Goal: Communication & Community: Answer question/provide support

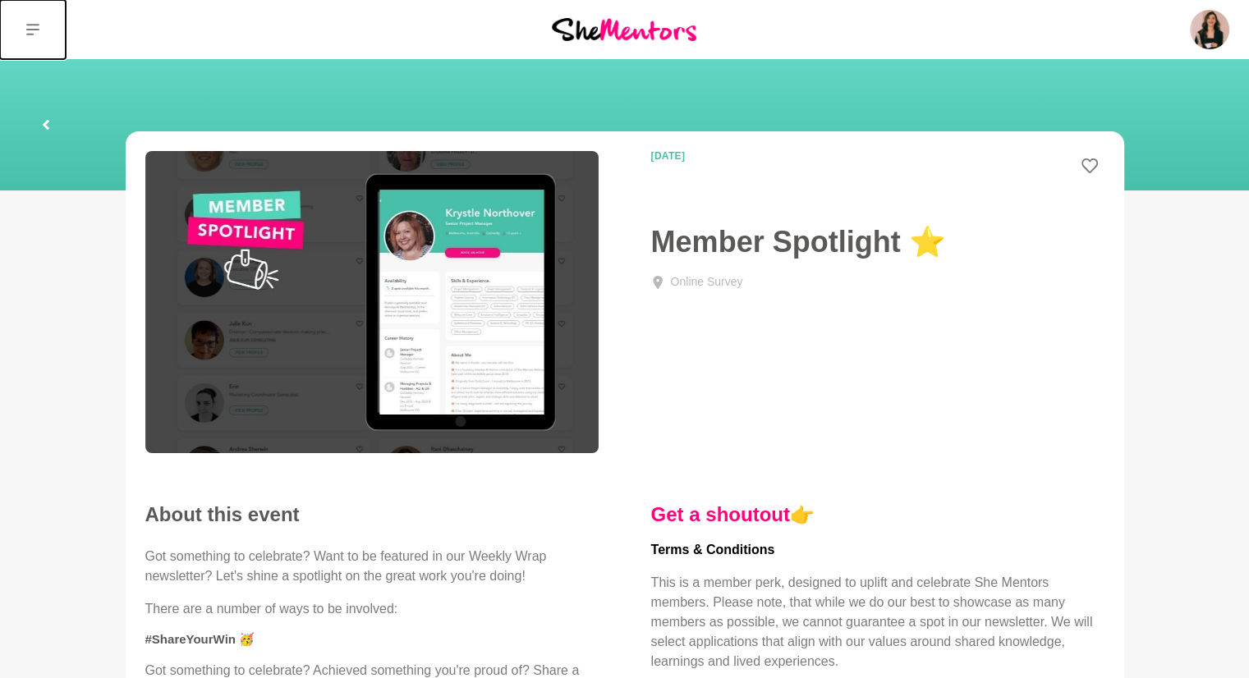
click at [26, 30] on icon at bounding box center [32, 29] width 13 height 11
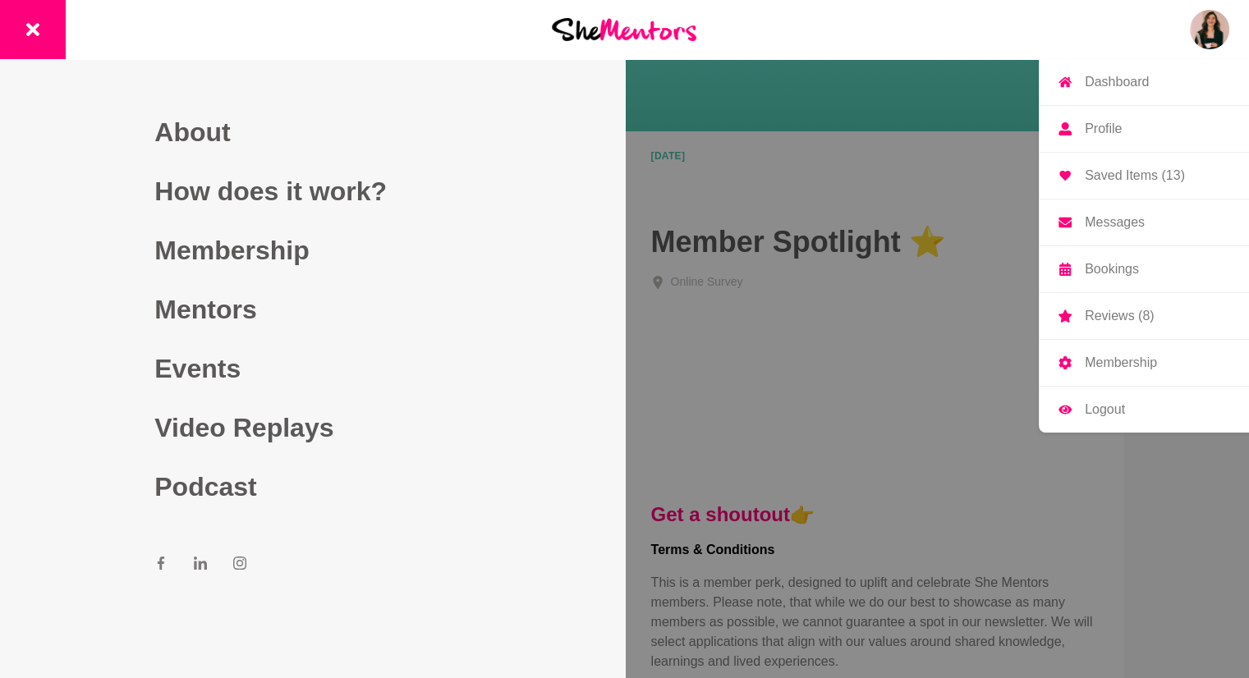
click at [1199, 43] on img at bounding box center [1209, 29] width 39 height 39
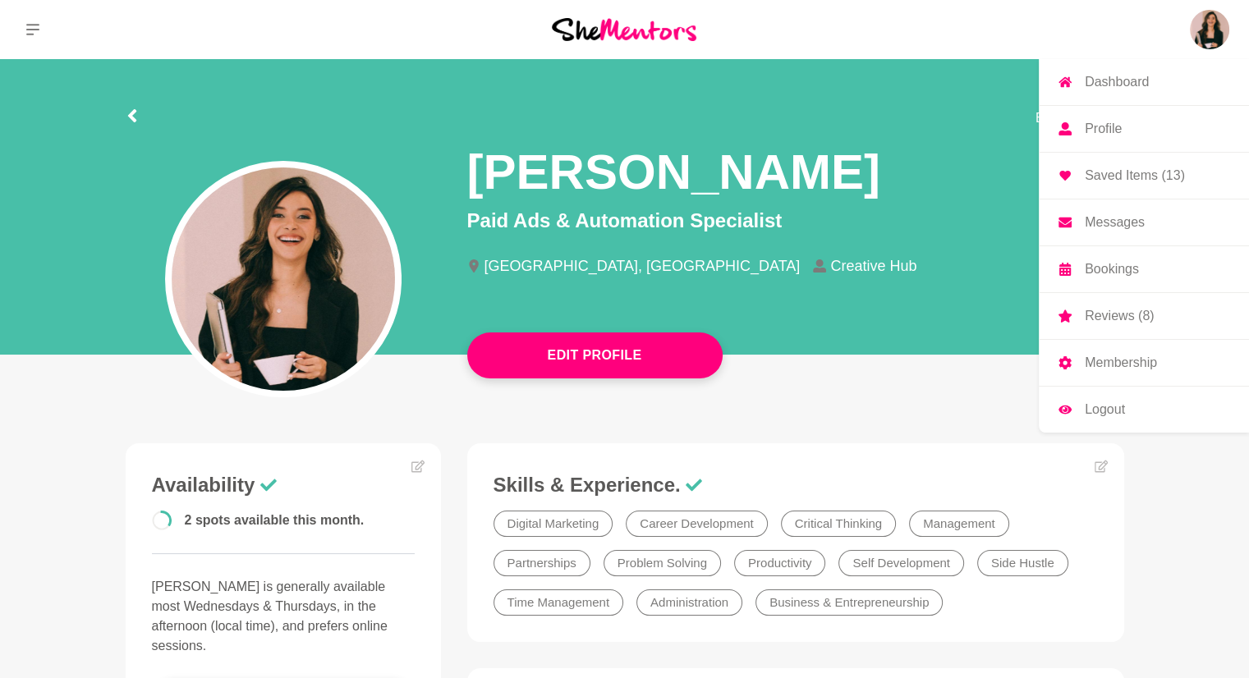
click at [1132, 224] on p "Messages" at bounding box center [1115, 222] width 60 height 13
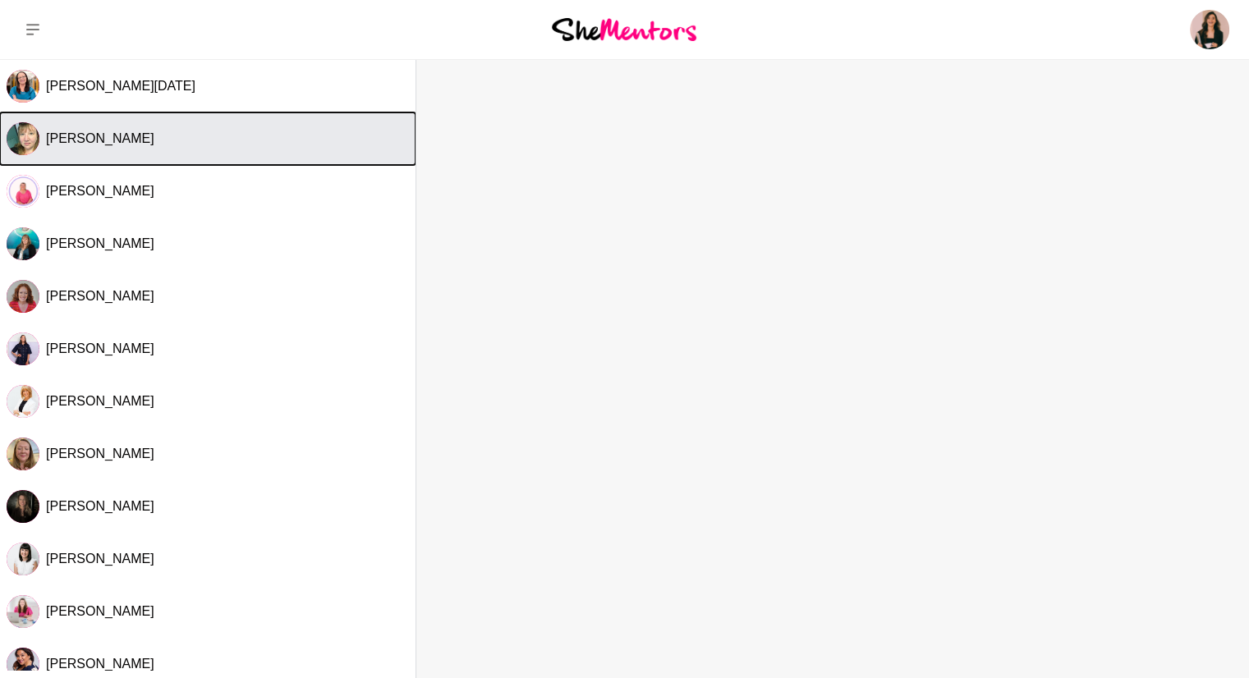
click at [171, 161] on button "[PERSON_NAME]" at bounding box center [207, 138] width 415 height 53
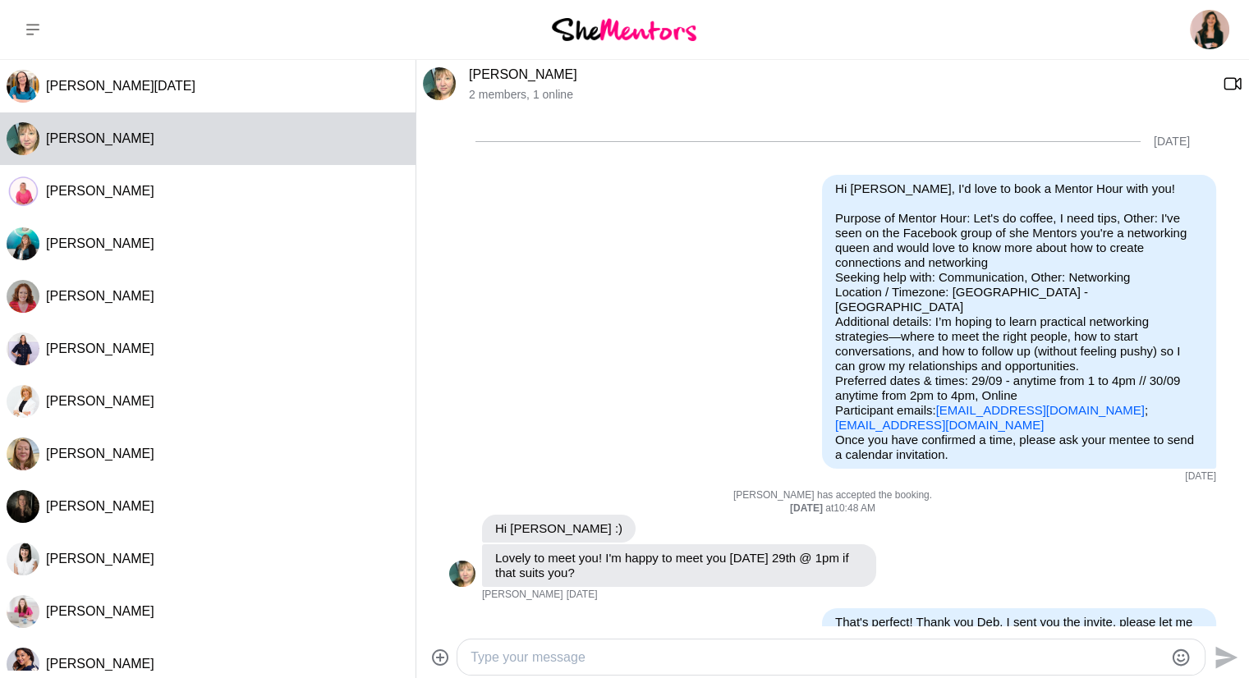
scroll to position [1365, 0]
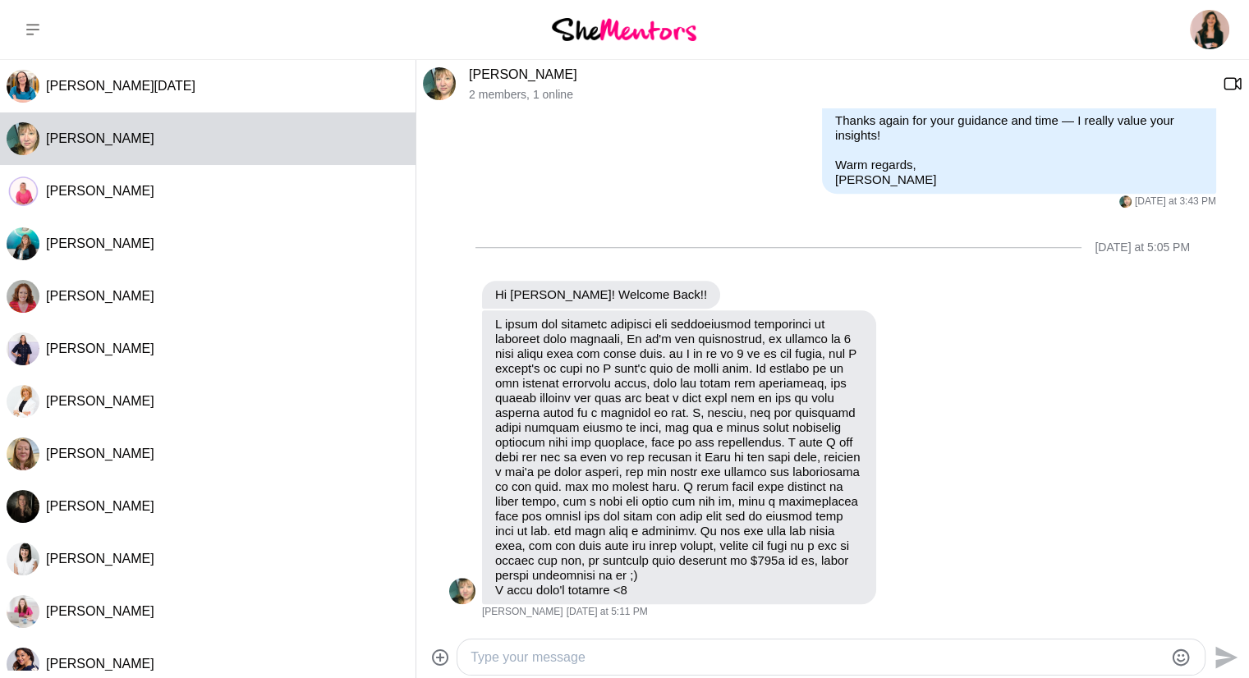
click at [706, 640] on div at bounding box center [830, 657] width 747 height 35
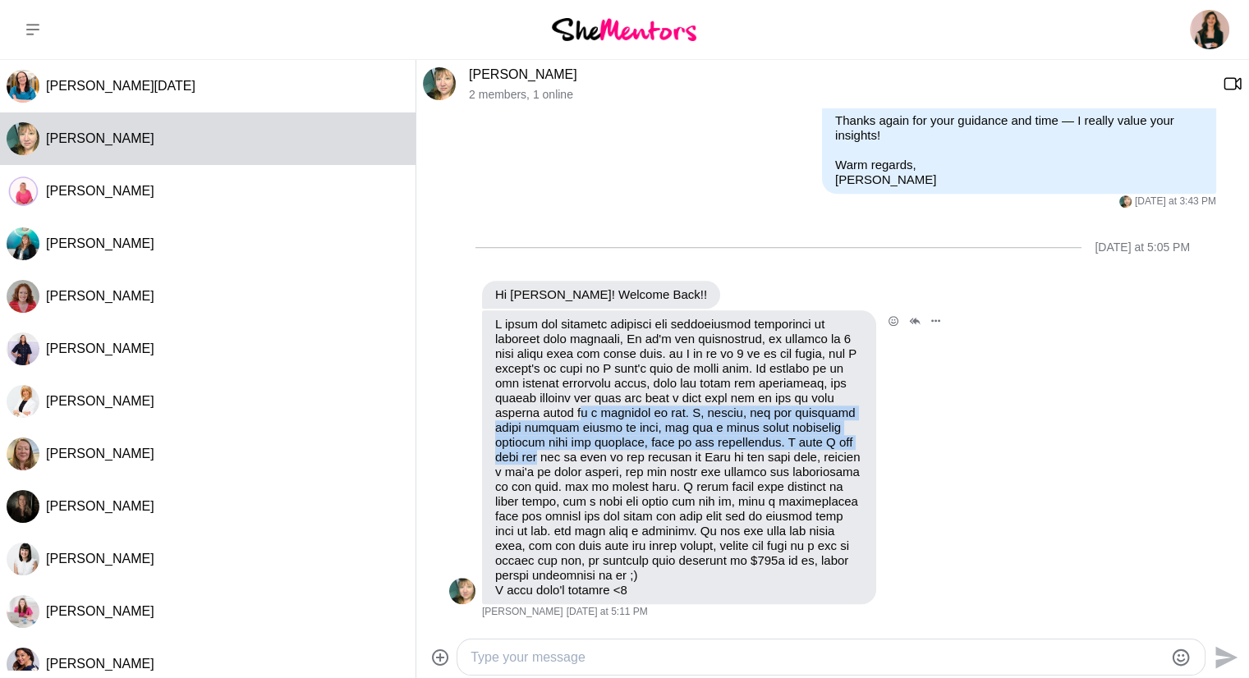
drag, startPoint x: 572, startPoint y: 415, endPoint x: 845, endPoint y: 442, distance: 273.9
click at [845, 442] on p at bounding box center [679, 457] width 368 height 281
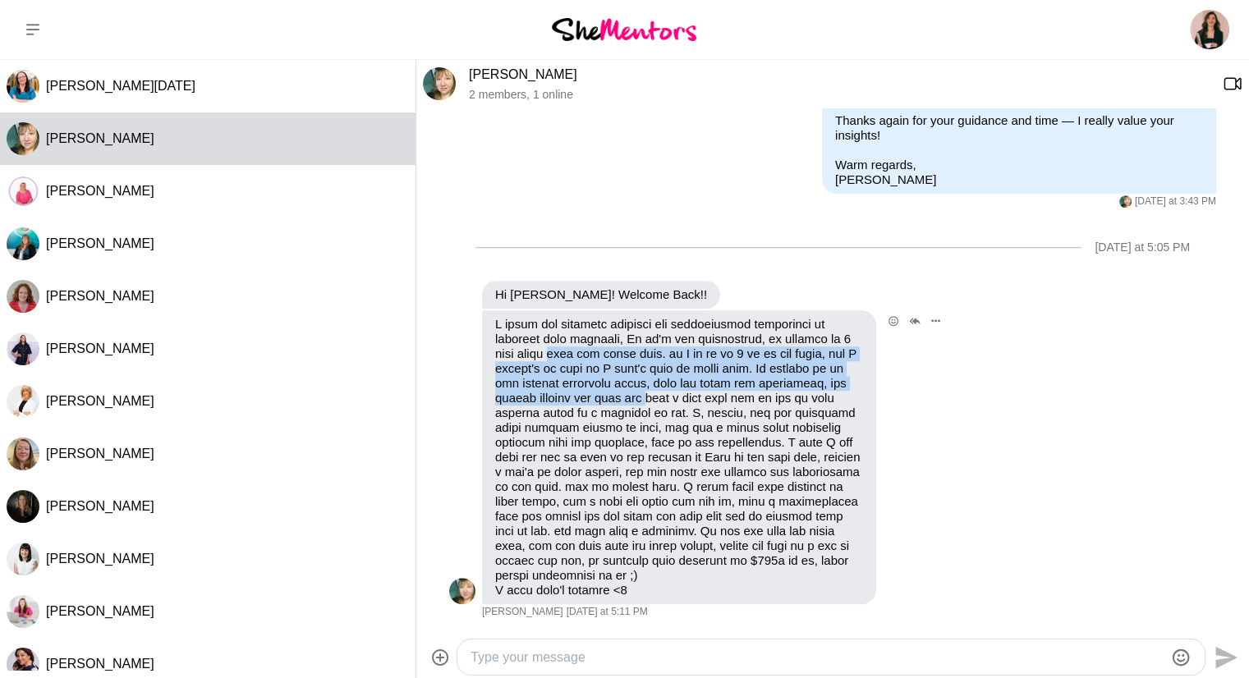
drag, startPoint x: 498, startPoint y: 360, endPoint x: 650, endPoint y: 399, distance: 157.5
click at [650, 399] on p at bounding box center [679, 457] width 368 height 281
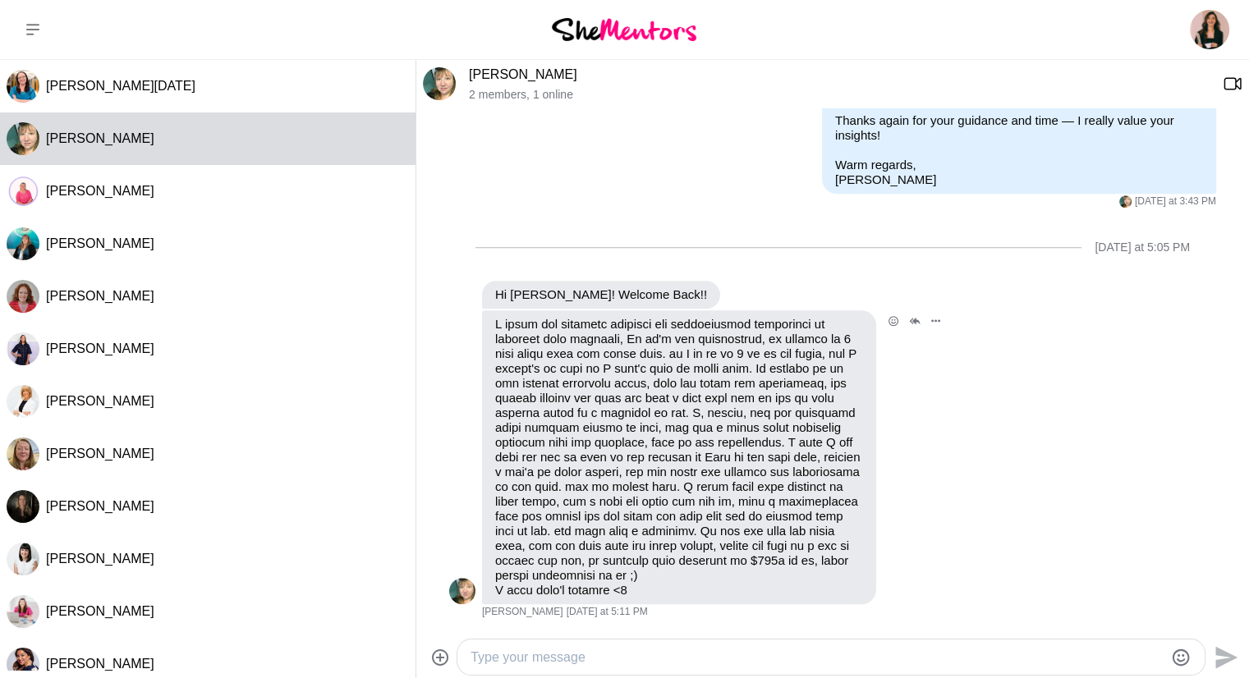
click at [634, 487] on p at bounding box center [679, 457] width 368 height 281
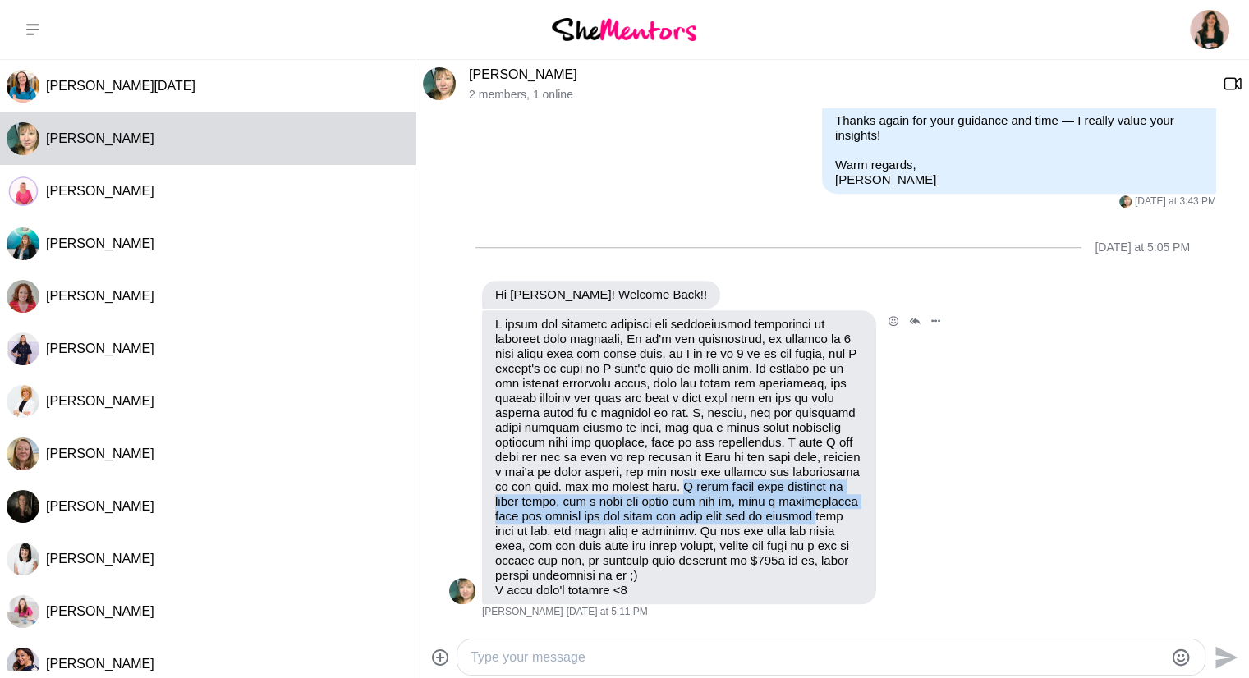
drag, startPoint x: 634, startPoint y: 487, endPoint x: 733, endPoint y: 514, distance: 103.0
click at [733, 514] on p at bounding box center [679, 457] width 368 height 281
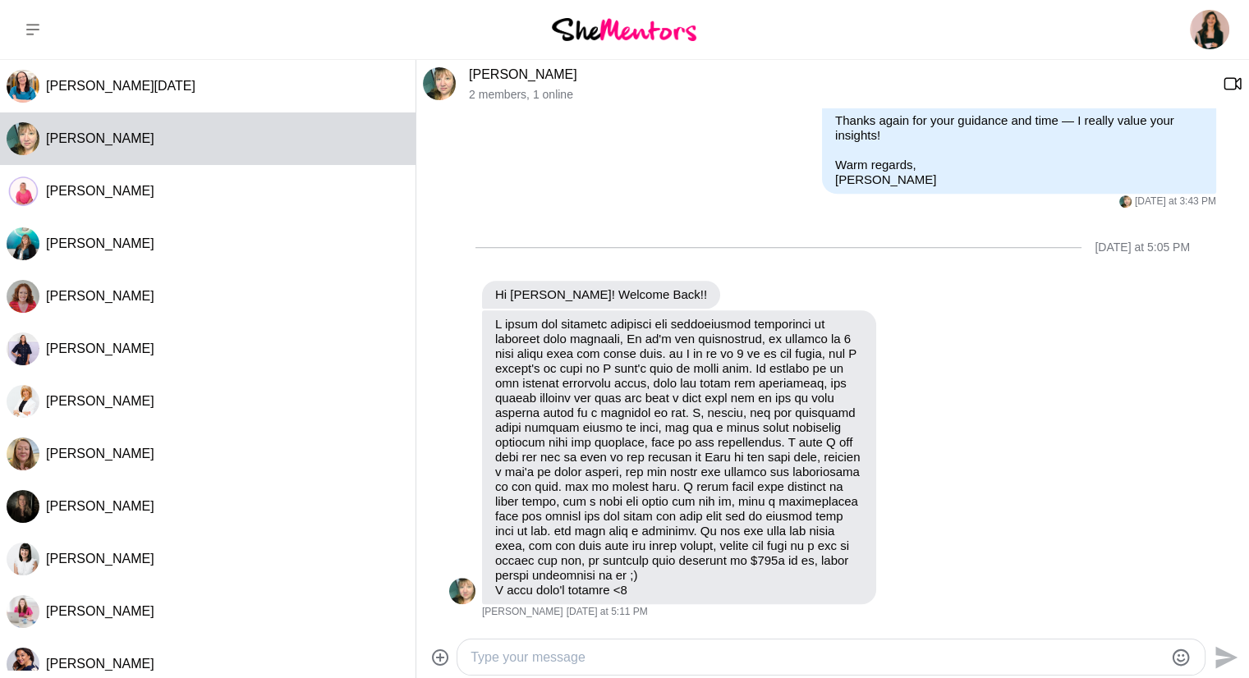
click at [438, 661] on icon at bounding box center [440, 658] width 20 height 20
click at [0, 0] on input "File upload" at bounding box center [0, 0] width 0 height 0
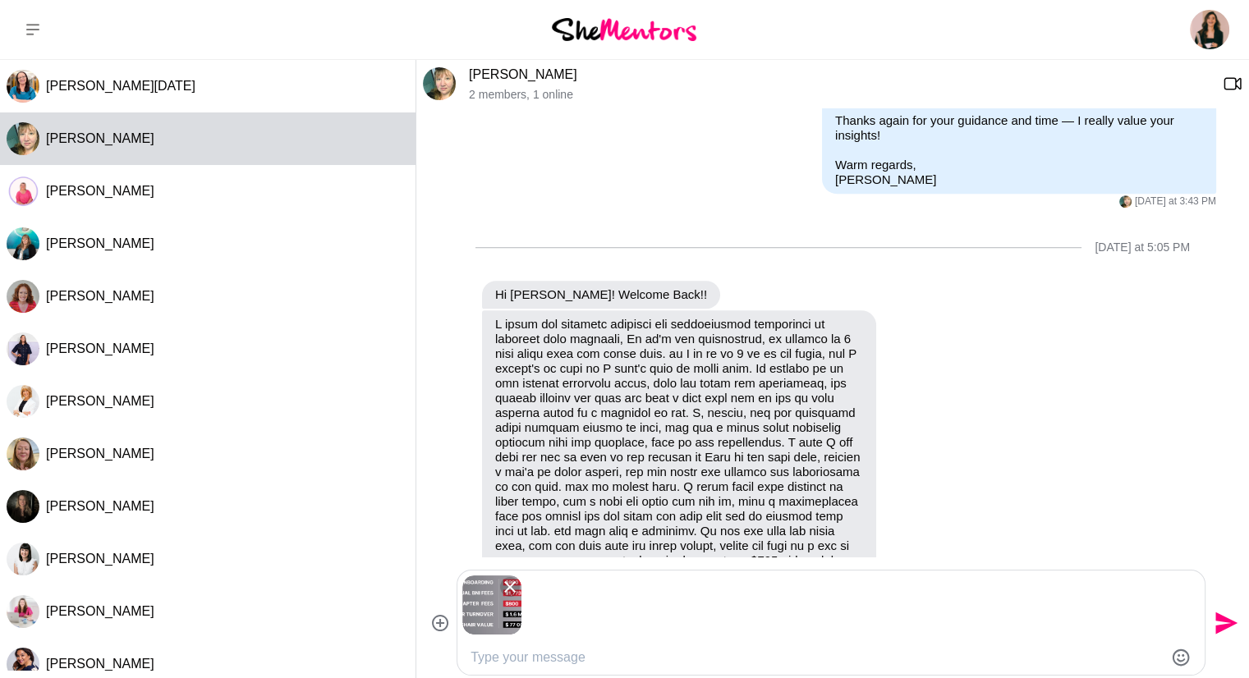
click at [625, 643] on div at bounding box center [830, 657] width 747 height 35
click at [603, 661] on textarea "Type your message" at bounding box center [816, 658] width 693 height 20
paste textarea "Thank you, Deb — that was super helpful! I’ll definitely look into my chapter. …"
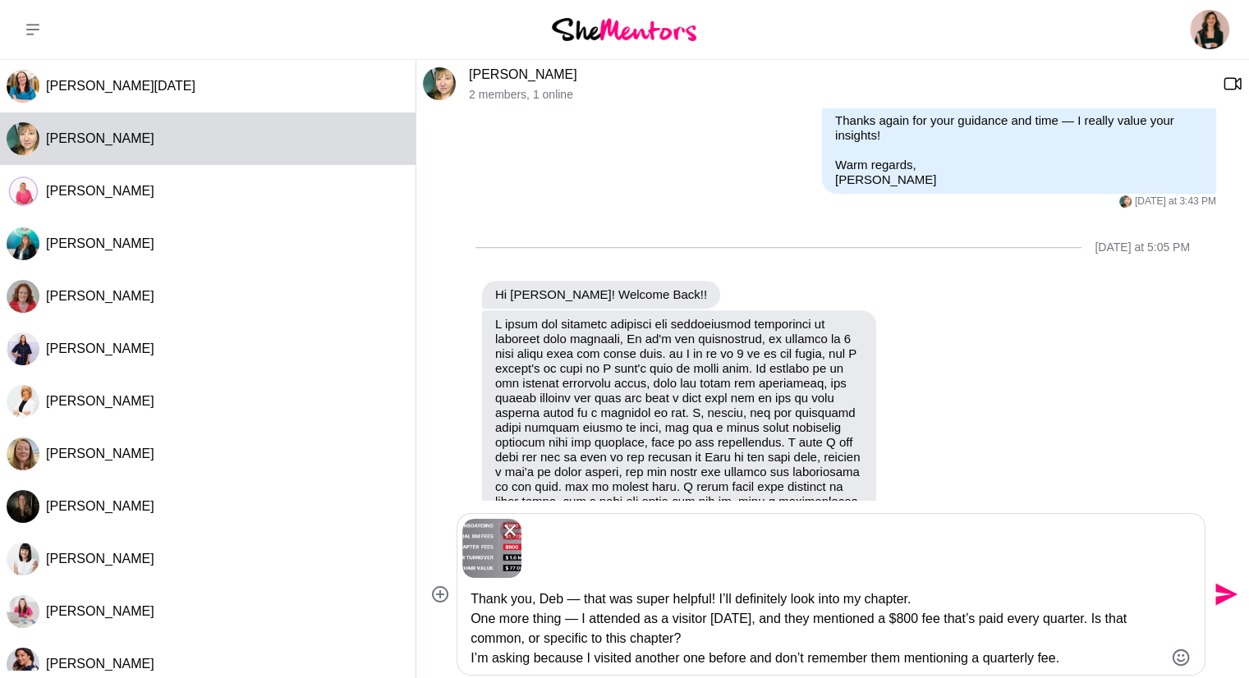
click at [641, 605] on textarea "Thank you, Deb — that was super helpful! I’ll definitely look into my chapter. …" at bounding box center [816, 628] width 693 height 79
click at [952, 605] on textarea "Thank you, Deb — that was super helpful! I’ll definitely look into my chapter. …" at bounding box center [816, 628] width 693 height 79
drag, startPoint x: 932, startPoint y: 600, endPoint x: 783, endPoint y: 598, distance: 148.6
click at [783, 598] on textarea "Thank you, Deb — that was super helpful! I’ll definitely look into my chapter. …" at bounding box center [816, 628] width 693 height 79
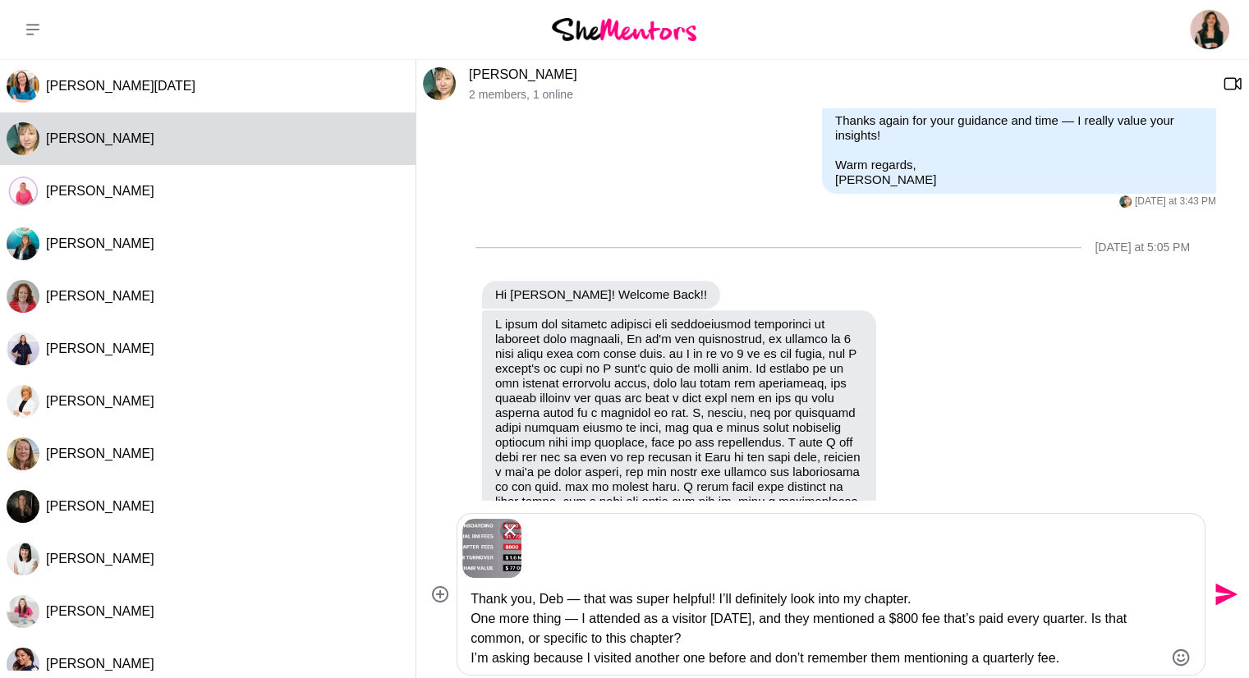
drag, startPoint x: 960, startPoint y: 599, endPoint x: 719, endPoint y: 599, distance: 240.6
click at [719, 599] on textarea "Thank you, Deb — that was super helpful! I’ll definitely look into my chapter. …" at bounding box center [816, 628] width 693 height 79
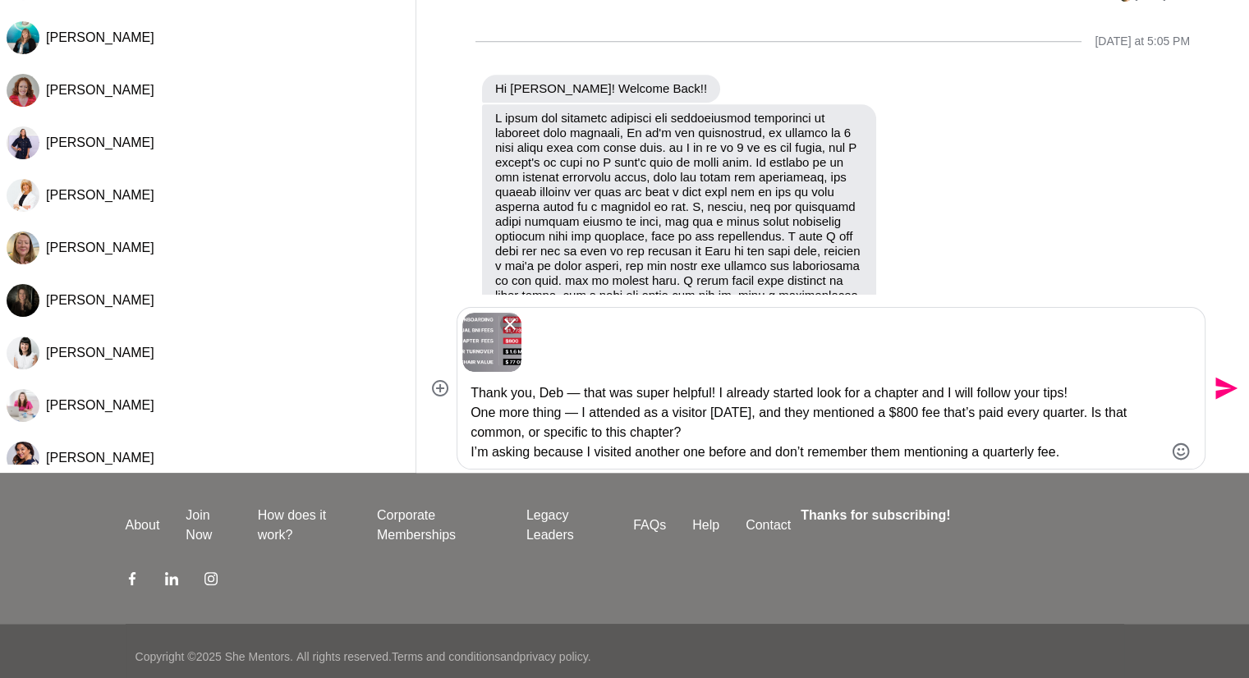
scroll to position [217, 0]
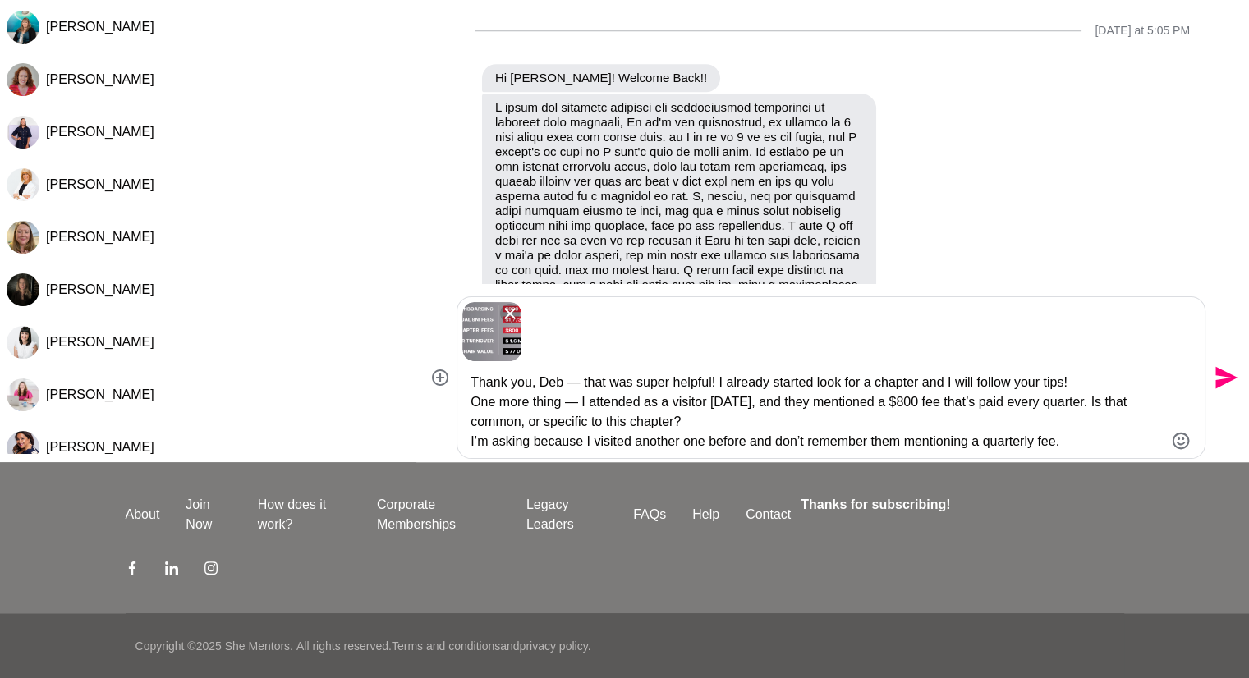
click at [690, 408] on textarea "Thank you, Deb — that was super helpful! I already started look for a chapter a…" at bounding box center [816, 412] width 693 height 79
click at [760, 420] on textarea "Thank you, Deb — that was super helpful! I already started look for a chapter a…" at bounding box center [816, 412] width 693 height 79
click at [723, 442] on textarea "Thank you, Deb — that was super helpful! I already started look for a chapter a…" at bounding box center [816, 412] width 693 height 79
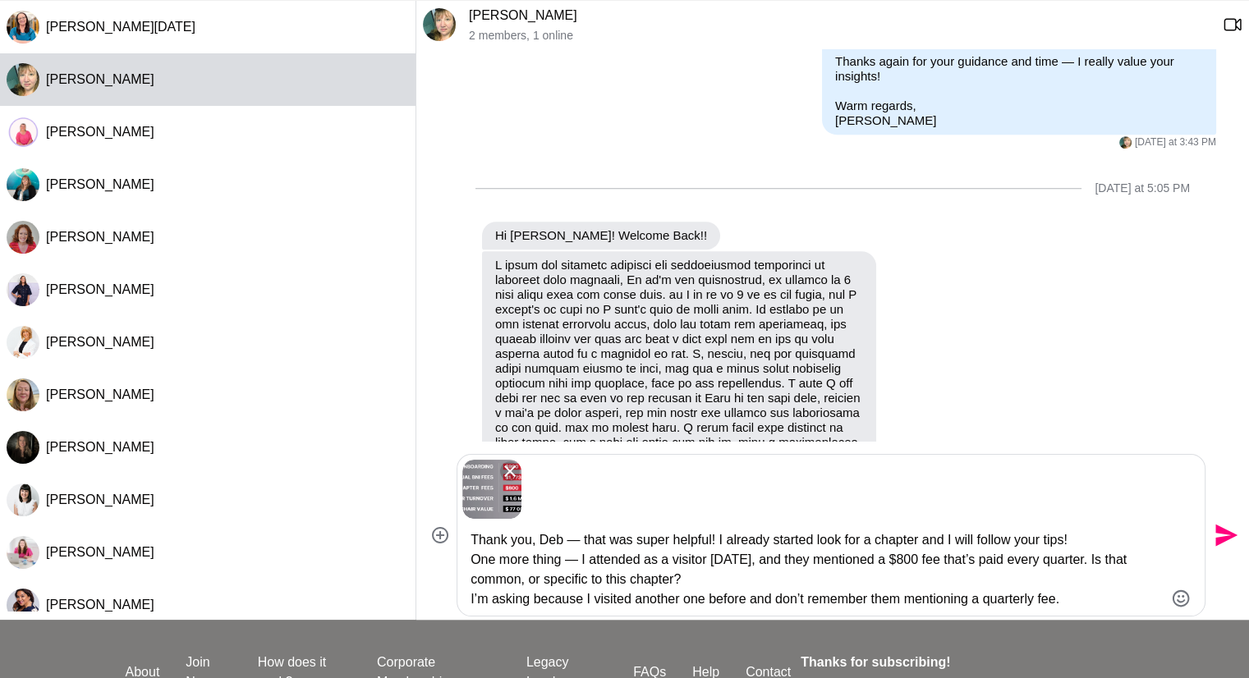
scroll to position [53, 0]
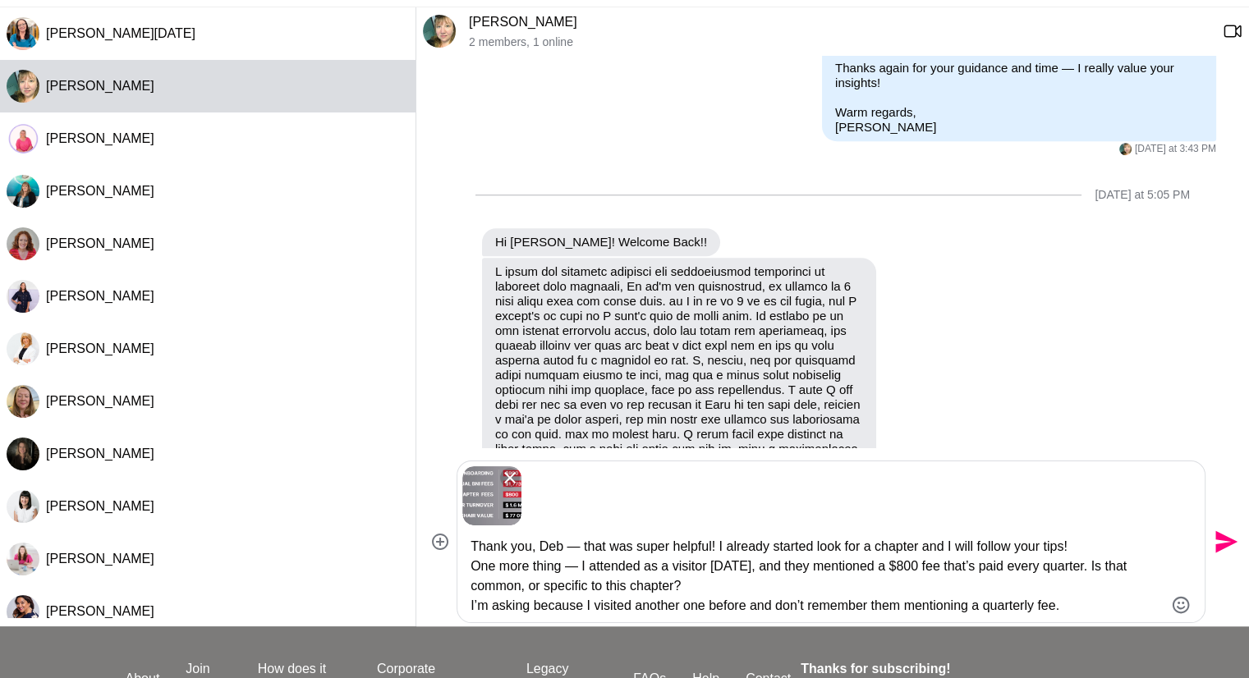
click at [1054, 605] on textarea "Thank you, Deb — that was super helpful! I already started look for a chapter a…" at bounding box center [816, 576] width 693 height 79
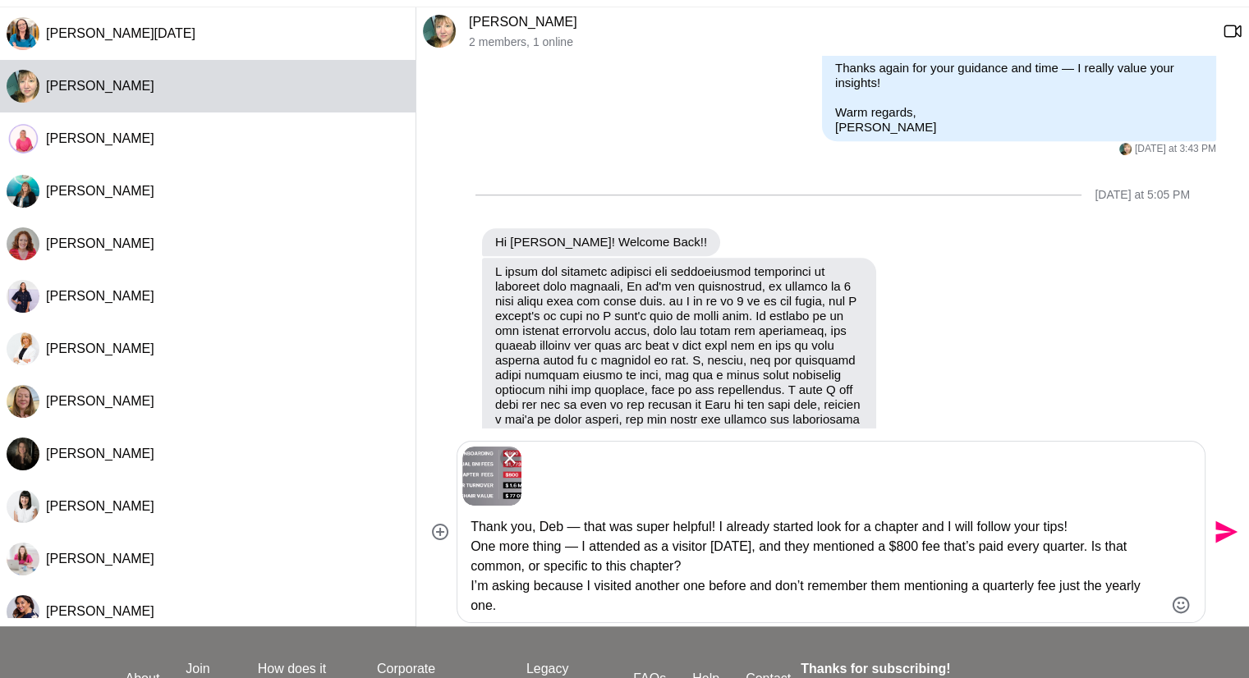
type textarea "Thank you, Deb — that was super helpful! I already started look for a chapter a…"
click at [1226, 531] on icon "Send" at bounding box center [1224, 532] width 26 height 26
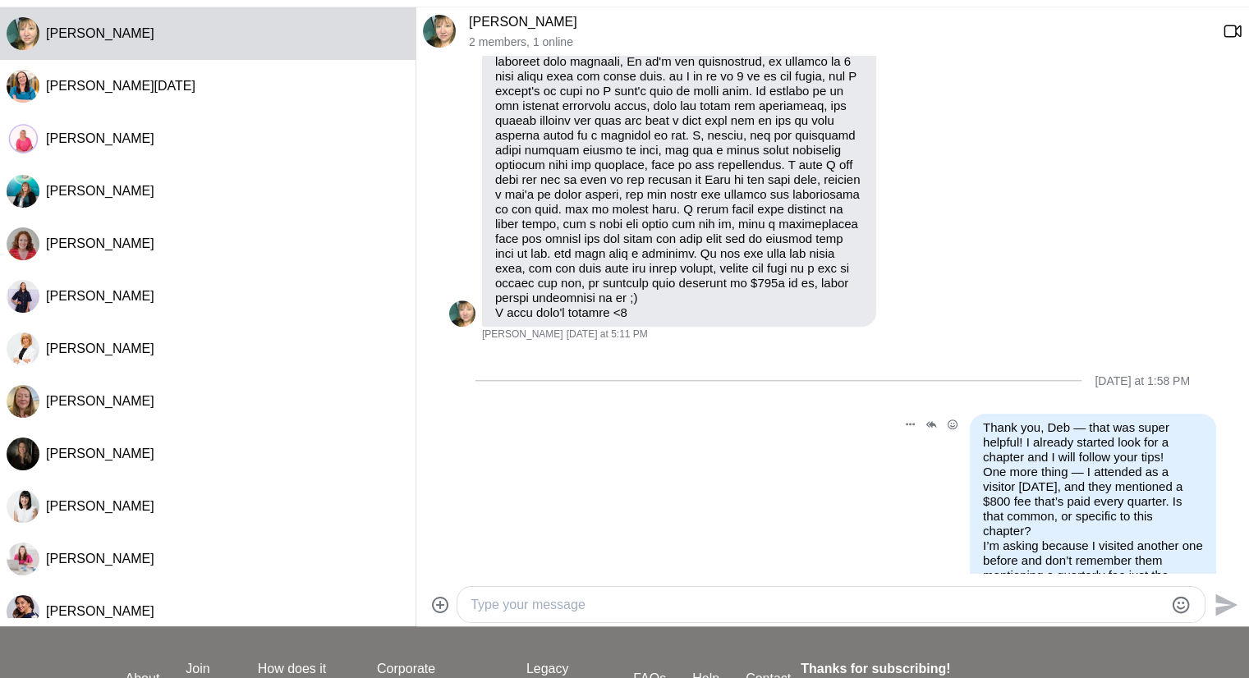
scroll to position [1643, 0]
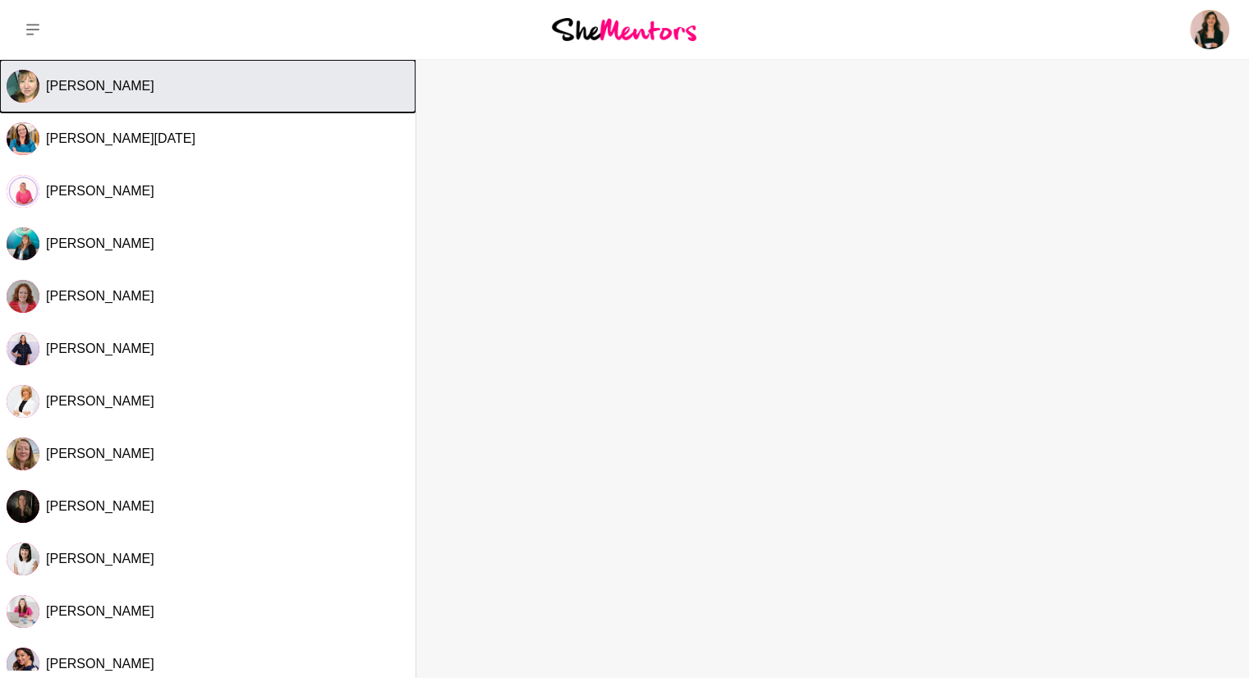
click at [110, 85] on span "[PERSON_NAME]" at bounding box center [100, 86] width 108 height 14
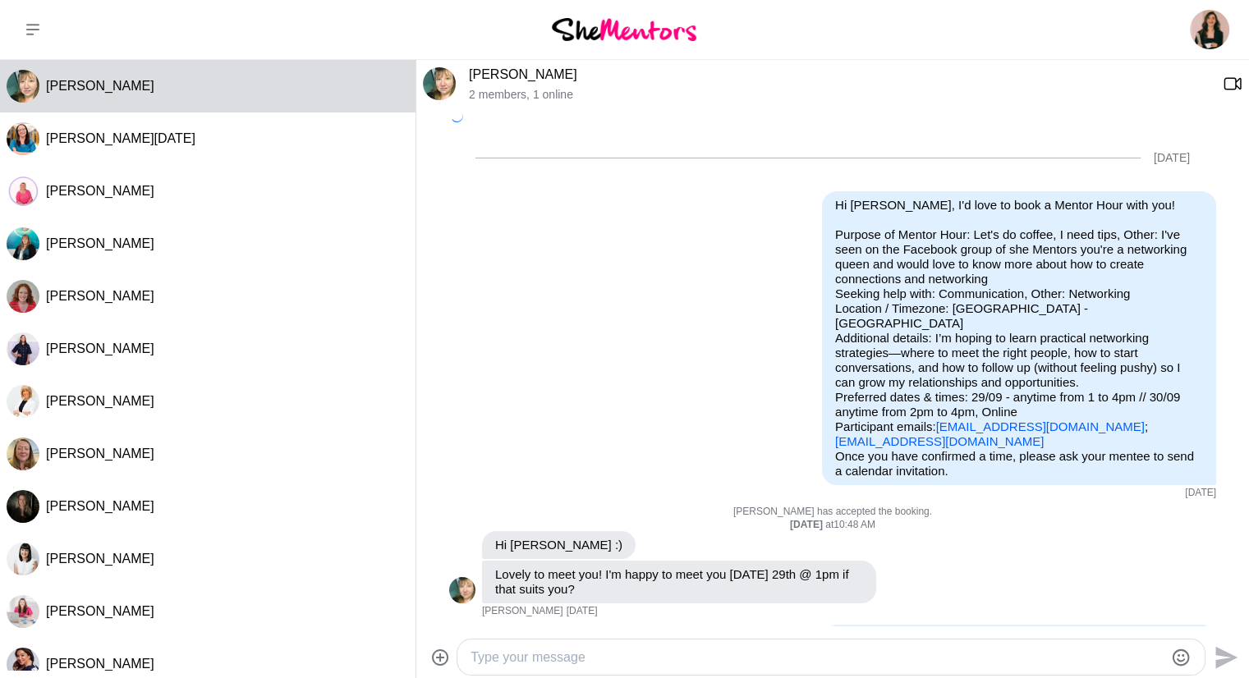
scroll to position [1643, 0]
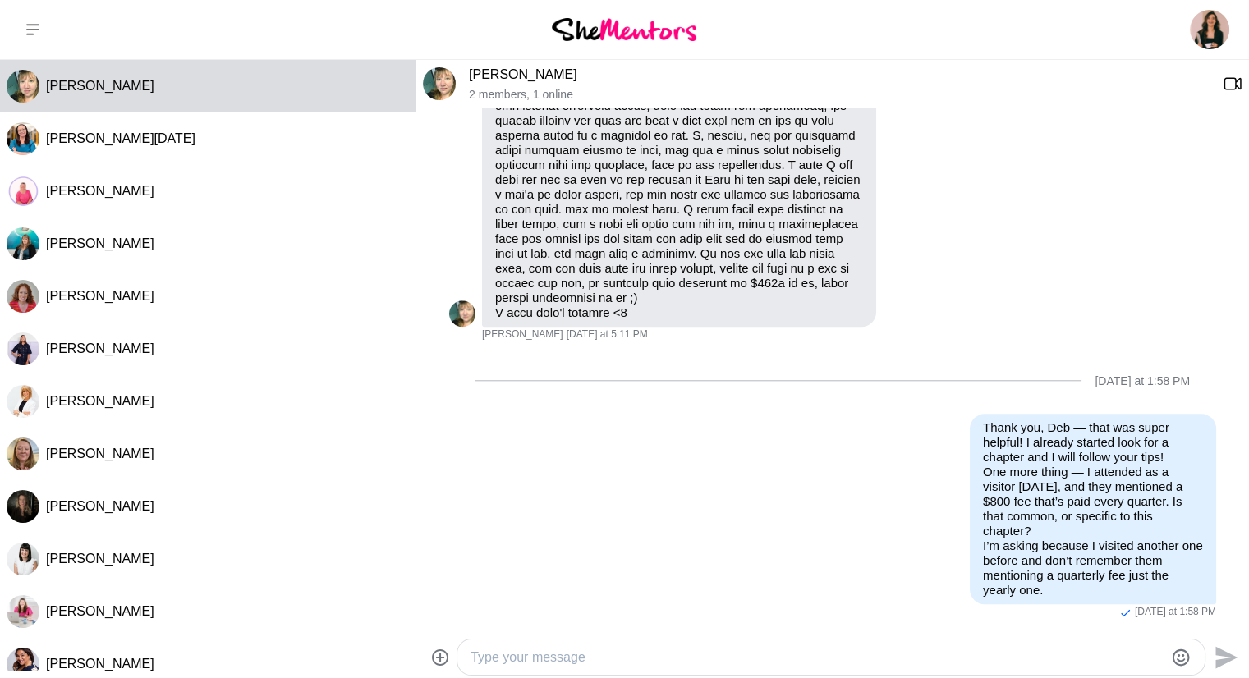
click at [435, 661] on icon at bounding box center [440, 658] width 20 height 20
click at [0, 0] on input "File upload" at bounding box center [0, 0] width 0 height 0
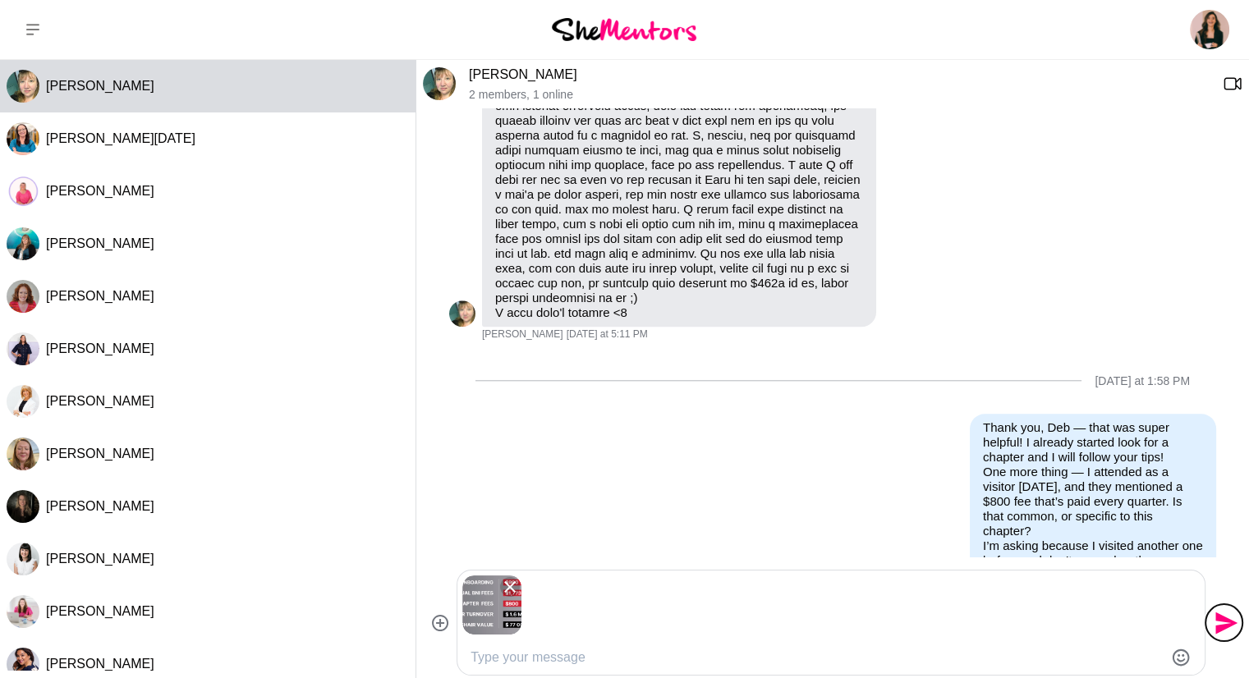
click at [1218, 626] on icon "Send" at bounding box center [1226, 623] width 22 height 22
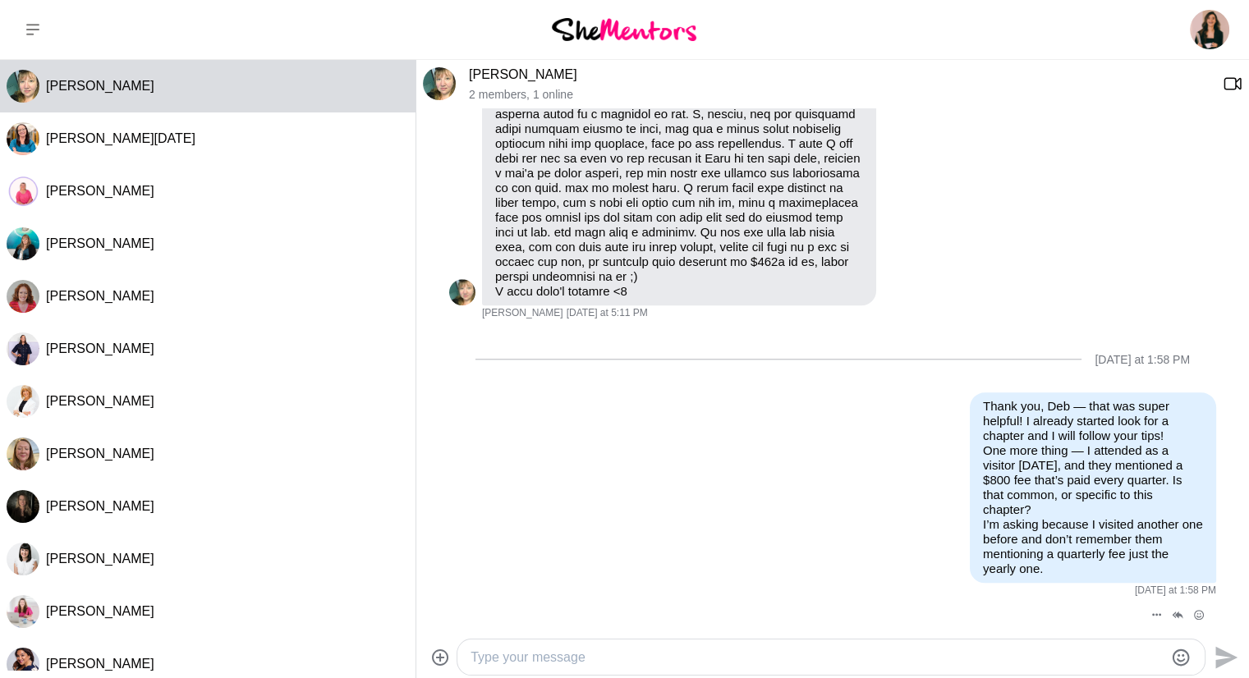
scroll to position [1685, 0]
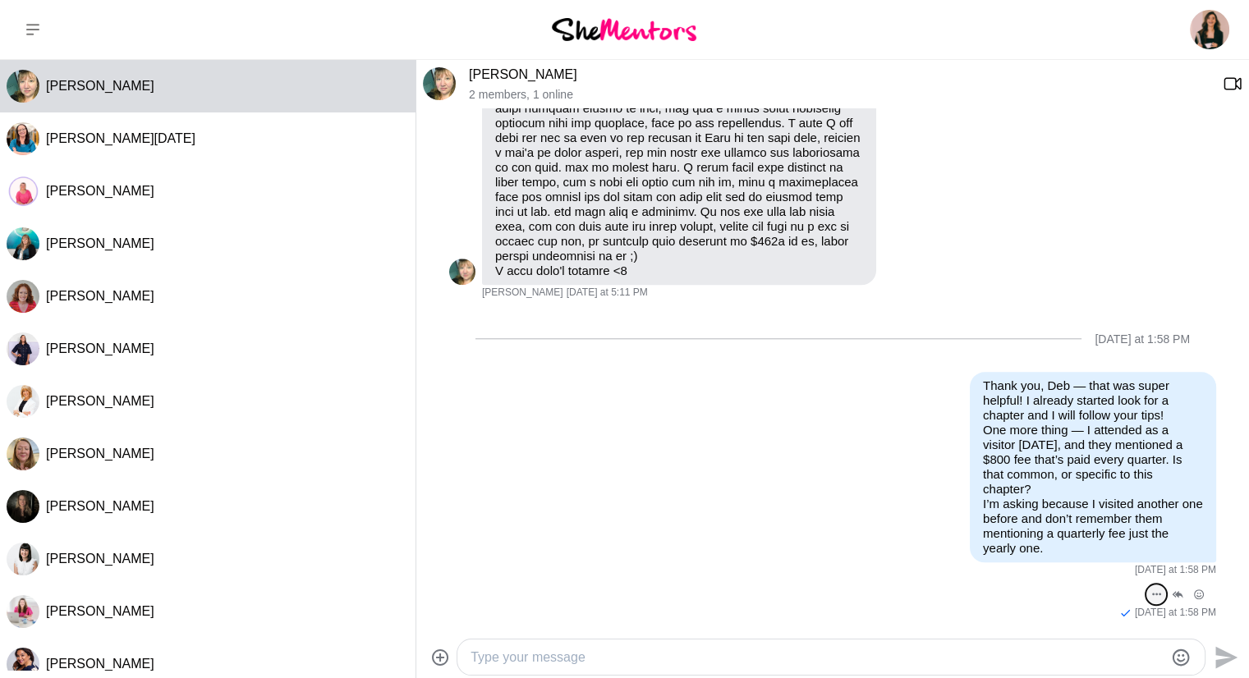
click at [1145, 600] on button "Open Message Actions Menu" at bounding box center [1155, 594] width 21 height 21
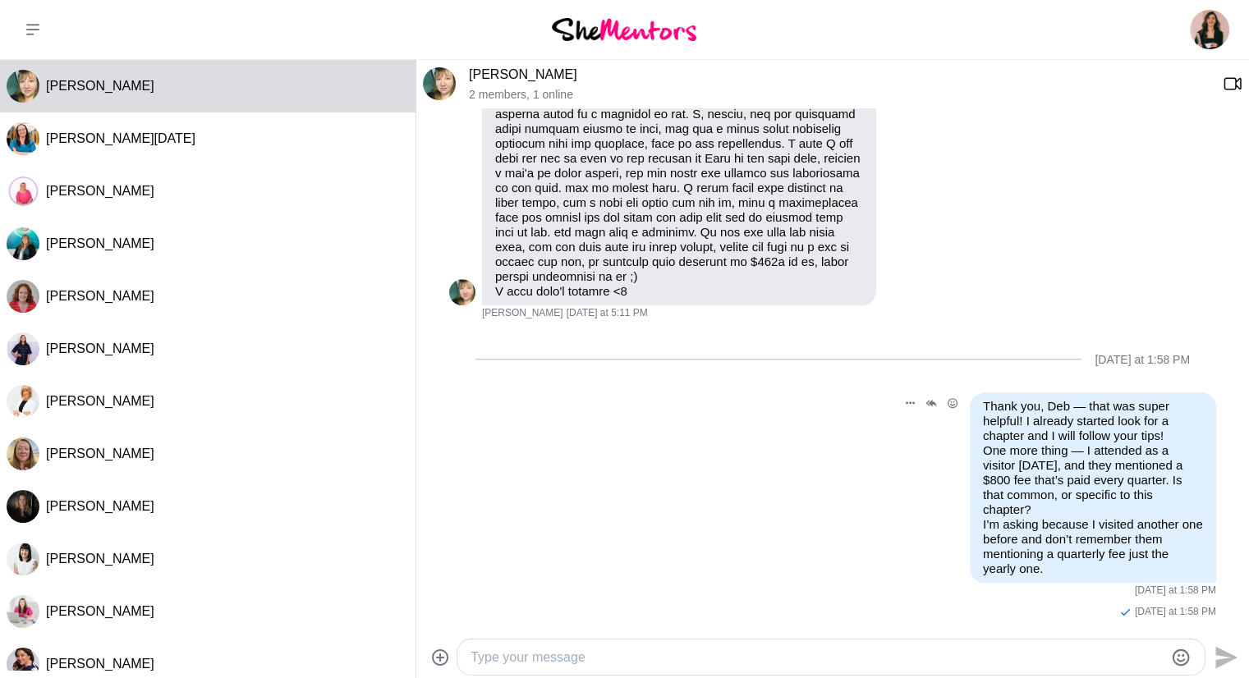
click at [987, 548] on p "Thank you, Deb — that was super helpful! I already started look for a chapter a…" at bounding box center [1093, 487] width 220 height 177
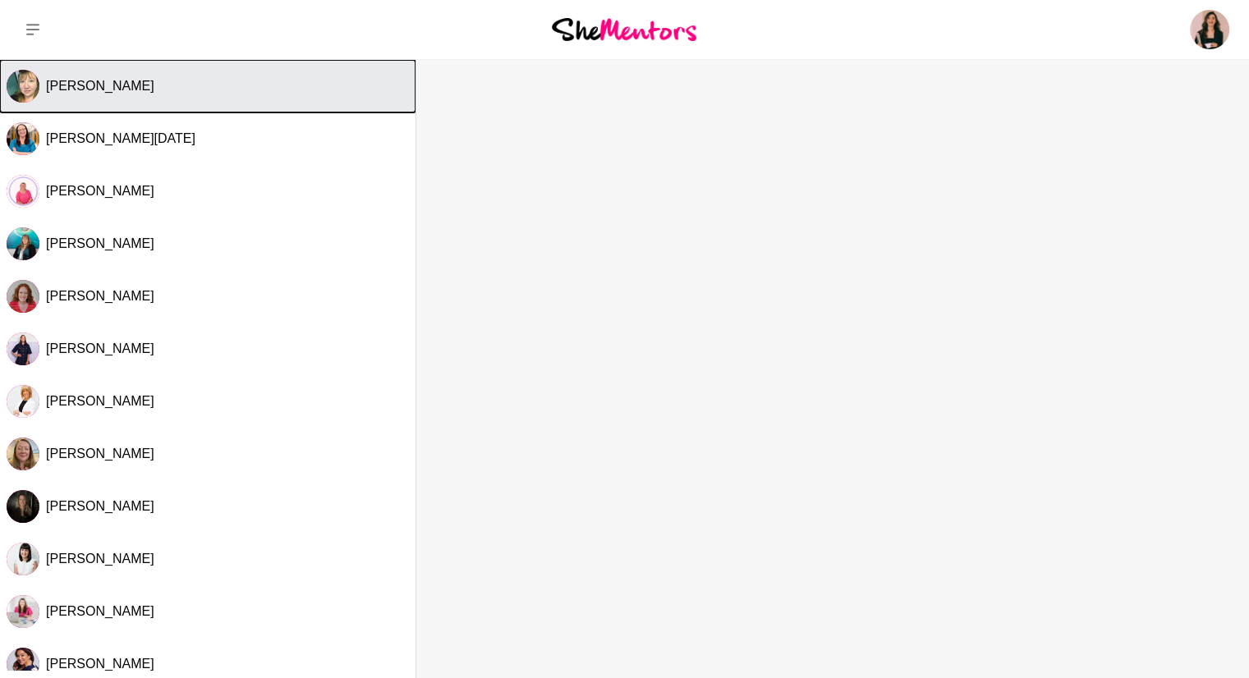
click at [92, 76] on button "[PERSON_NAME]" at bounding box center [207, 86] width 415 height 53
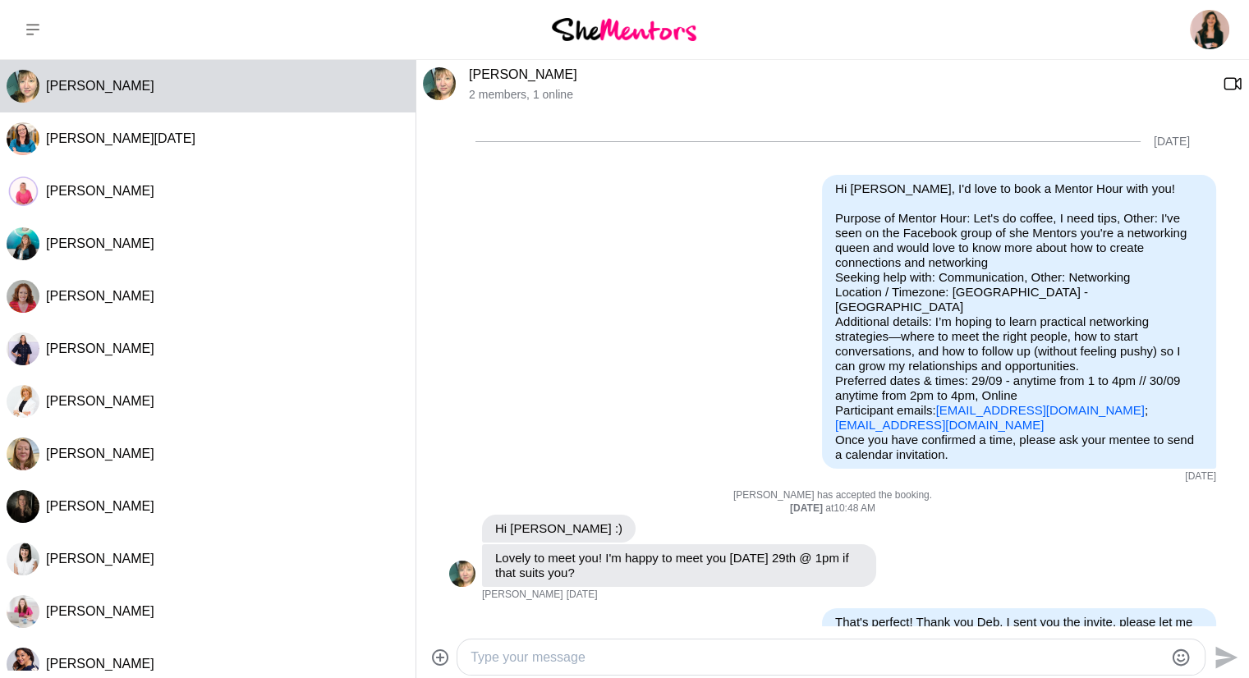
scroll to position [1664, 0]
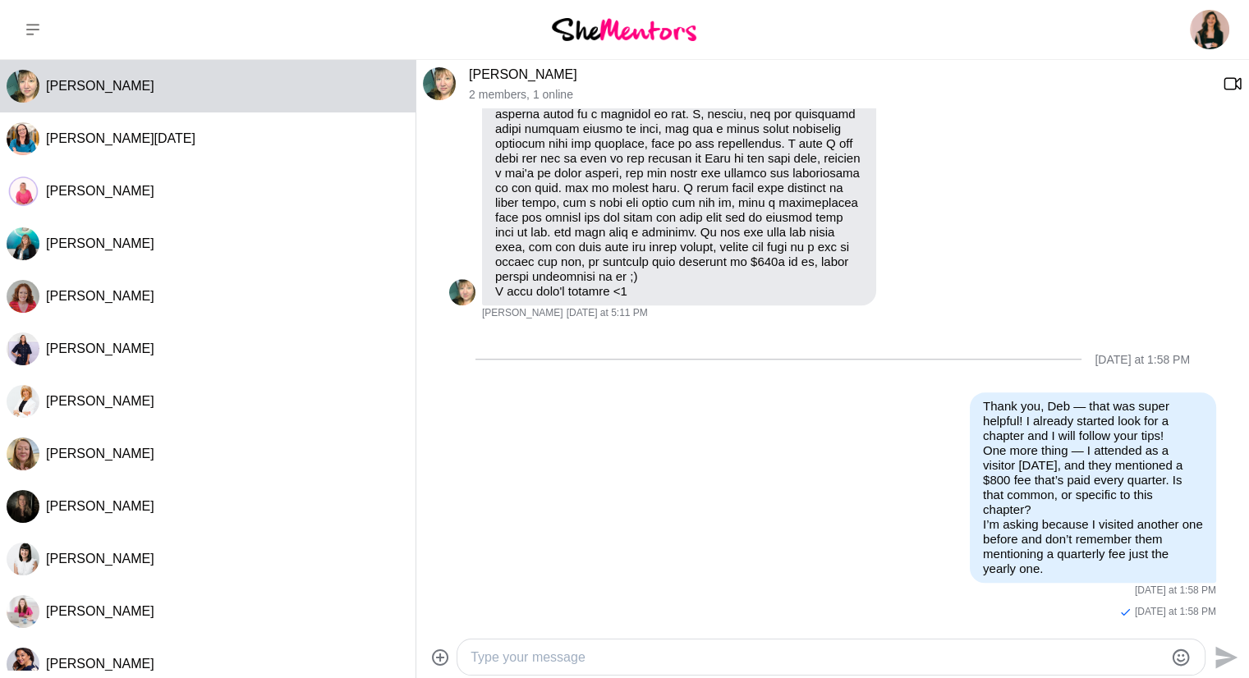
click at [665, 654] on textarea "Type your message" at bounding box center [816, 658] width 693 height 20
click at [828, 659] on textarea "I think I can't attached the image it" at bounding box center [816, 658] width 693 height 20
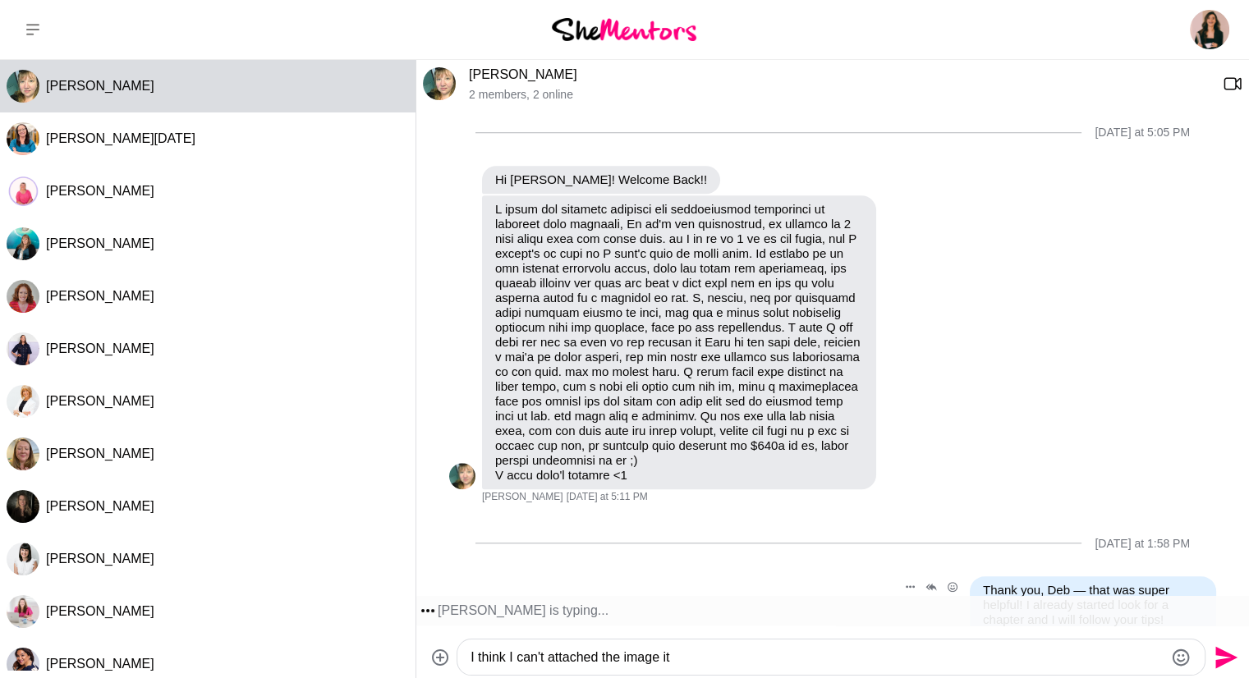
scroll to position [1713, 0]
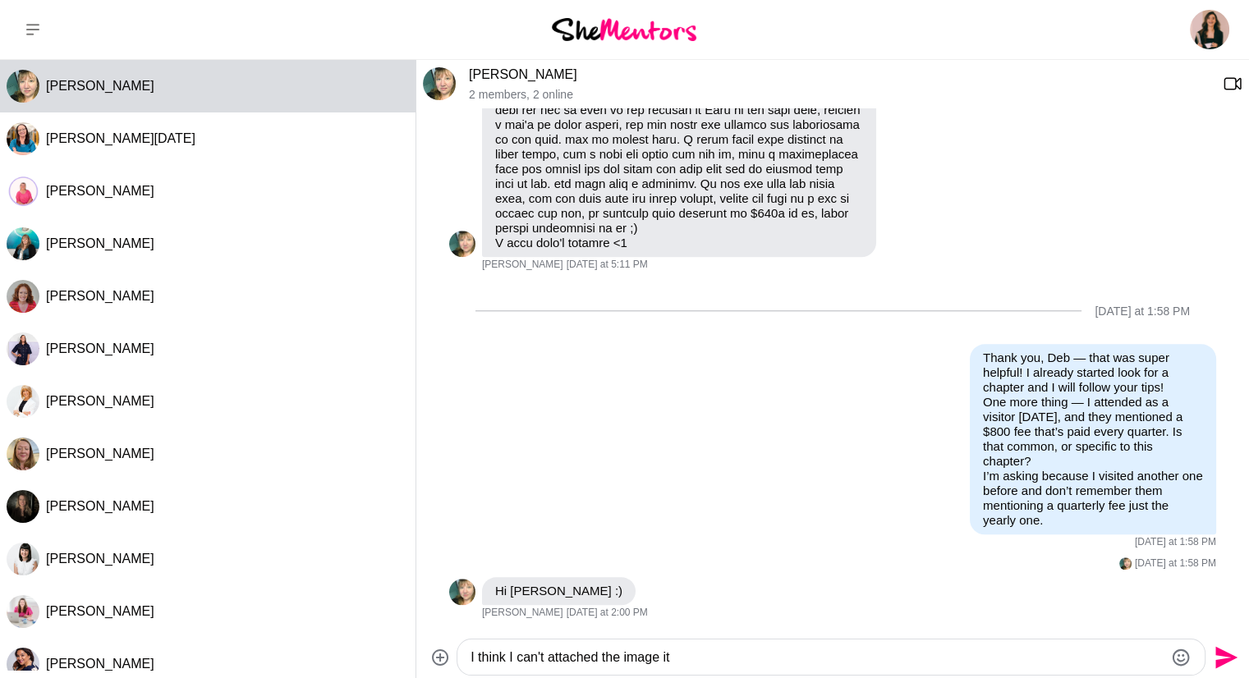
click at [800, 653] on textarea "I think I can't attached the image it" at bounding box center [816, 658] width 693 height 20
paste textarea "the fees would basically be: Onboarding: $990 Annual BNI Fees: $1,773 Chapter F…"
type textarea "the fees would basically be: Onboarding: $990 Annual BNI Fees: $1,773 Chapter F…"
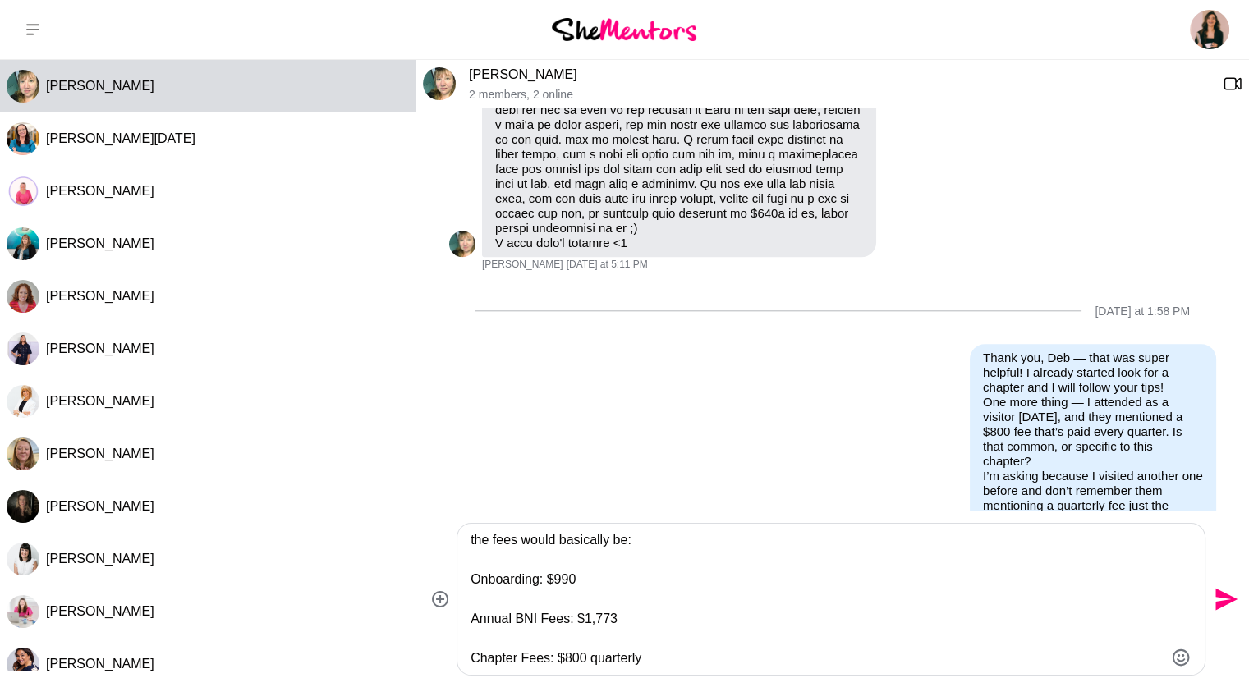
click at [622, 542] on textarea "the fees would basically be: Onboarding: $990 Annual BNI Fees: $1,773 Chapter F…" at bounding box center [816, 599] width 693 height 138
click at [469, 579] on div "the fees would basically be: Onboarding: $990 Annual BNI Fees: $1,773 Chapter F…" at bounding box center [830, 599] width 747 height 151
click at [474, 576] on textarea "the fees would basically be: Onboarding: $990 Annual BNI Fees: $1,773 Chapter F…" at bounding box center [816, 599] width 693 height 138
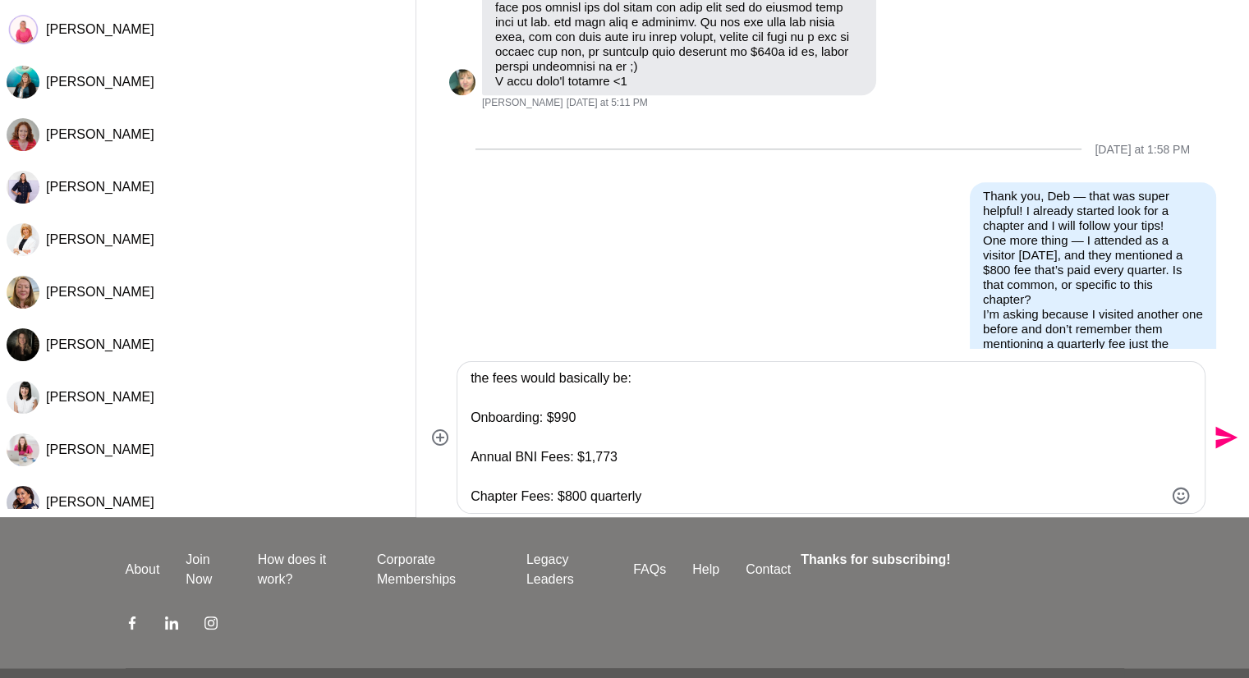
scroll to position [164, 0]
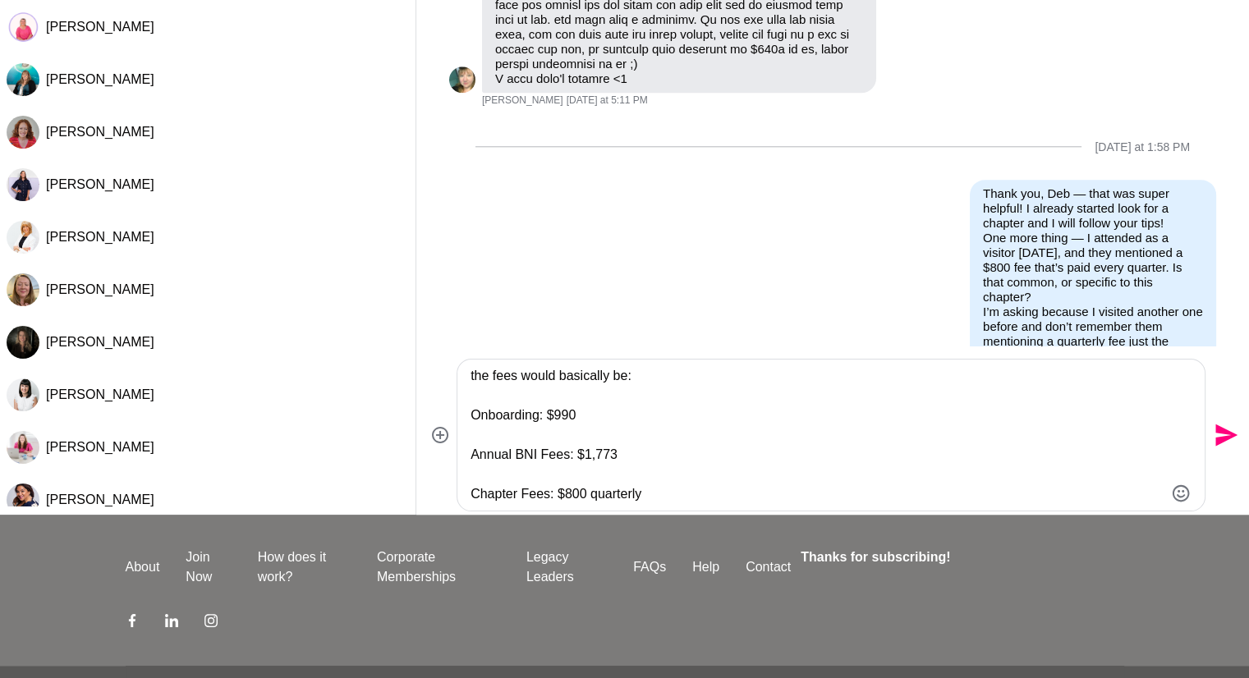
click at [664, 504] on div "the fees would basically be: Onboarding: $990 Annual BNI Fees: $1,773 Chapter F…" at bounding box center [830, 435] width 747 height 151
click at [1230, 434] on icon "Send" at bounding box center [1226, 435] width 22 height 22
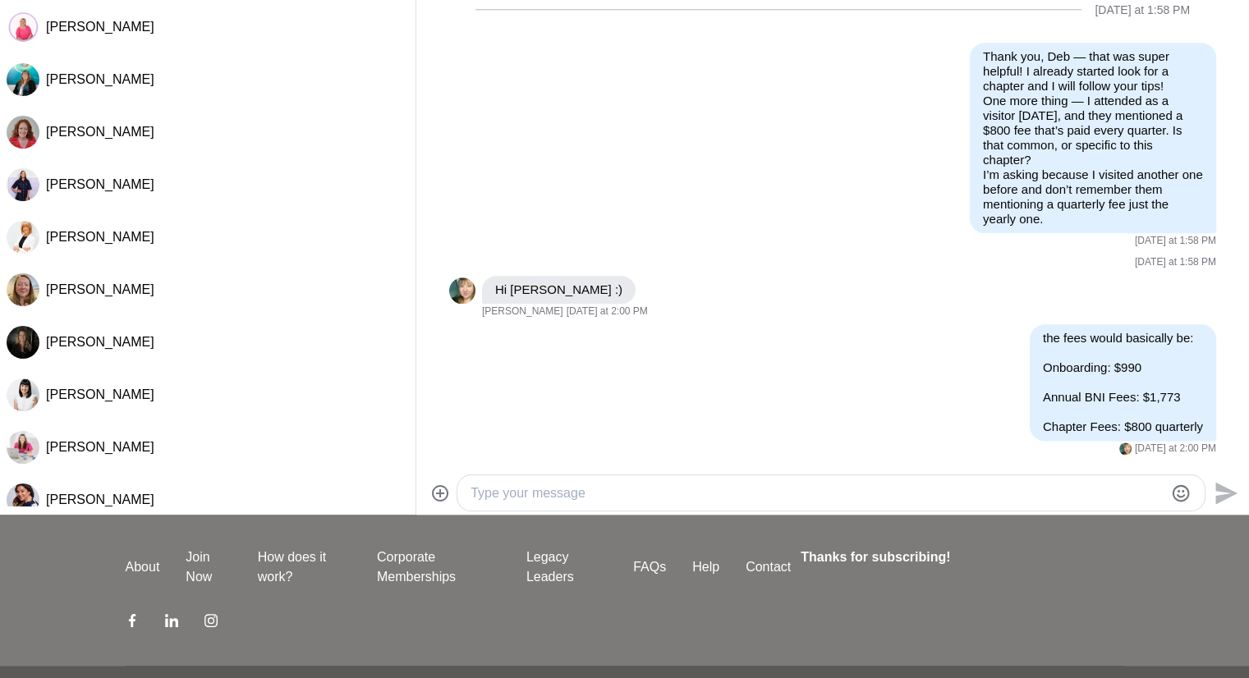
scroll to position [1851, 0]
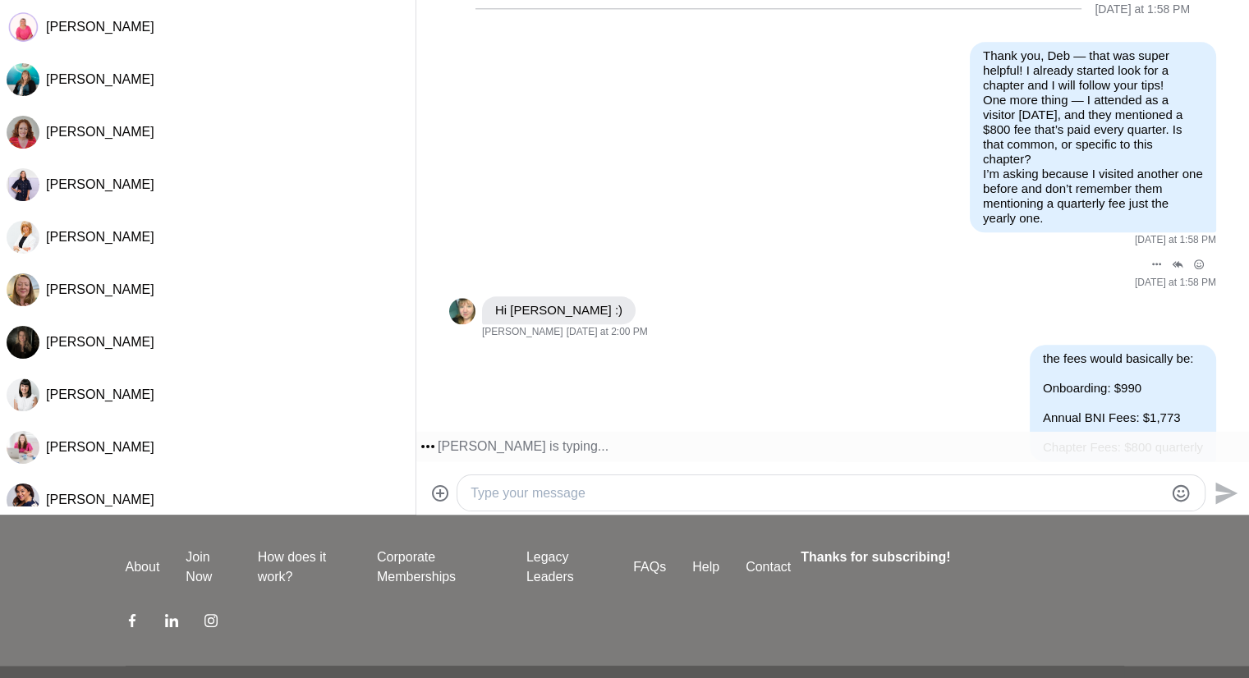
drag, startPoint x: 1008, startPoint y: 250, endPoint x: 998, endPoint y: 267, distance: 19.1
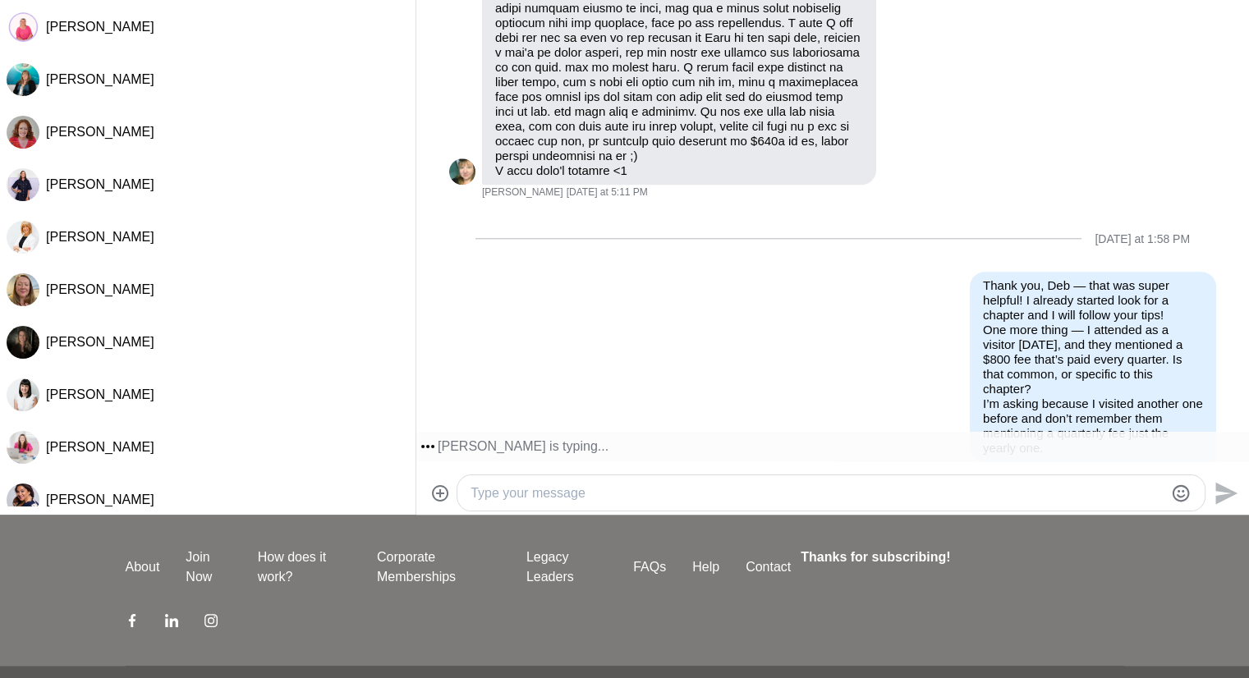
scroll to position [1522, 0]
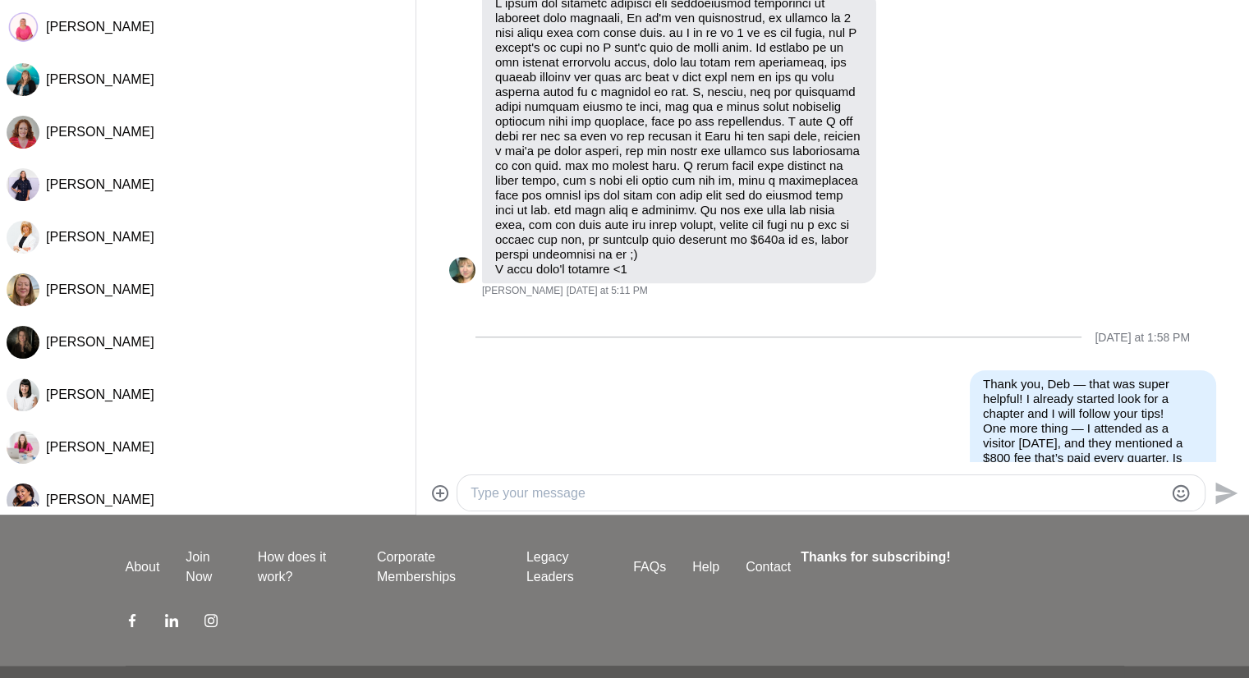
click at [837, 503] on div at bounding box center [830, 492] width 747 height 35
click at [841, 500] on textarea "Type your message" at bounding box center [816, 494] width 693 height 20
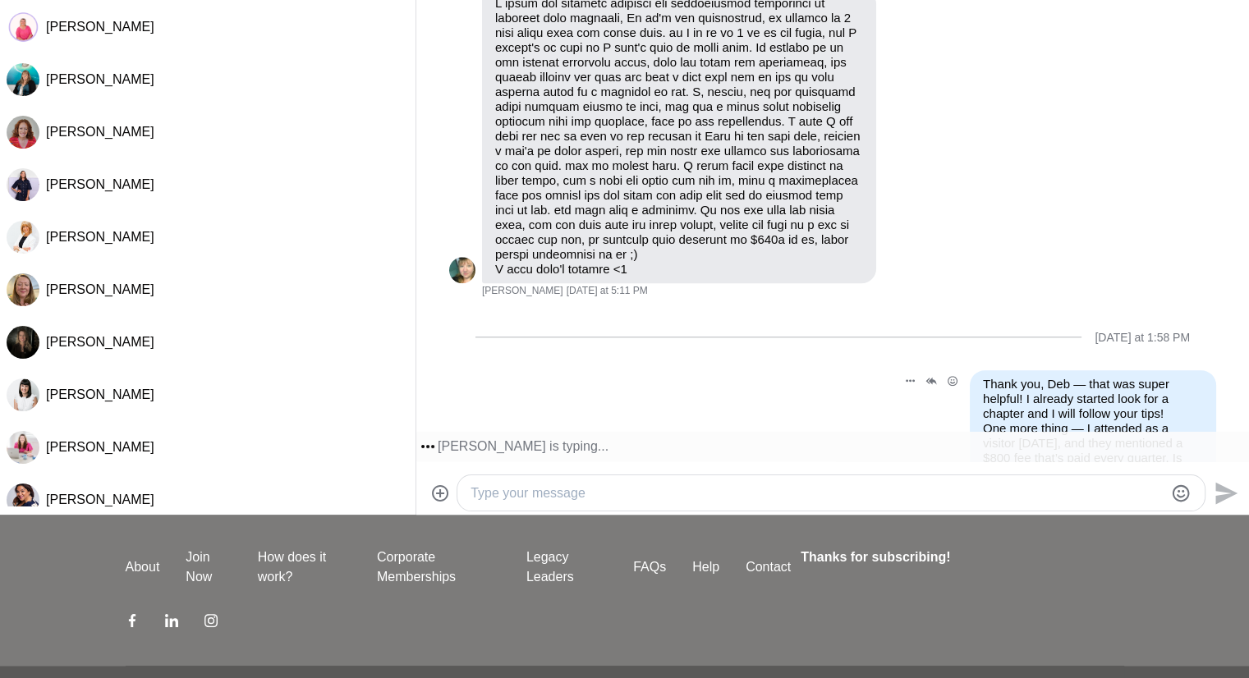
scroll to position [1851, 0]
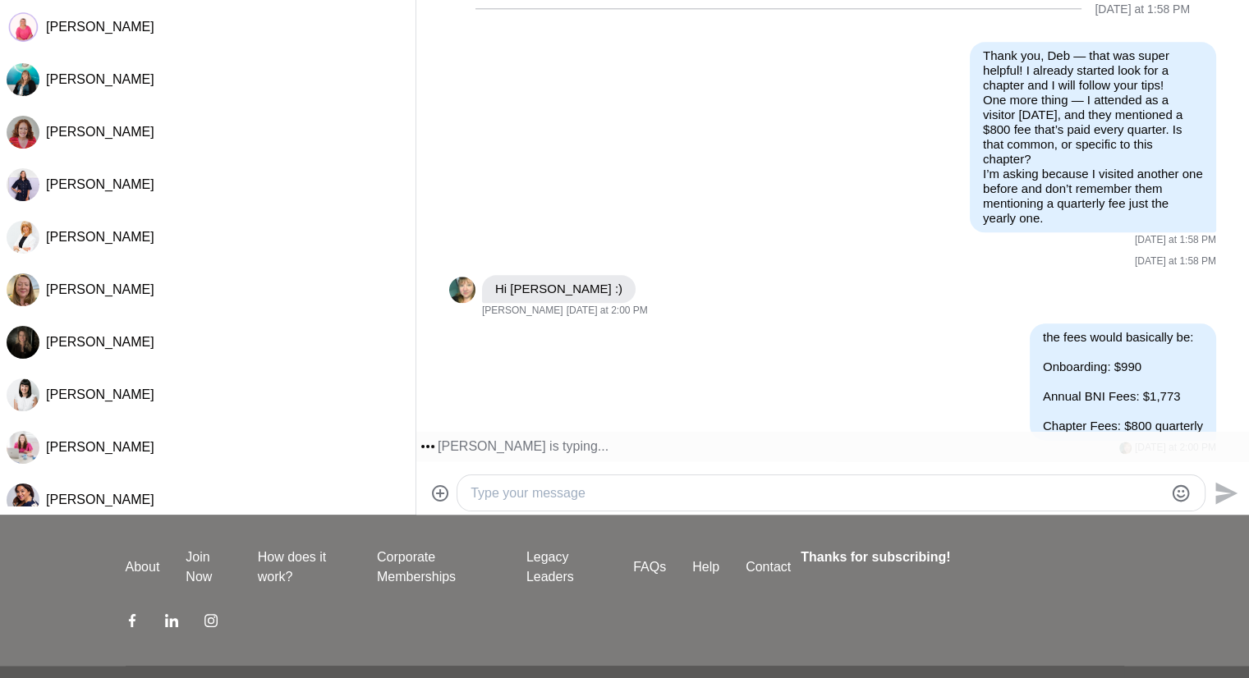
click at [535, 499] on textarea "Type your message" at bounding box center [816, 494] width 693 height 20
paste textarea "I might need to clarify the chapter fee — it isn’t mentioned in the application…"
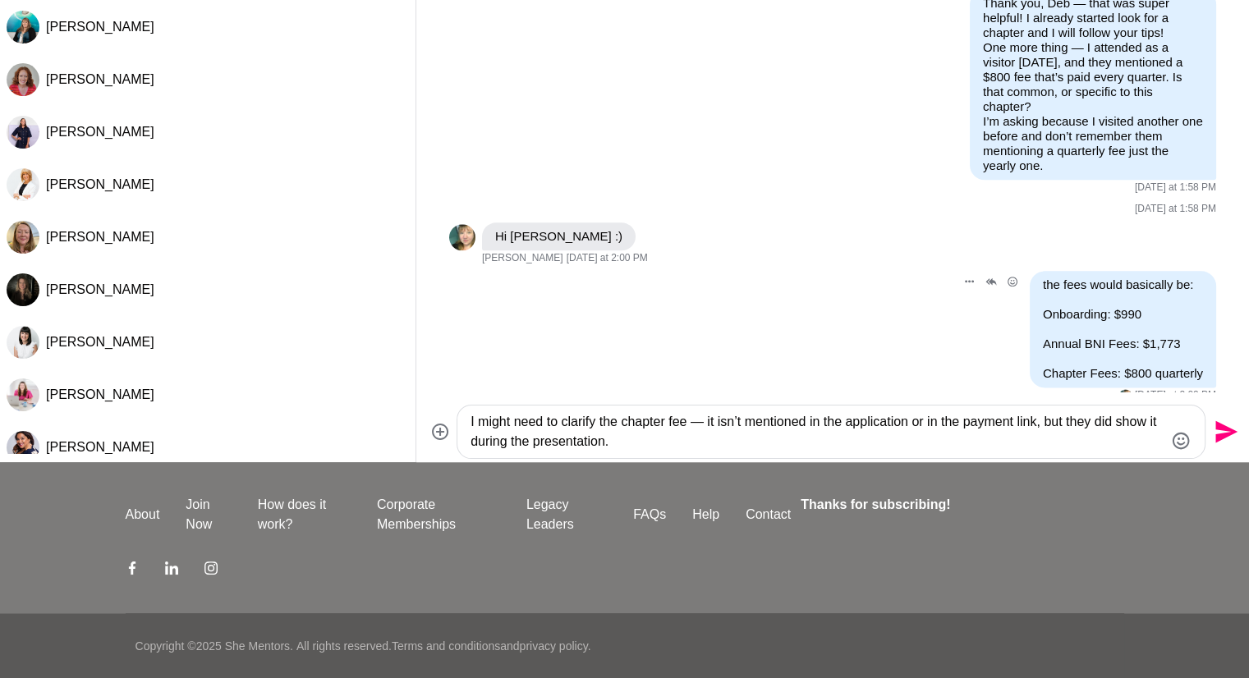
scroll to position [1868, 0]
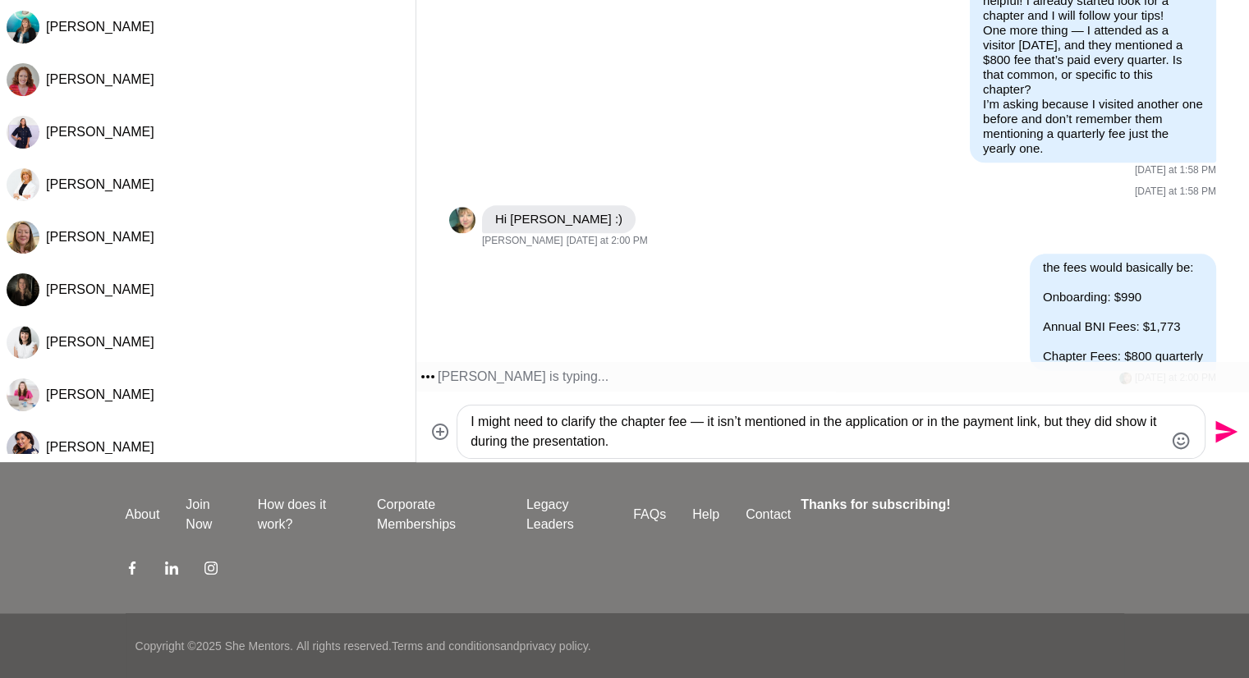
click at [917, 423] on textarea "I might need to clarify the chapter fee — it isn’t mentioned in the application…" at bounding box center [816, 431] width 693 height 39
click at [502, 445] on textarea "I might need to clarify the chapter fee — it isn’t mentioned in the application…" at bounding box center [816, 431] width 693 height 39
click at [972, 441] on textarea "I might need to clarify the chapter fee — it isn’t mentioned in the application…" at bounding box center [816, 431] width 693 height 39
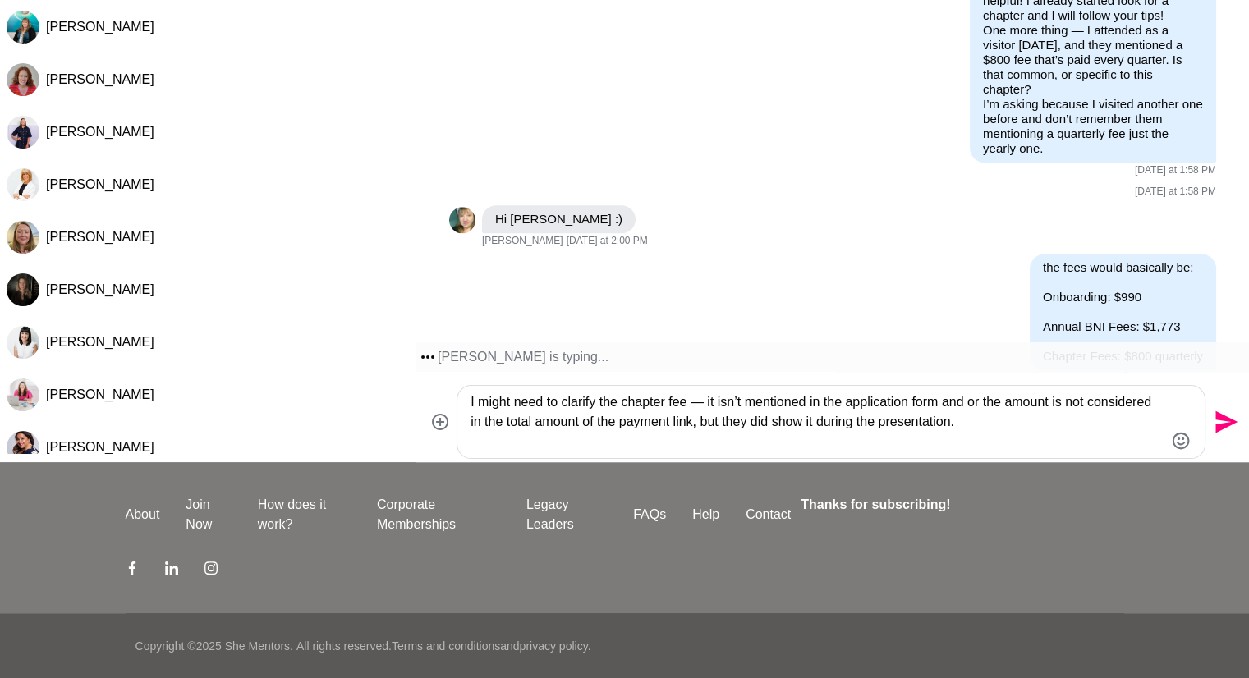
type textarea "I might need to clarify the chapter fee — it isn’t mentioned in the application…"
drag, startPoint x: 1215, startPoint y: 415, endPoint x: 1158, endPoint y: 378, distance: 67.9
click at [1216, 415] on icon "Send" at bounding box center [1226, 422] width 22 height 22
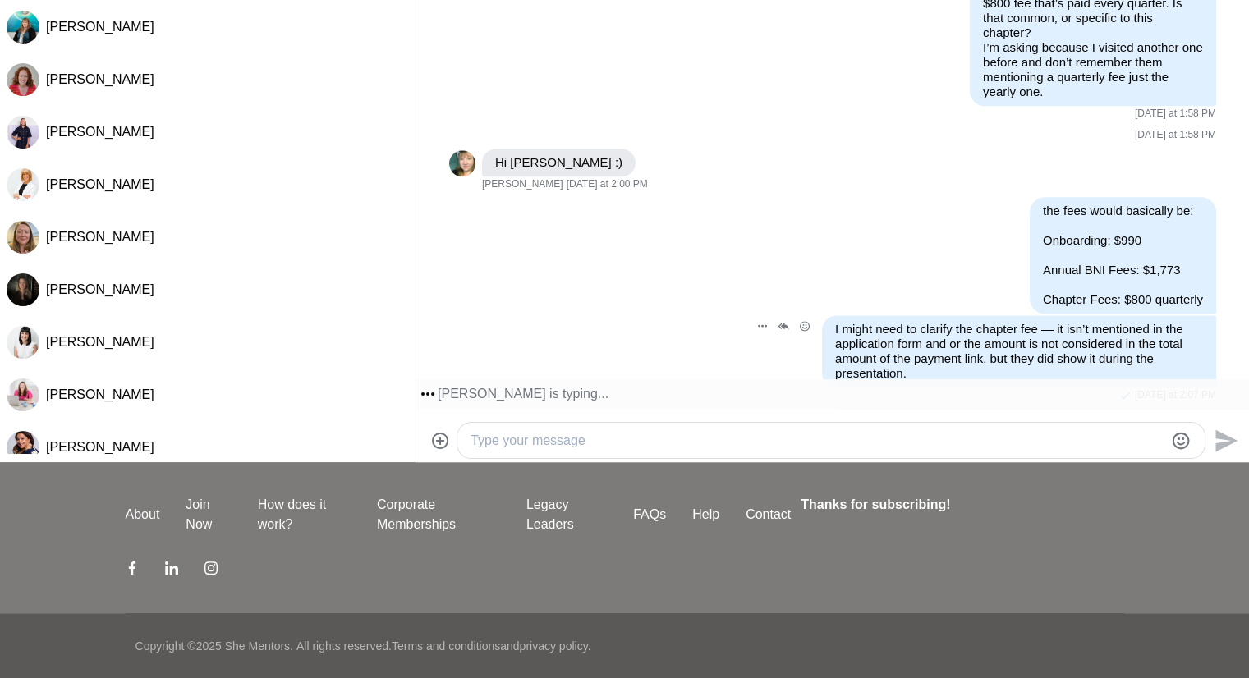
scroll to position [1924, 0]
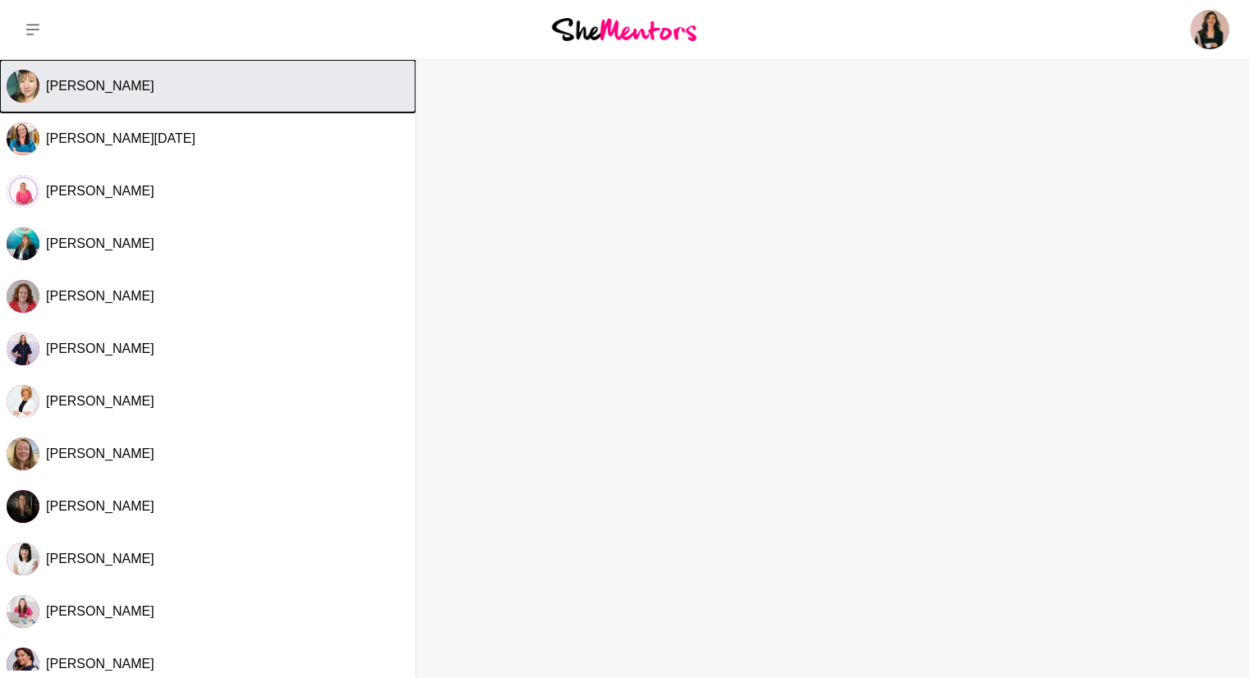
click at [223, 74] on button "[PERSON_NAME]" at bounding box center [207, 86] width 415 height 53
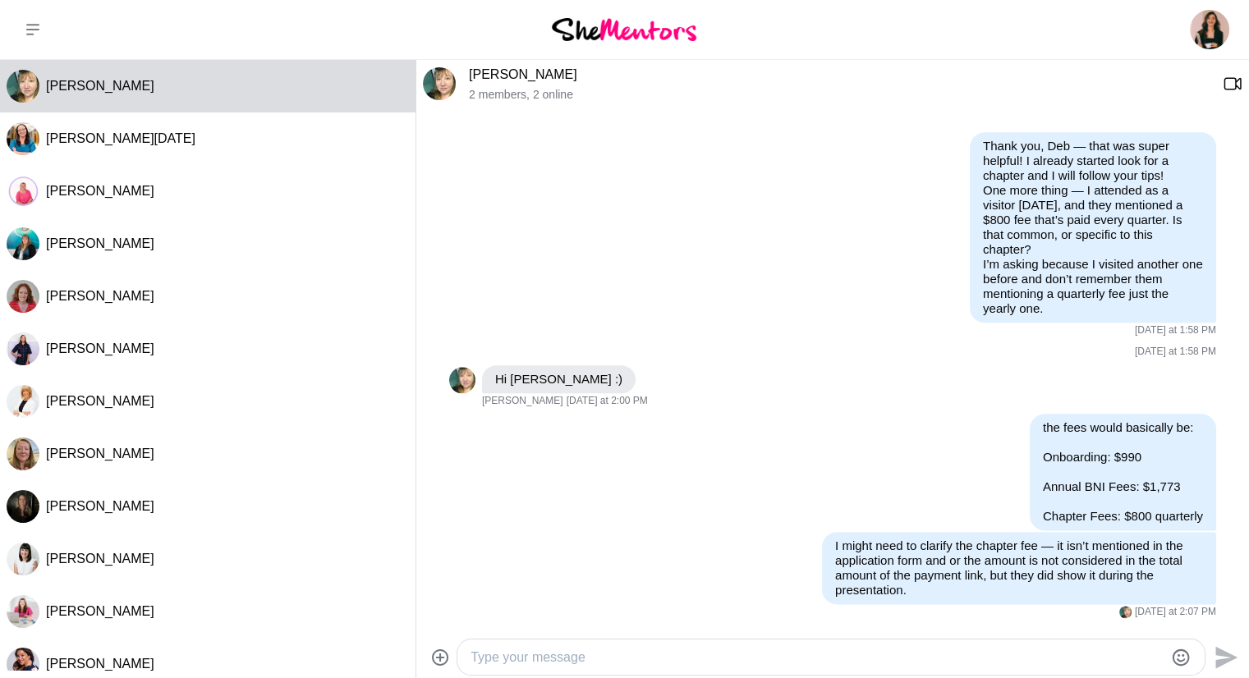
scroll to position [2062, 0]
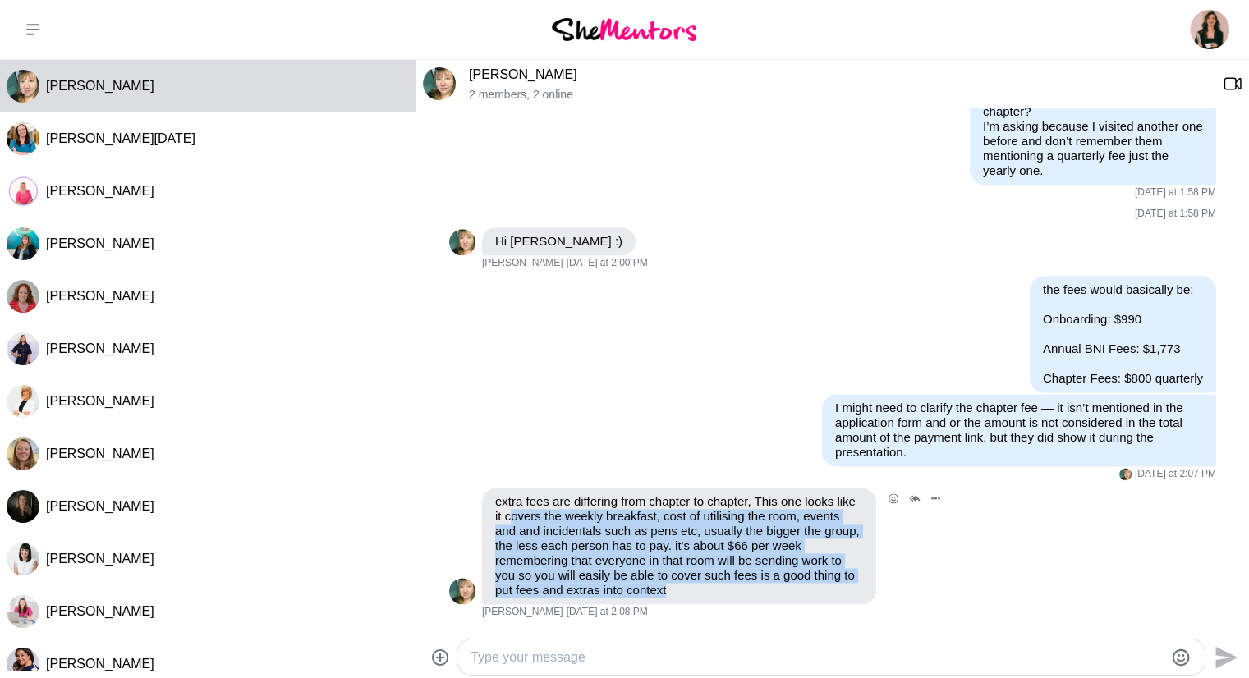
drag, startPoint x: 518, startPoint y: 531, endPoint x: 859, endPoint y: 602, distance: 348.0
click at [859, 602] on div "extra fees are differing from chapter to chapter, This one looks like it covers…" at bounding box center [679, 546] width 394 height 117
click at [759, 640] on div at bounding box center [830, 657] width 747 height 35
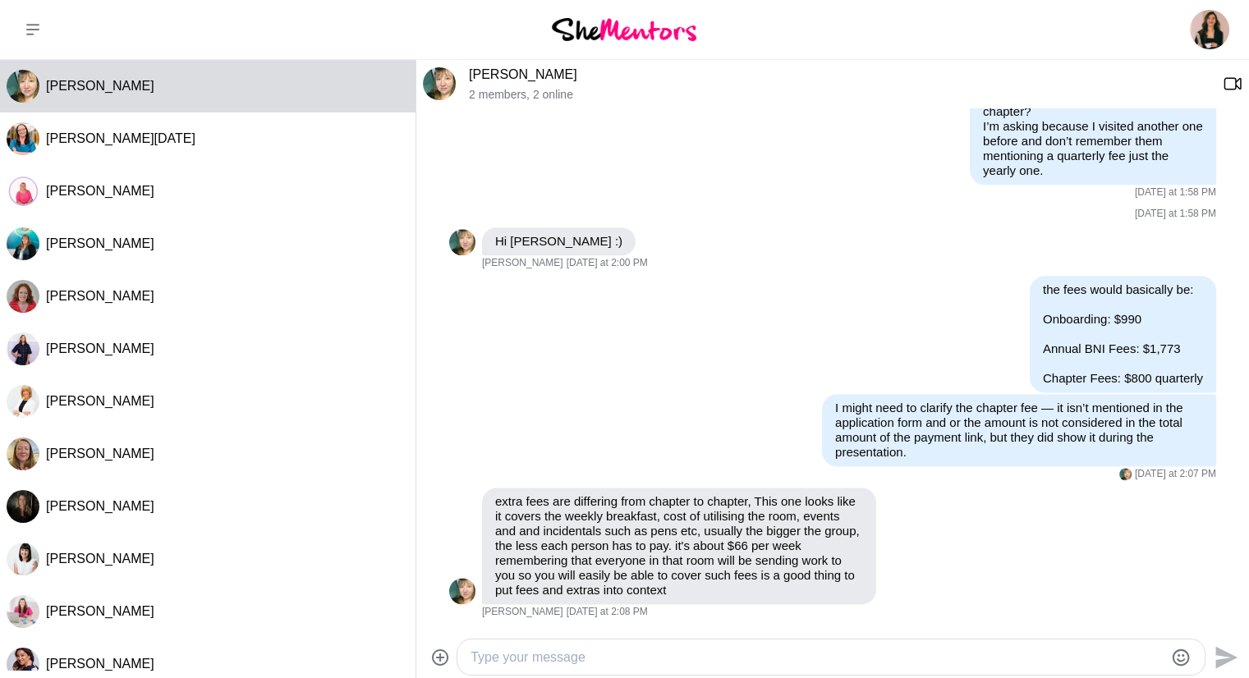
click at [759, 640] on div at bounding box center [830, 657] width 747 height 35
click at [757, 648] on textarea "Type your message" at bounding box center [816, 658] width 693 height 20
type textarea "Thank you Deb :))"
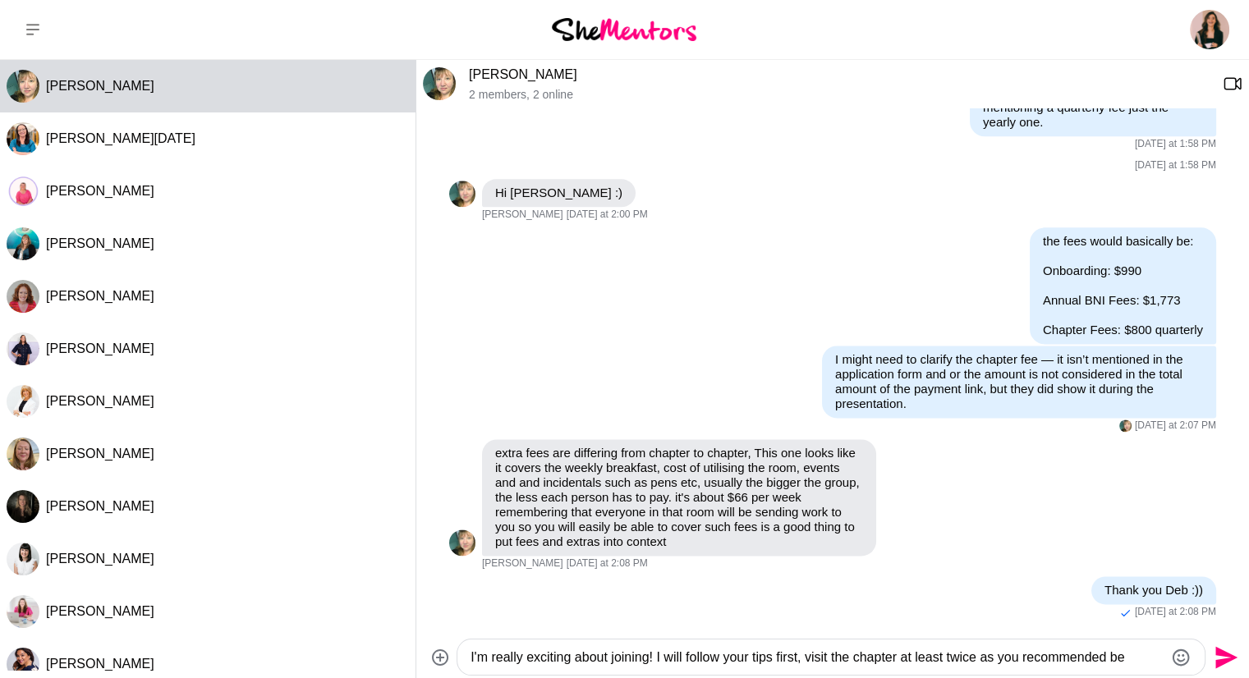
click at [809, 653] on textarea "I'm really exciting about joining! I will follow your tips first, visit the cha…" at bounding box center [816, 658] width 693 height 20
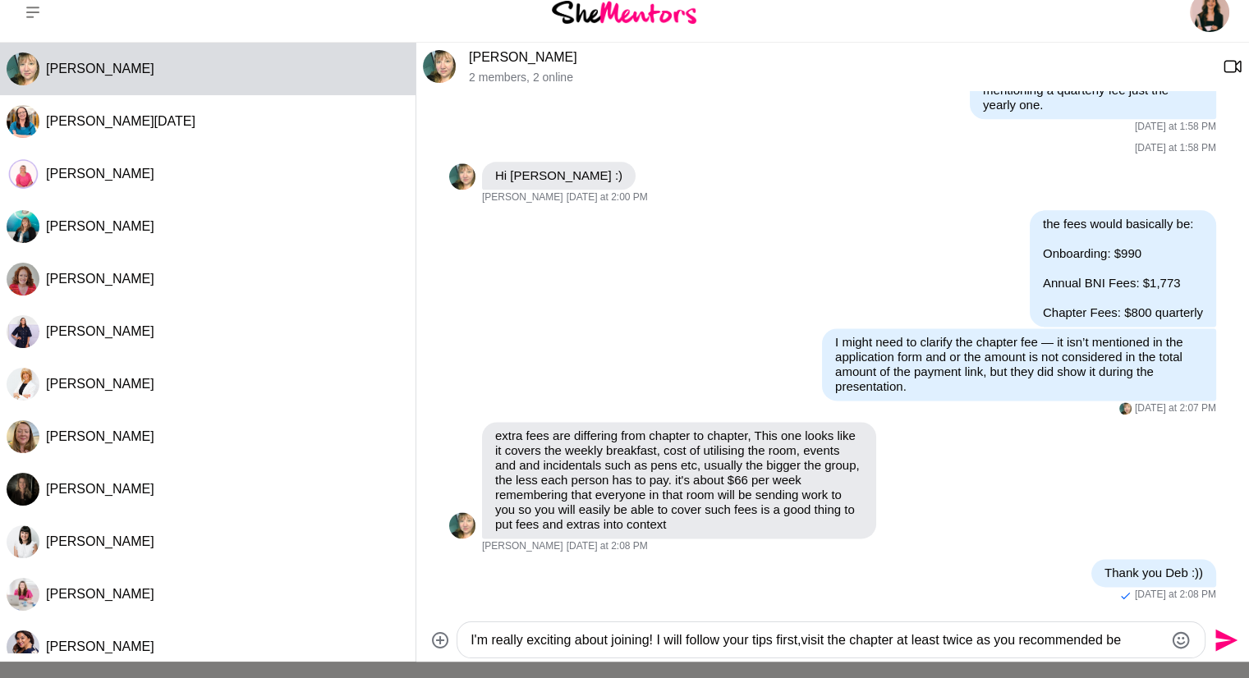
scroll to position [23, 0]
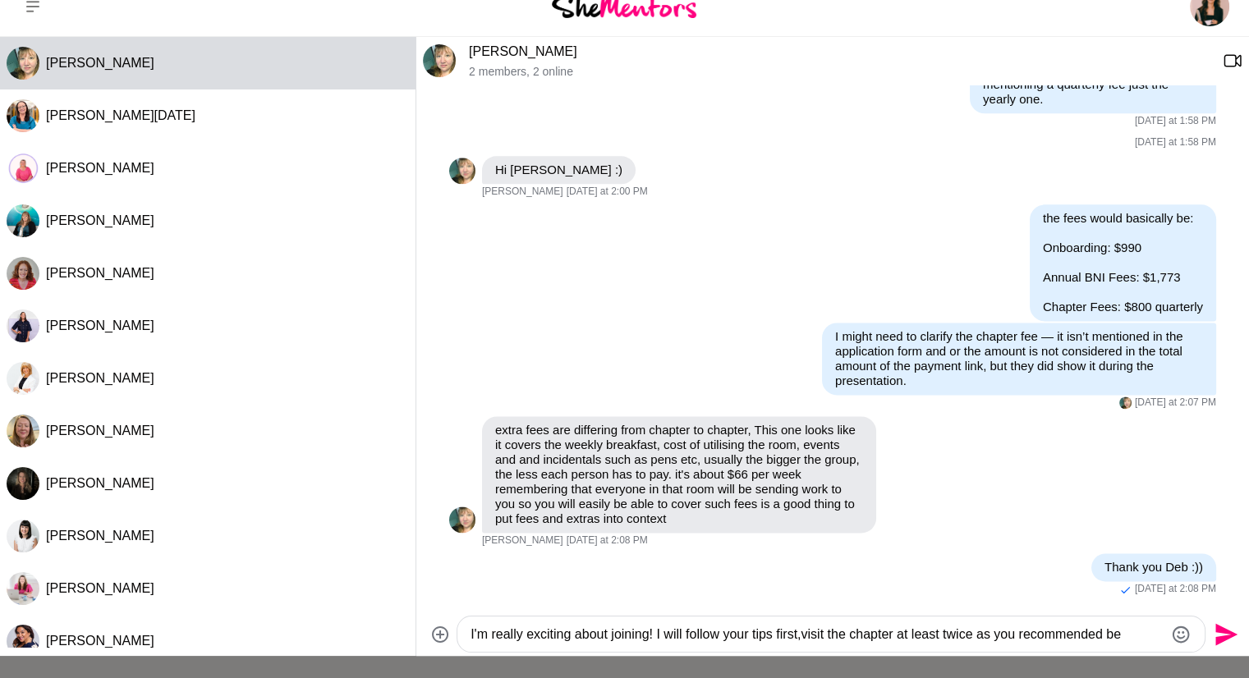
drag, startPoint x: 803, startPoint y: 657, endPoint x: 1134, endPoint y: 640, distance: 331.3
click at [1134, 640] on textarea "I'm really exciting about joining! I will follow your tips first,visit the chap…" at bounding box center [816, 635] width 693 height 20
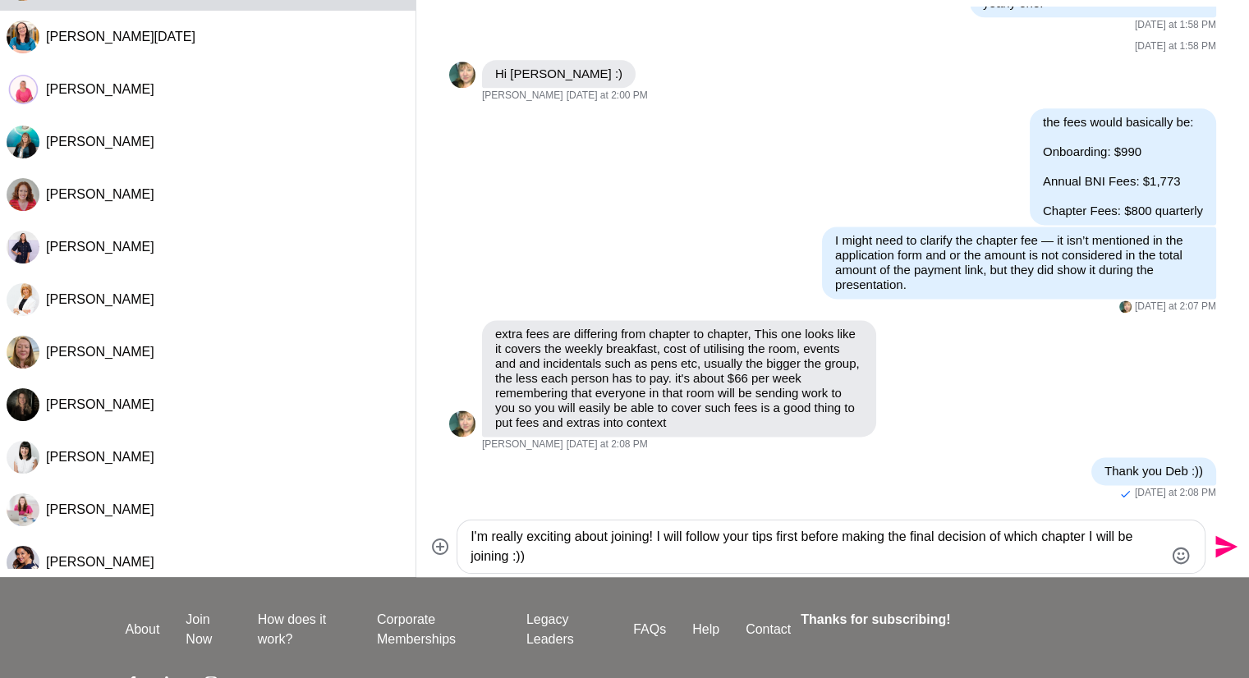
scroll to position [187, 0]
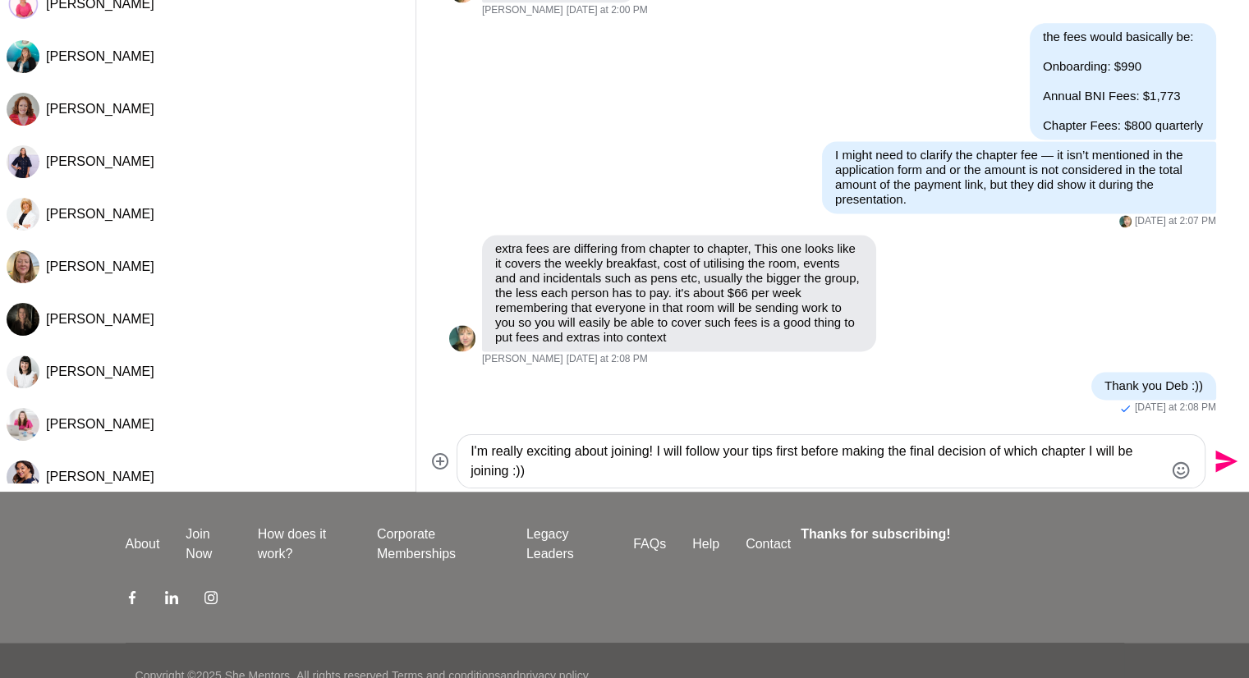
drag, startPoint x: 569, startPoint y: 454, endPoint x: 553, endPoint y: 454, distance: 16.4
click at [553, 454] on textarea "I'm really exciting about joining! I will follow your tips first before making …" at bounding box center [816, 461] width 693 height 39
click at [714, 461] on textarea "I'm really excited about joining! I will follow your tips first before making t…" at bounding box center [816, 461] width 693 height 39
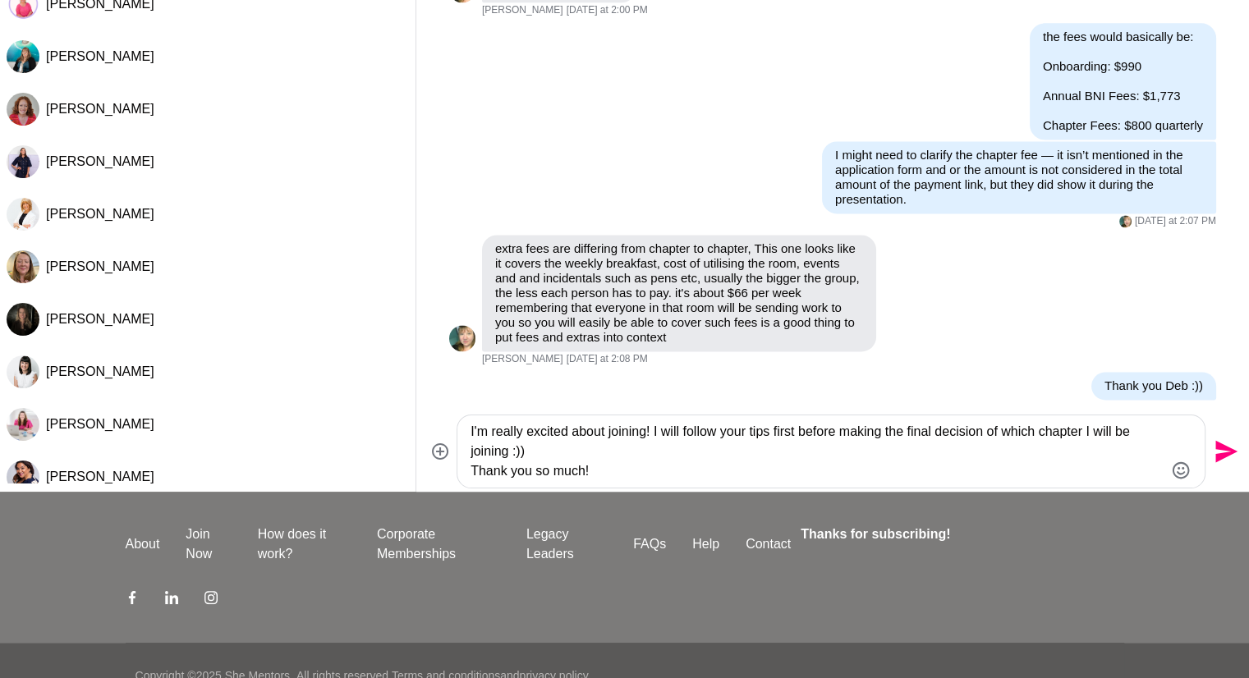
type textarea "I'm really excited about joining! I will follow your tips first before making t…"
click at [1218, 434] on button "Send" at bounding box center [1223, 451] width 37 height 37
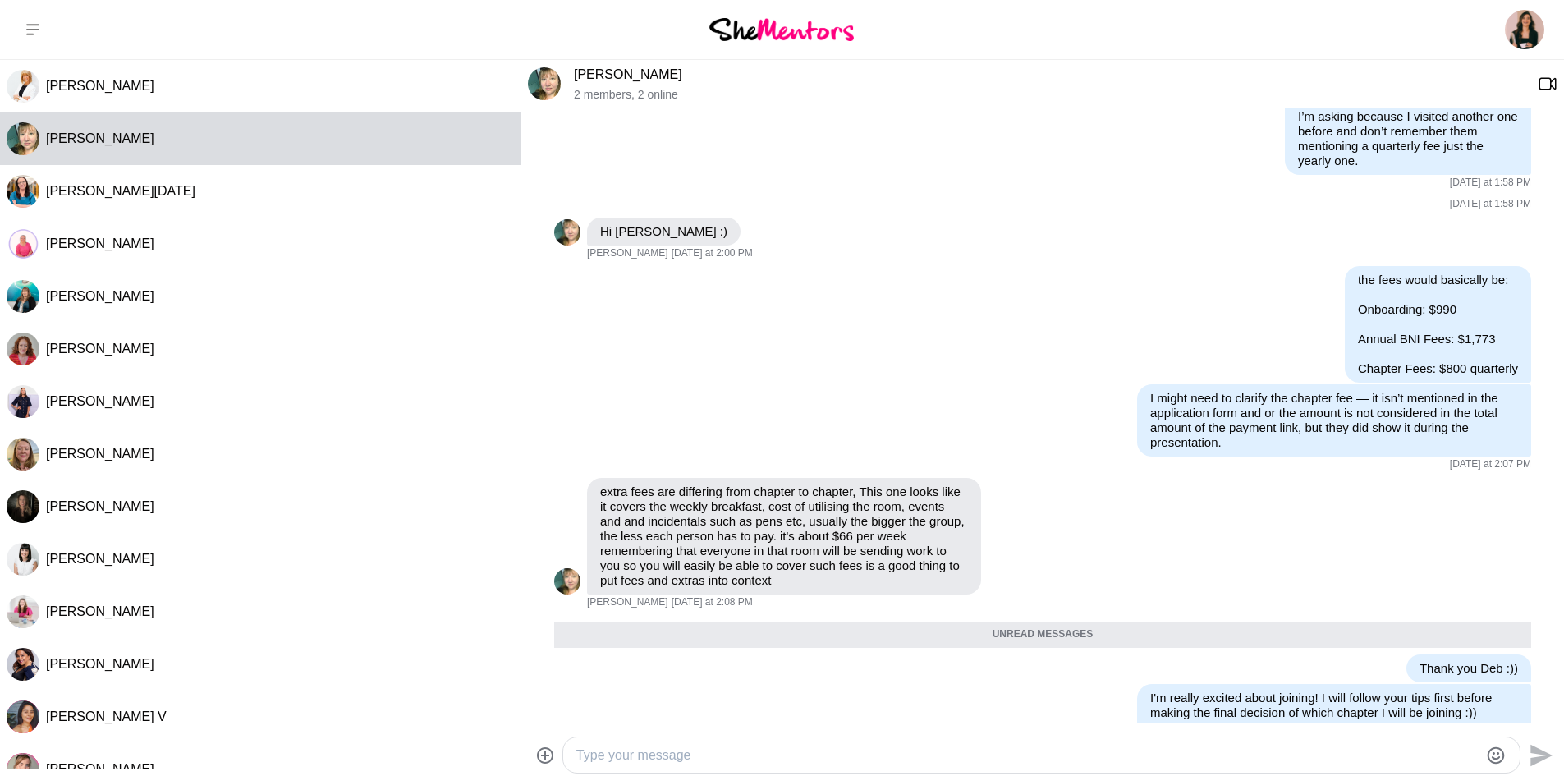
scroll to position [2204, 0]
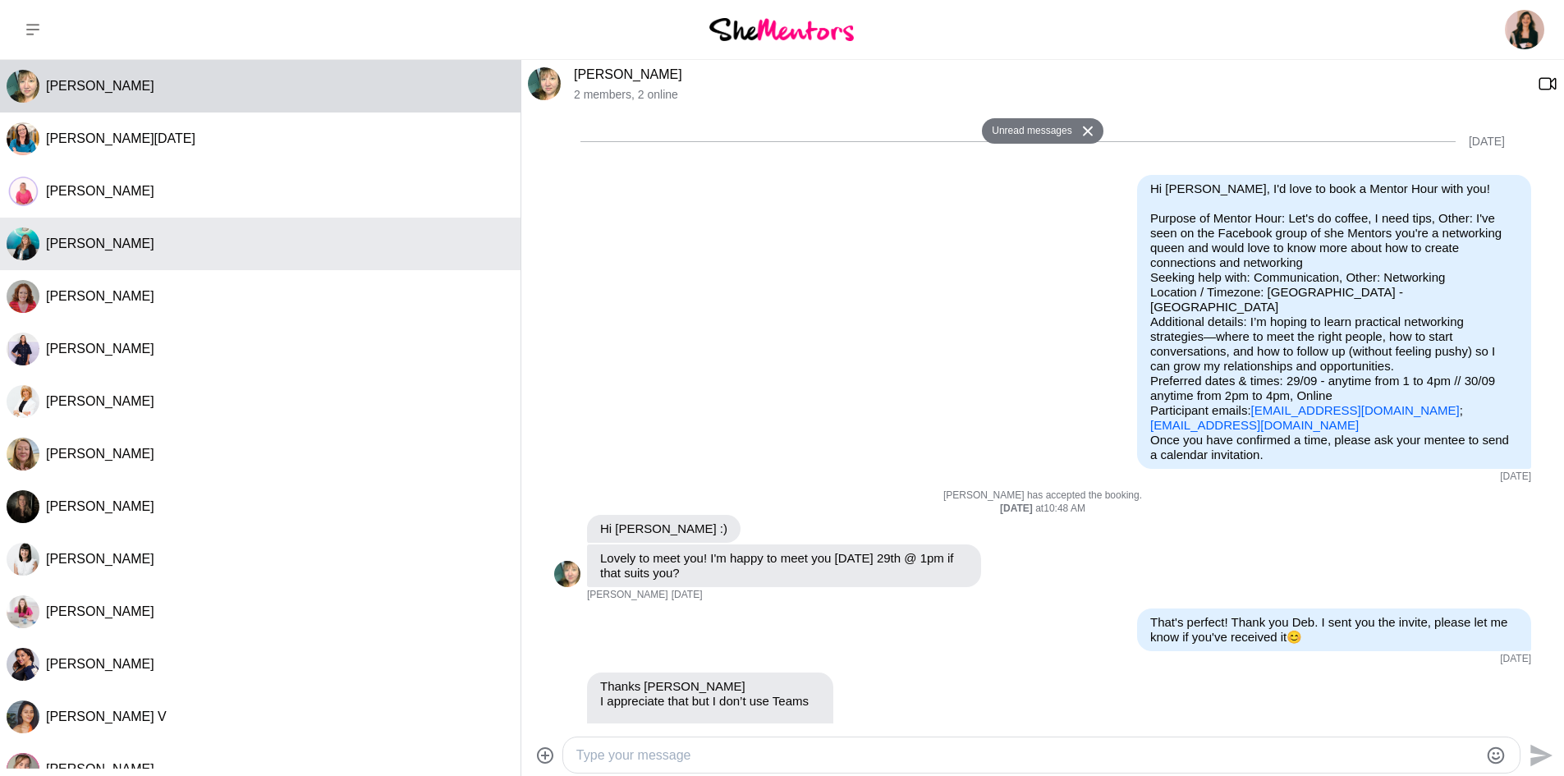
scroll to position [2112, 0]
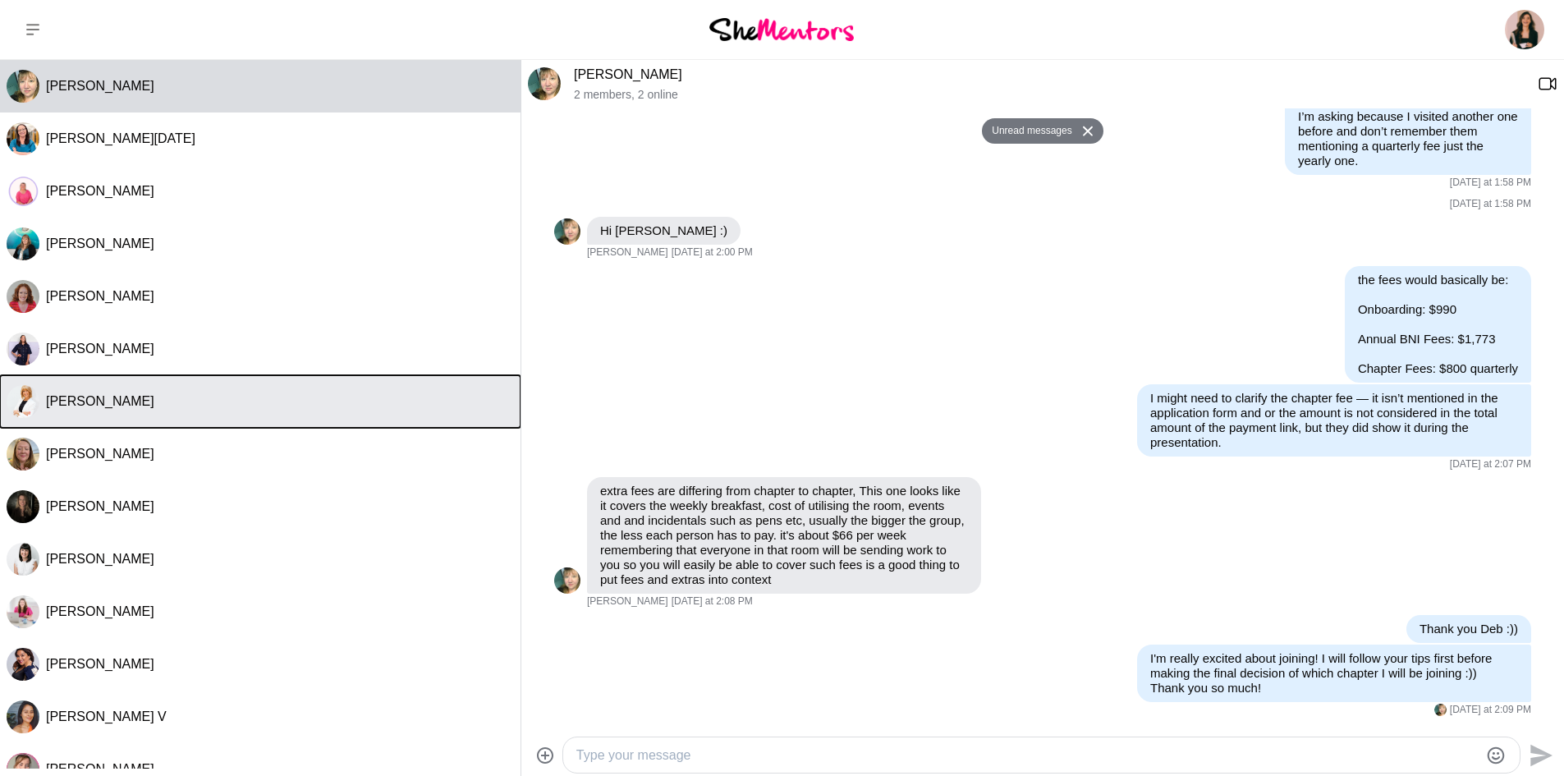
click at [117, 395] on div "[PERSON_NAME]" at bounding box center [280, 401] width 468 height 16
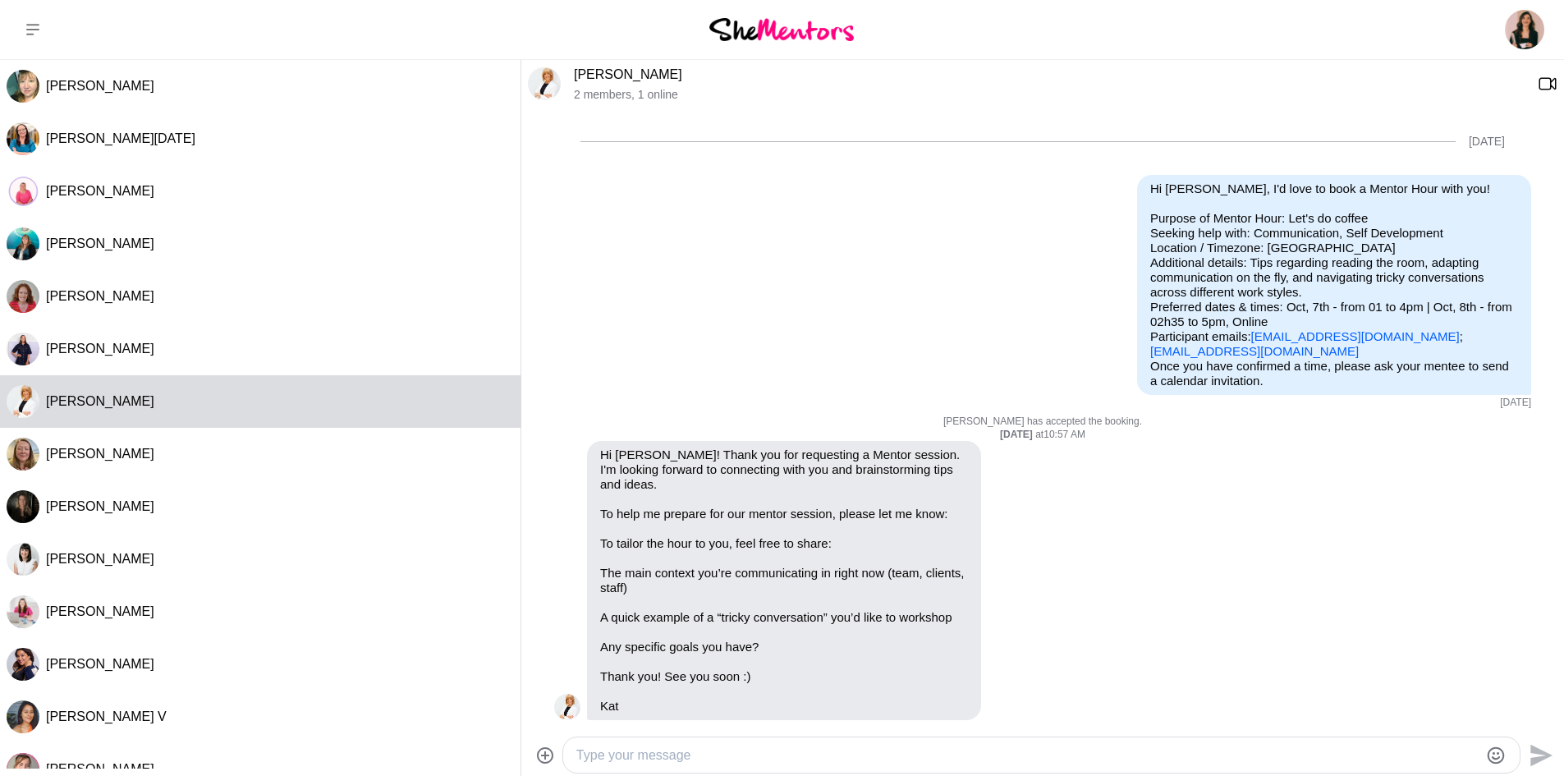
scroll to position [924, 0]
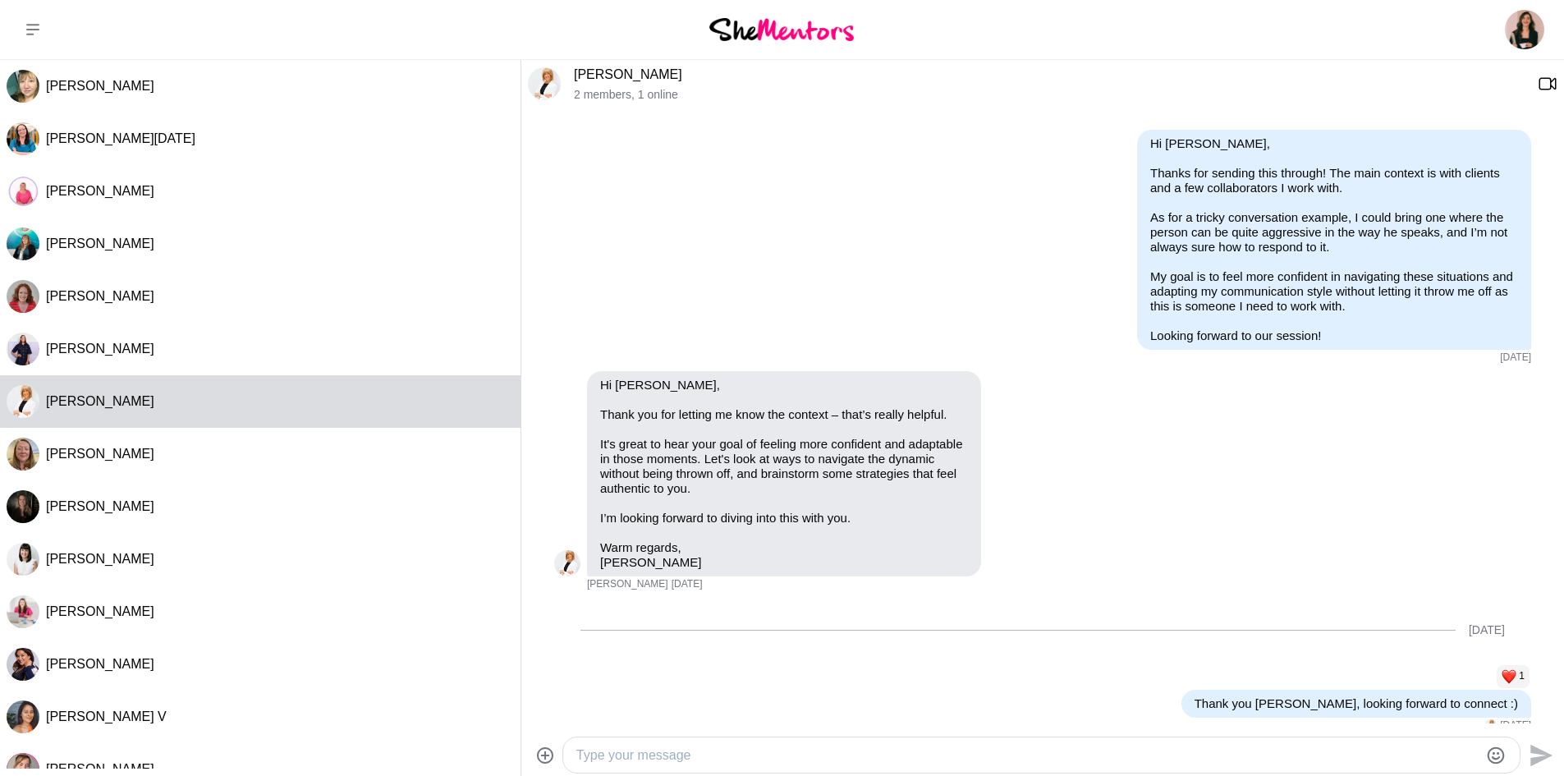
click at [828, 758] on textarea "Type your message" at bounding box center [1027, 755] width 902 height 20
paste textarea "Hi [PERSON_NAME], I hope you’re doing well! 😊 I was waiting to join our Zoom me…"
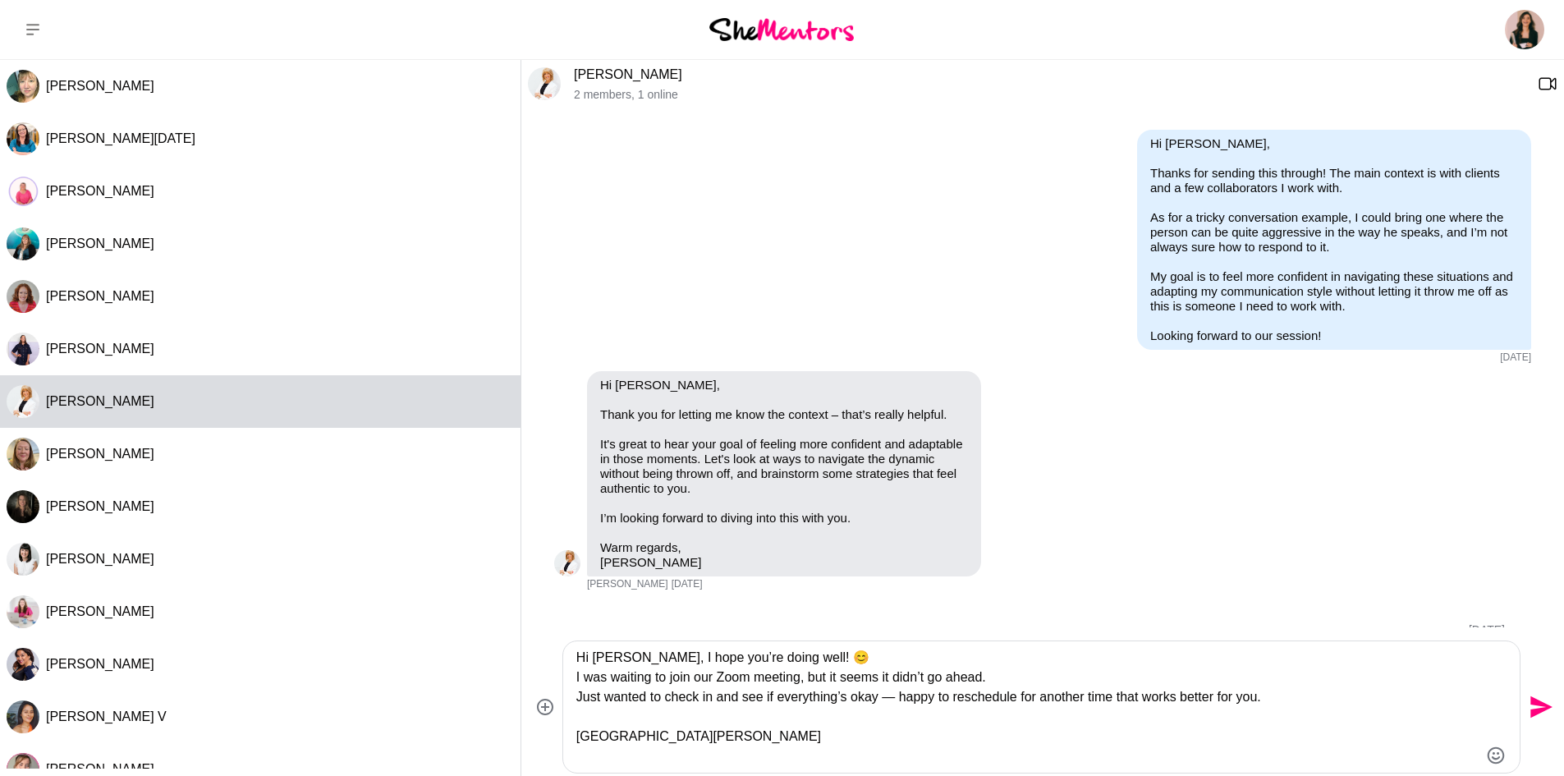
drag, startPoint x: 629, startPoint y: 758, endPoint x: 568, endPoint y: 732, distance: 65.9
click at [568, 732] on div "Hi [PERSON_NAME], I hope you’re doing well! 😊 I was waiting to join our Zoom me…" at bounding box center [1041, 706] width 956 height 131
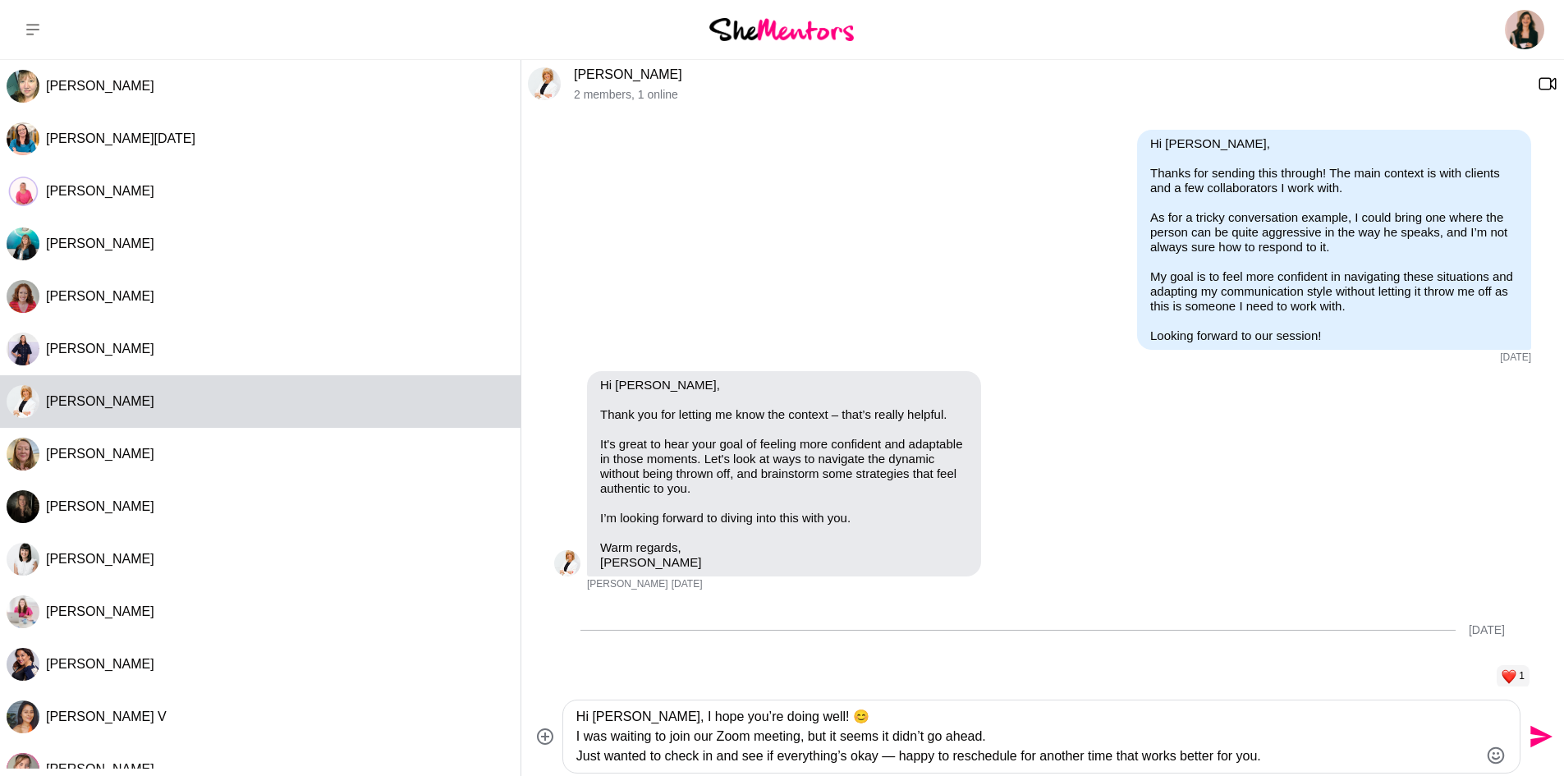
scroll to position [961, 0]
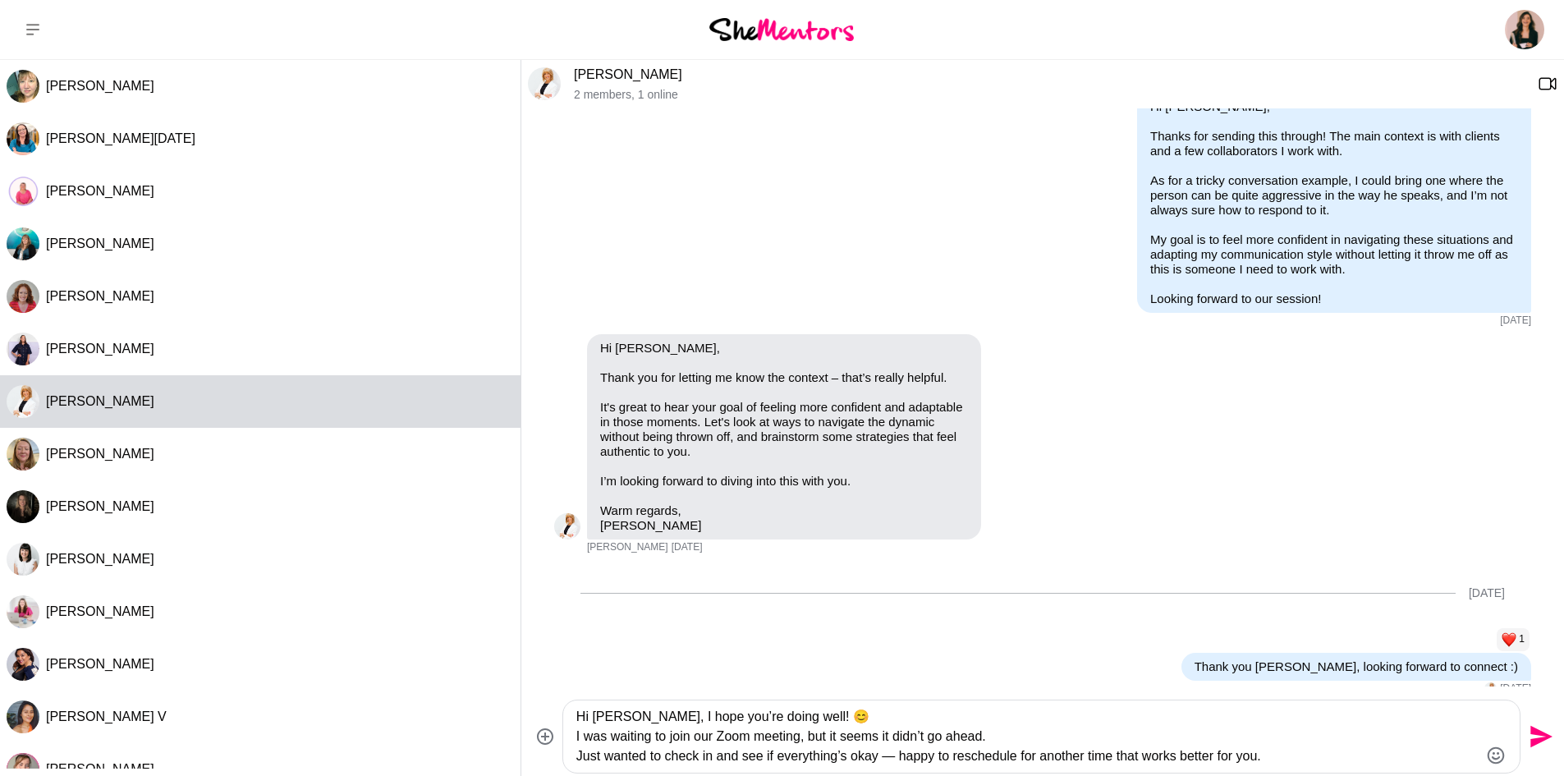
type textarea "Hi [PERSON_NAME], I hope you’re doing well! 😊 I was waiting to join our Zoom me…"
click at [1541, 738] on icon "Send" at bounding box center [1541, 737] width 22 height 22
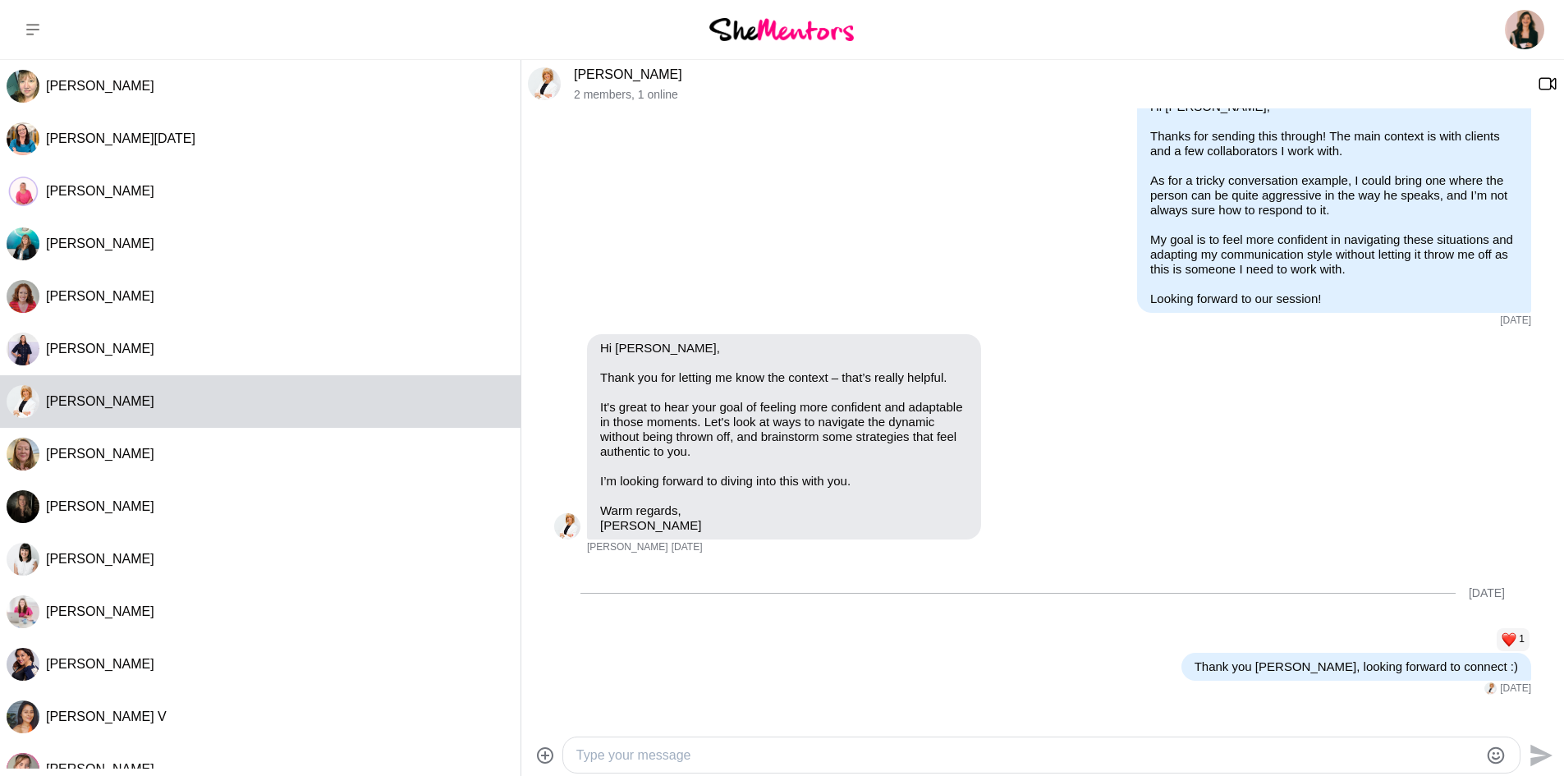
scroll to position [1098, 0]
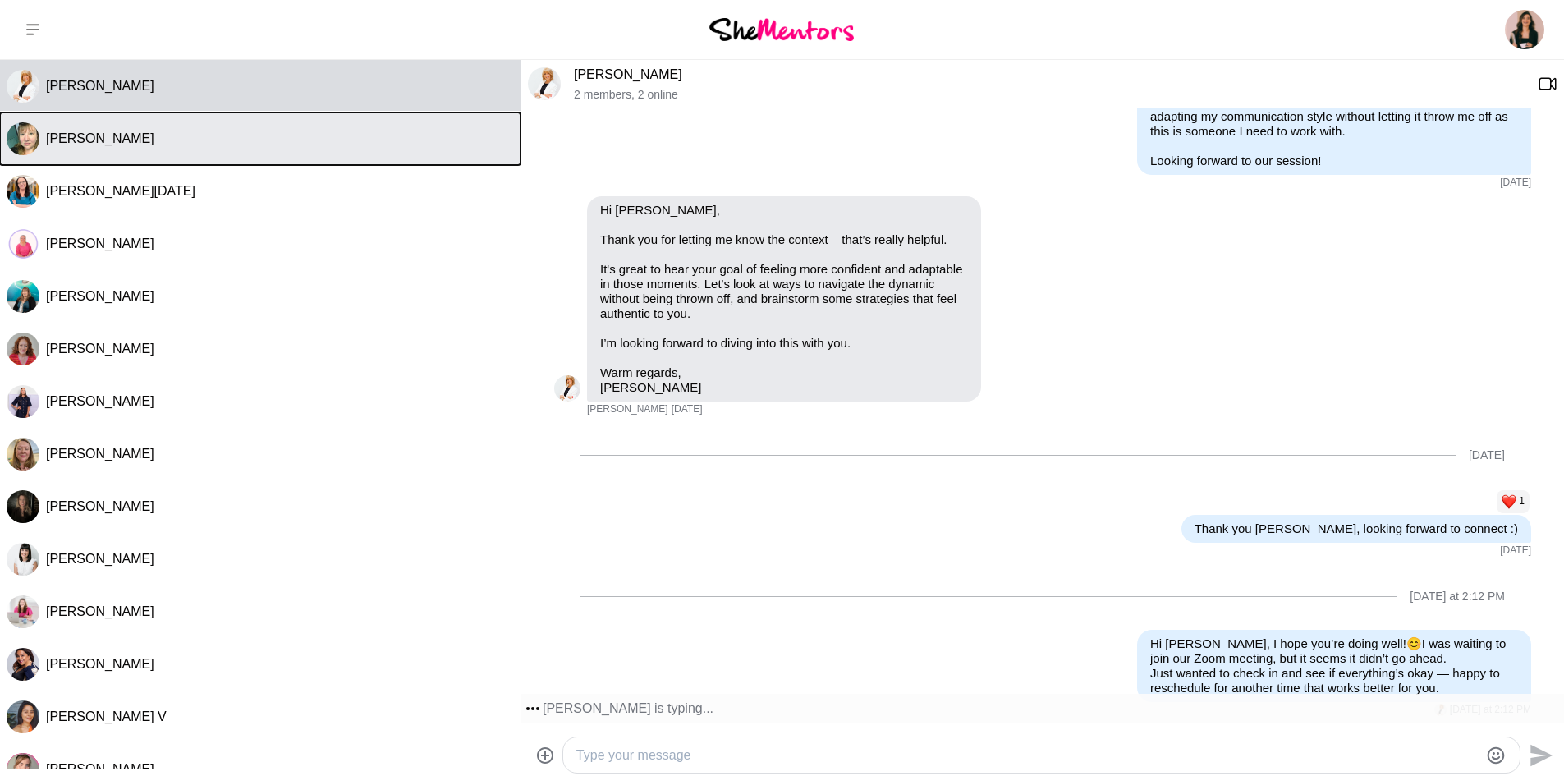
click at [85, 131] on span "[PERSON_NAME]" at bounding box center [100, 138] width 108 height 14
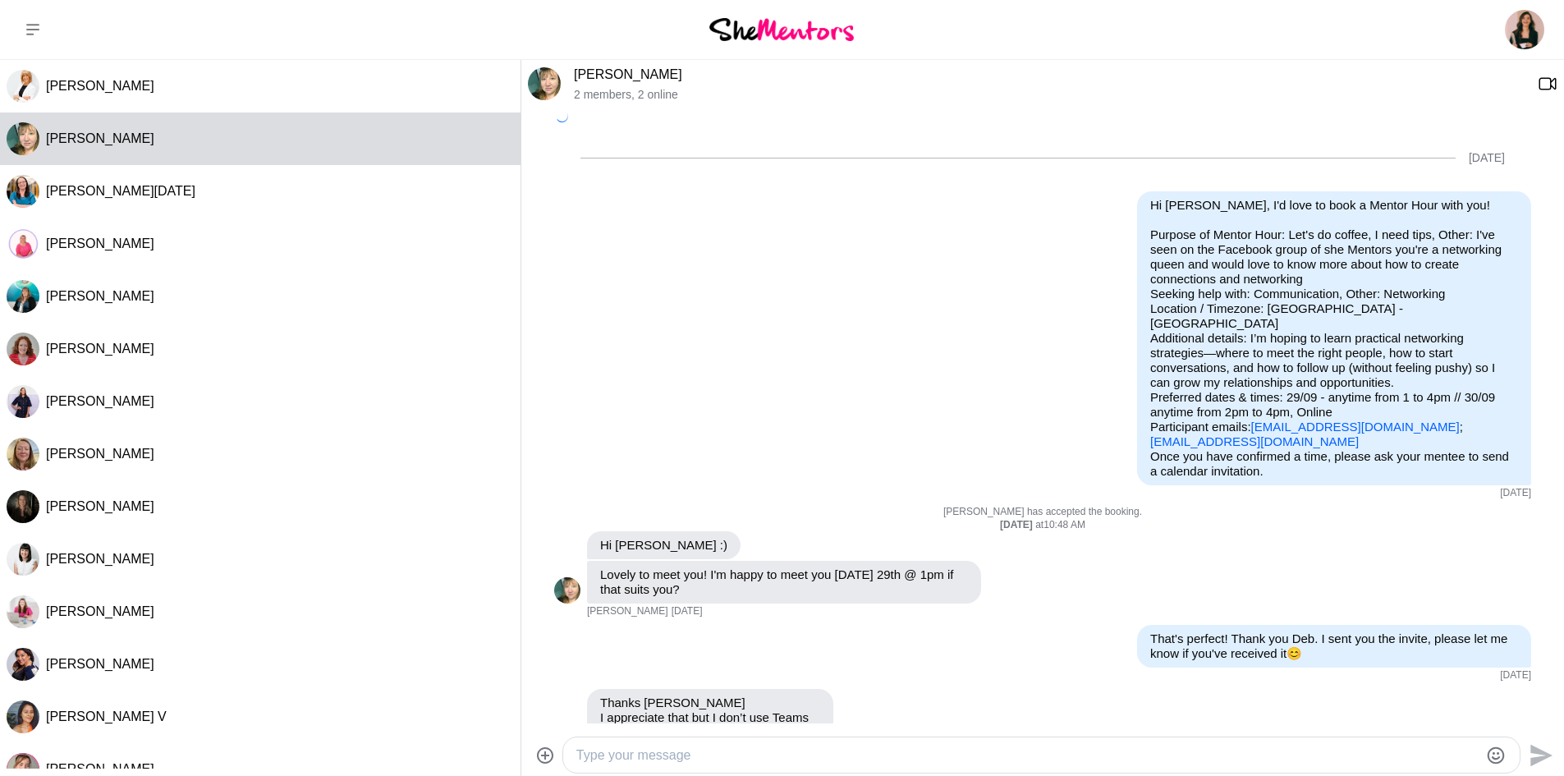
scroll to position [2072, 0]
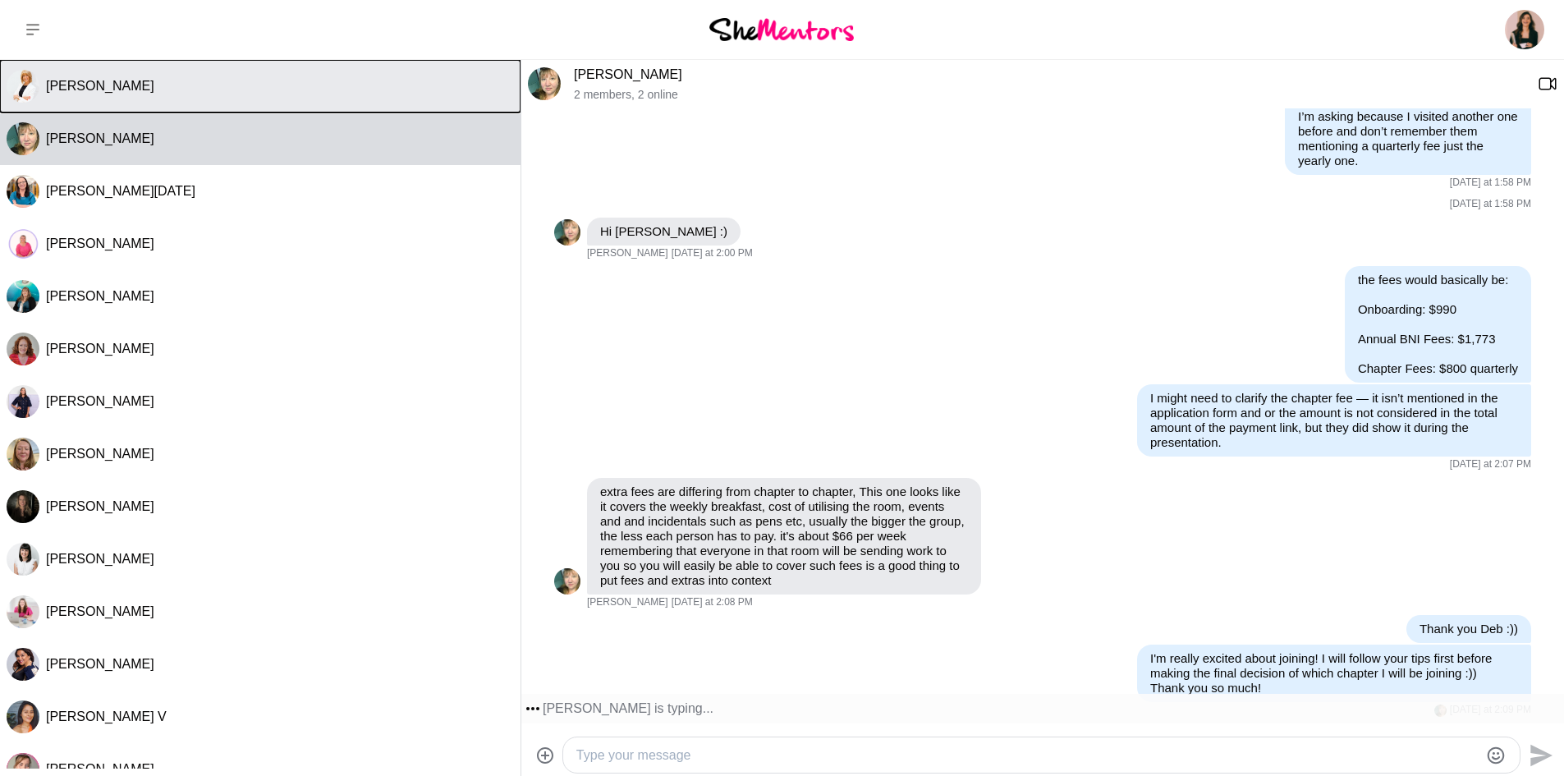
click at [277, 89] on div "[PERSON_NAME]" at bounding box center [280, 86] width 468 height 16
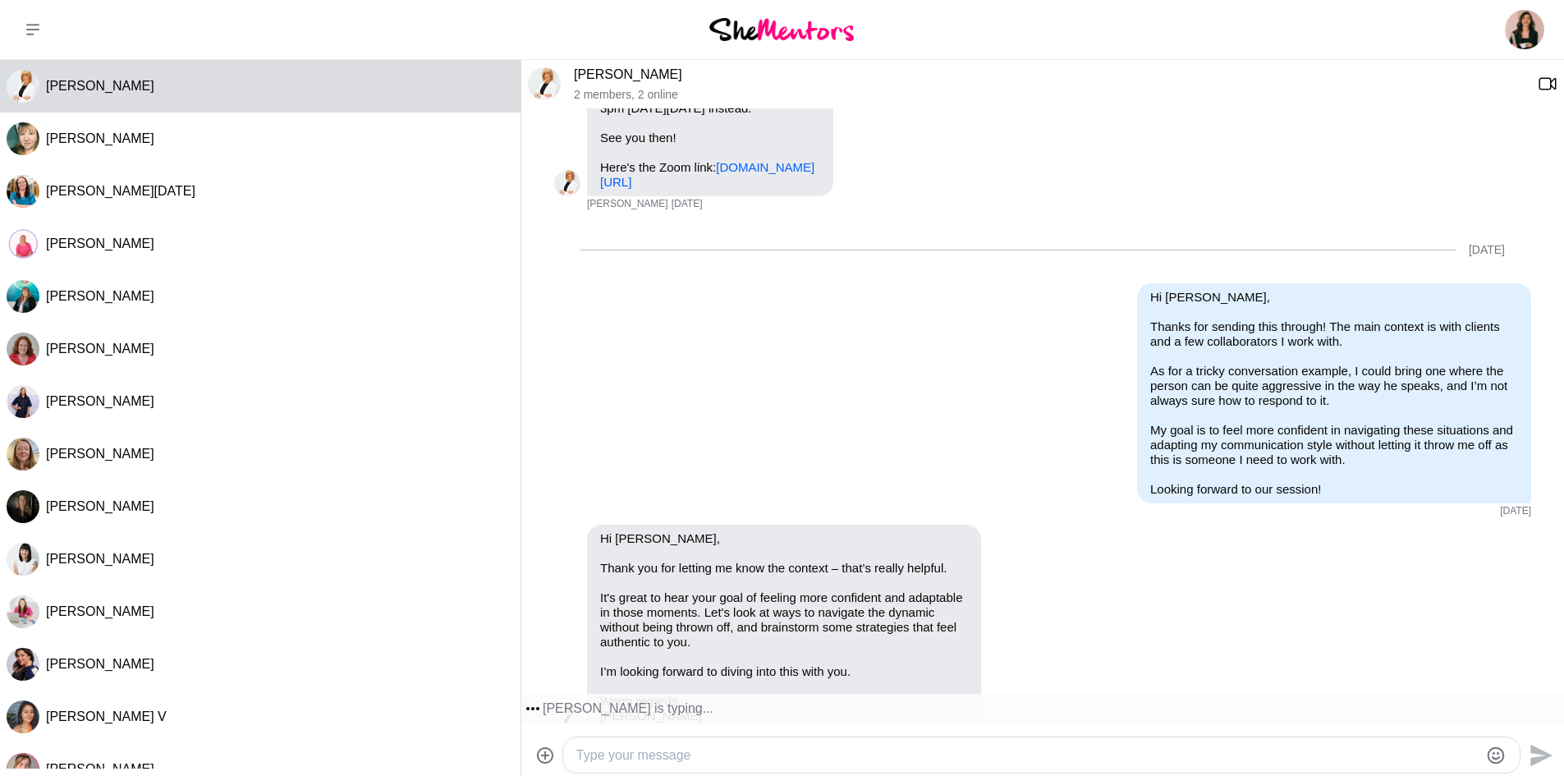
scroll to position [1098, 0]
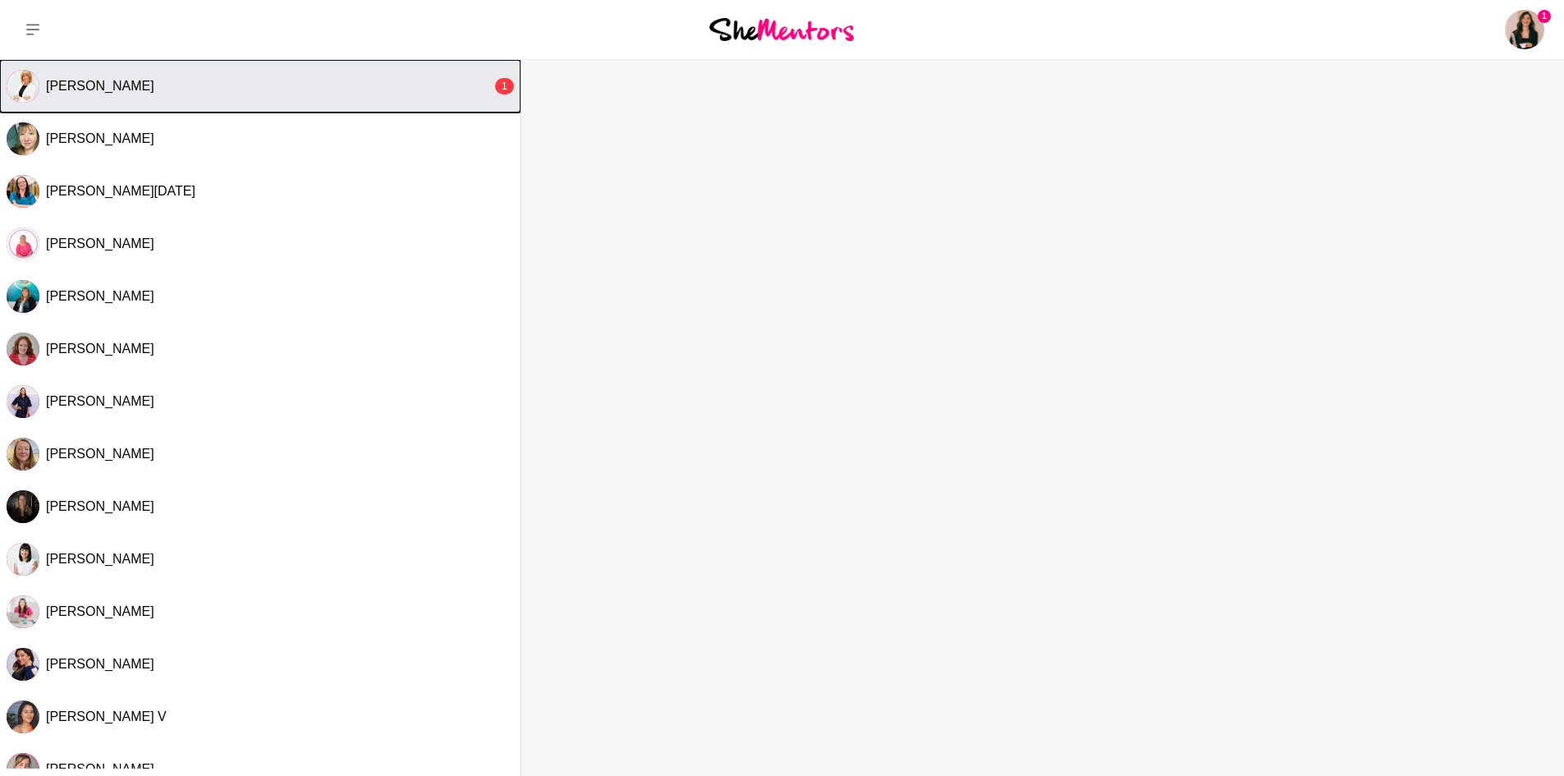
click at [281, 81] on div "[PERSON_NAME]" at bounding box center [269, 86] width 446 height 16
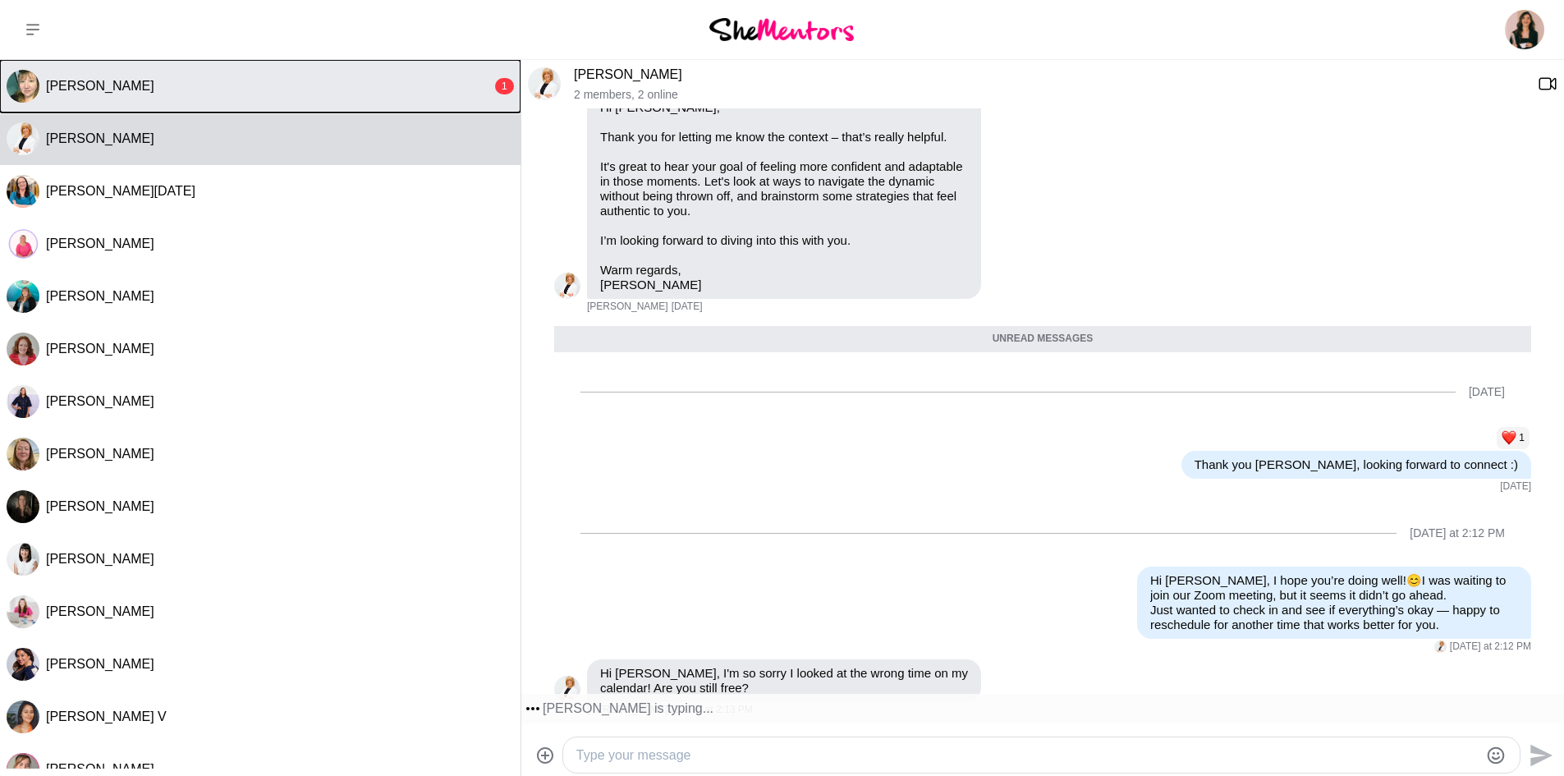
click at [291, 93] on div "[PERSON_NAME]" at bounding box center [269, 86] width 446 height 16
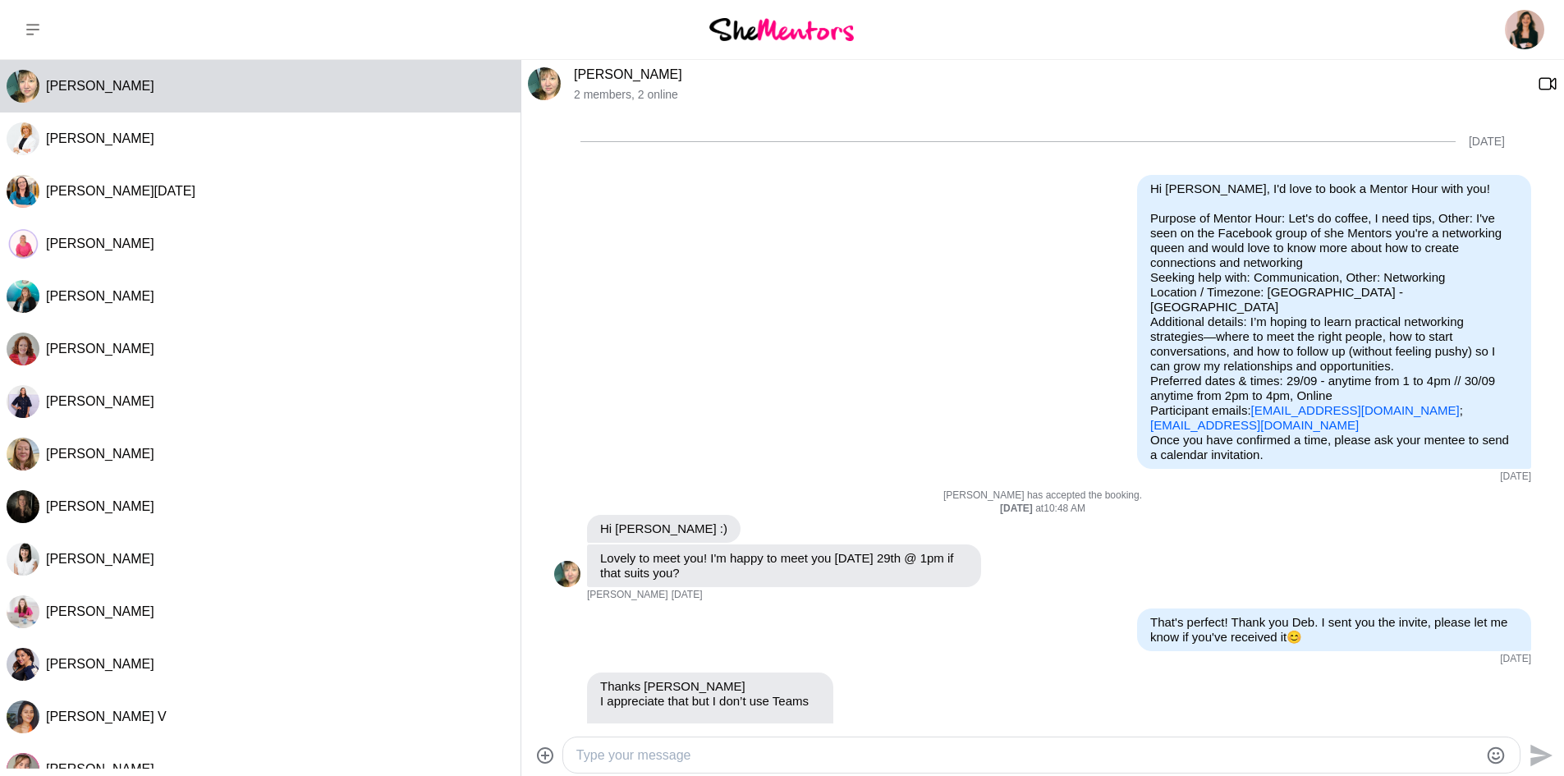
scroll to position [2204, 0]
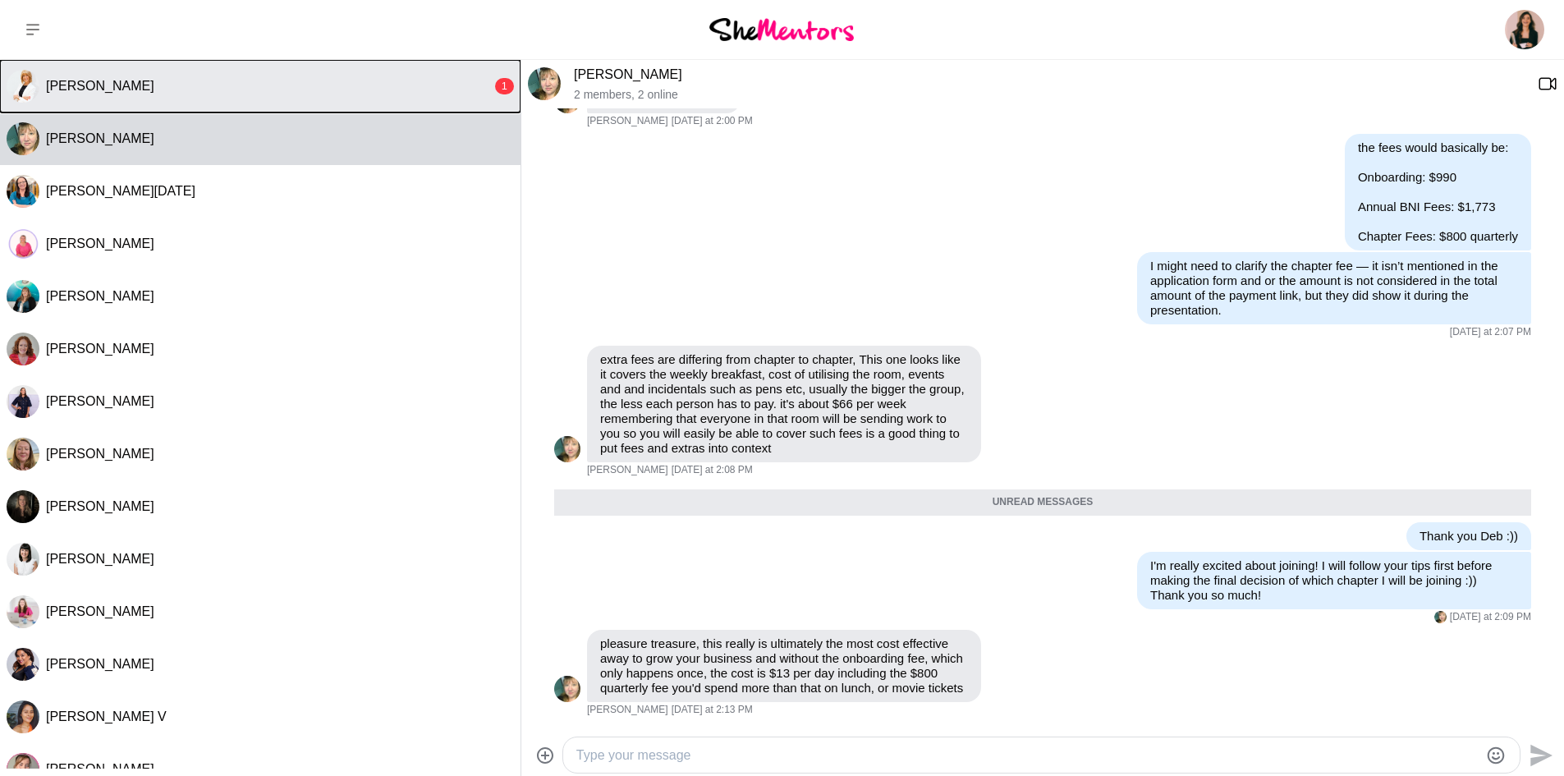
click at [310, 99] on button "[PERSON_NAME] 1" at bounding box center [260, 86] width 521 height 53
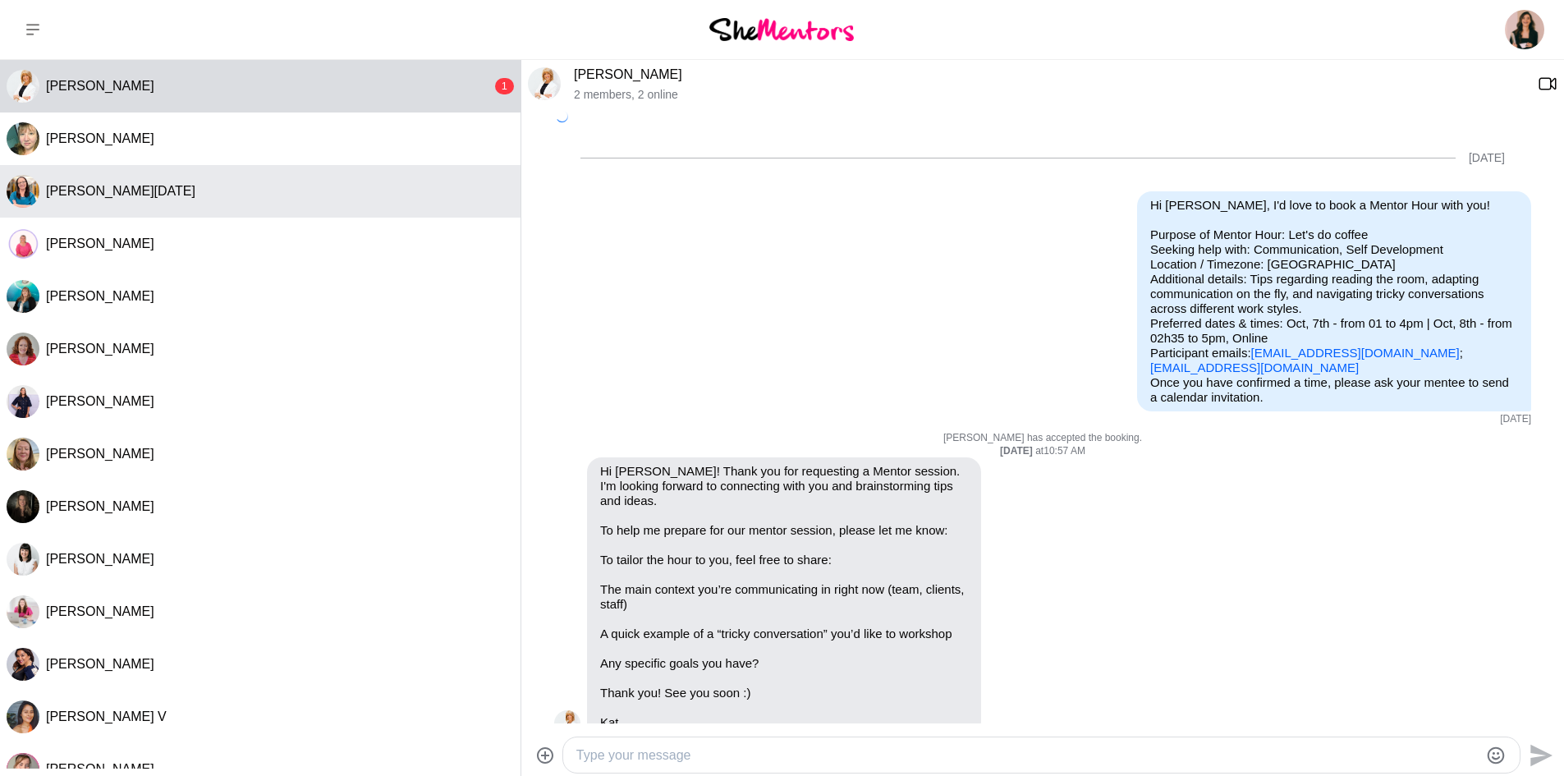
scroll to position [1316, 0]
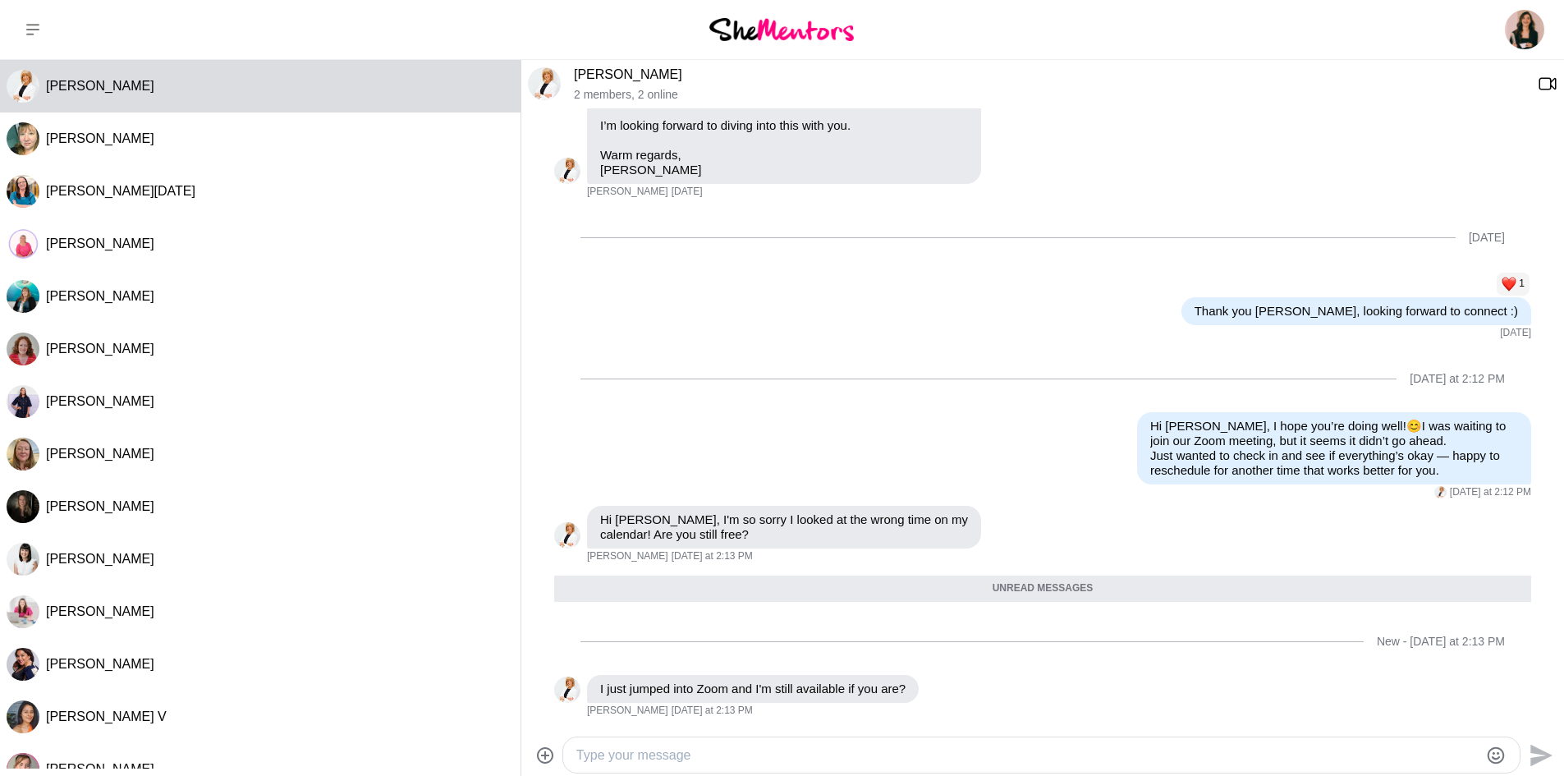
click at [759, 749] on textarea "Type your message" at bounding box center [1027, 755] width 902 height 20
click at [731, 739] on div at bounding box center [1041, 754] width 956 height 35
click at [690, 754] on textarea "Type your message" at bounding box center [1027, 755] width 902 height 20
click at [980, 732] on textarea "yes, I am! wait a sec, I will join that again" at bounding box center [1027, 746] width 902 height 39
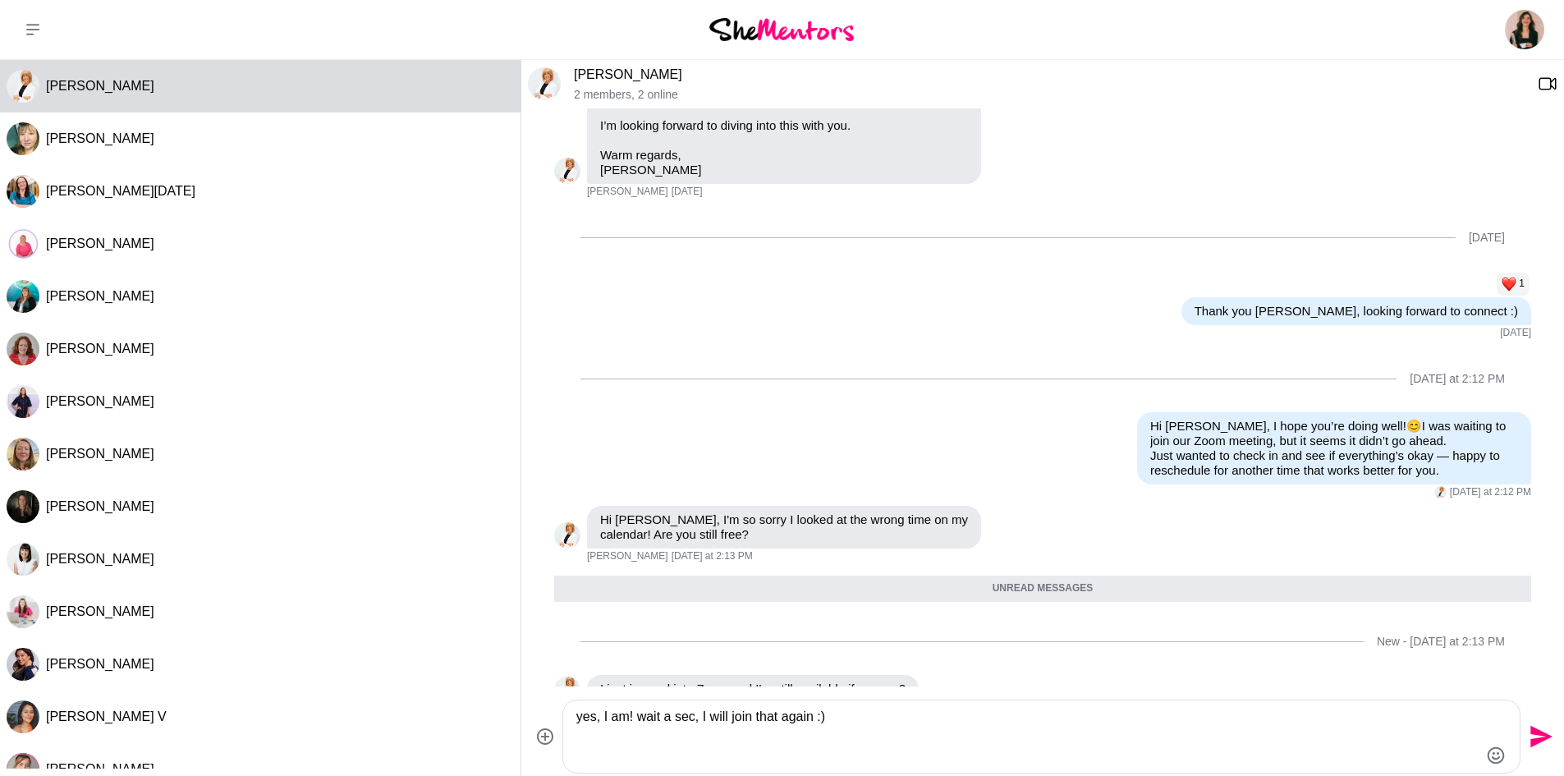
type textarea "yes, I am! wait a sec, I will join that again :)"
click at [1540, 740] on icon "Send" at bounding box center [1541, 737] width 22 height 22
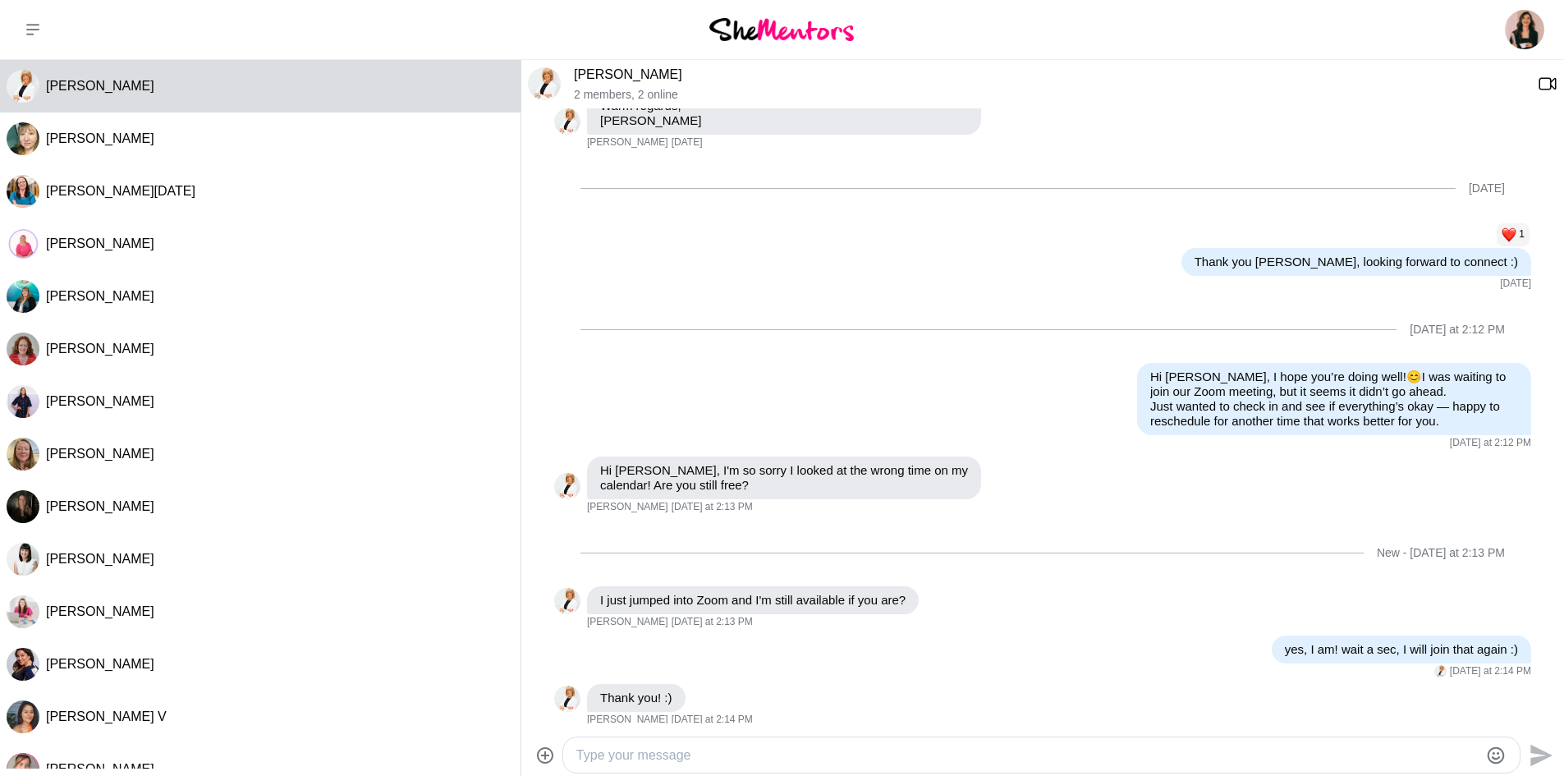
scroll to position [1375, 0]
